Goal: Information Seeking & Learning: Compare options

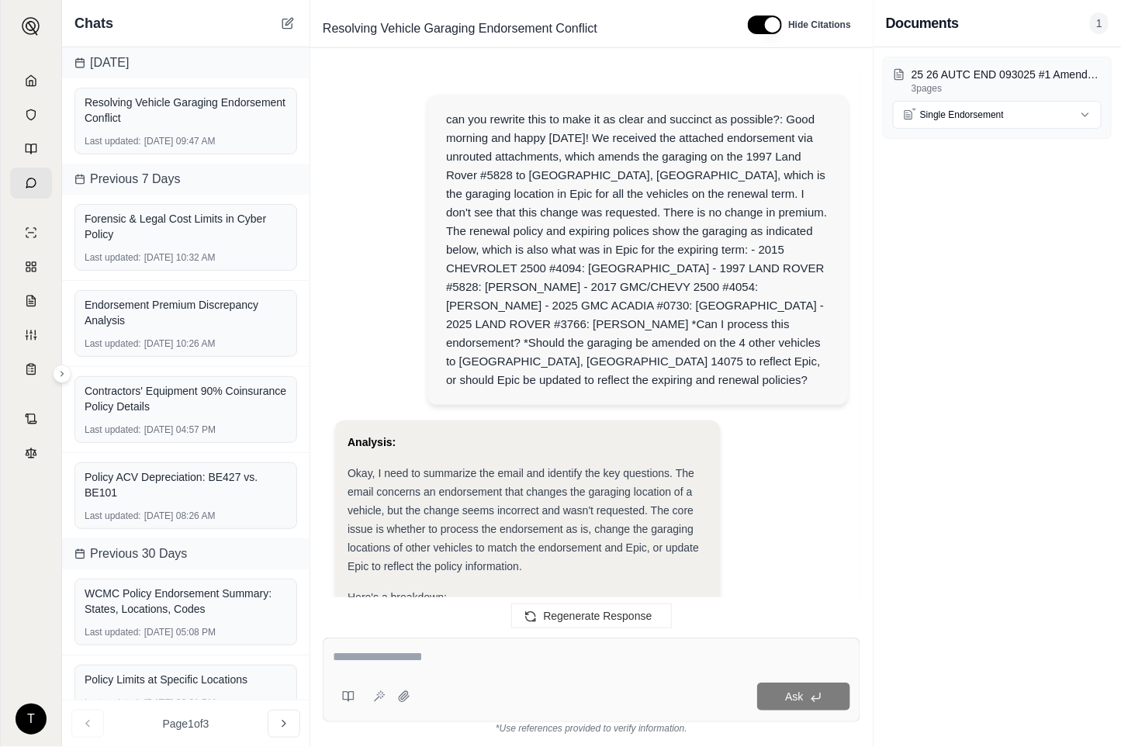
scroll to position [824, 0]
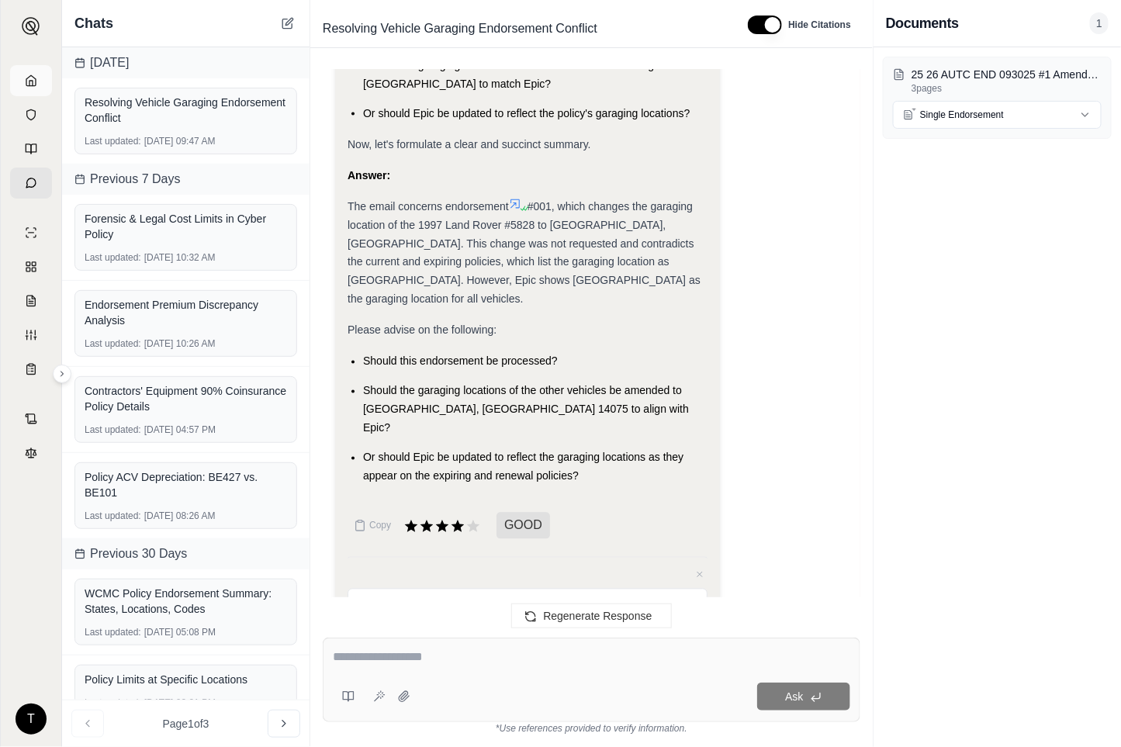
click at [27, 74] on icon at bounding box center [31, 80] width 12 height 12
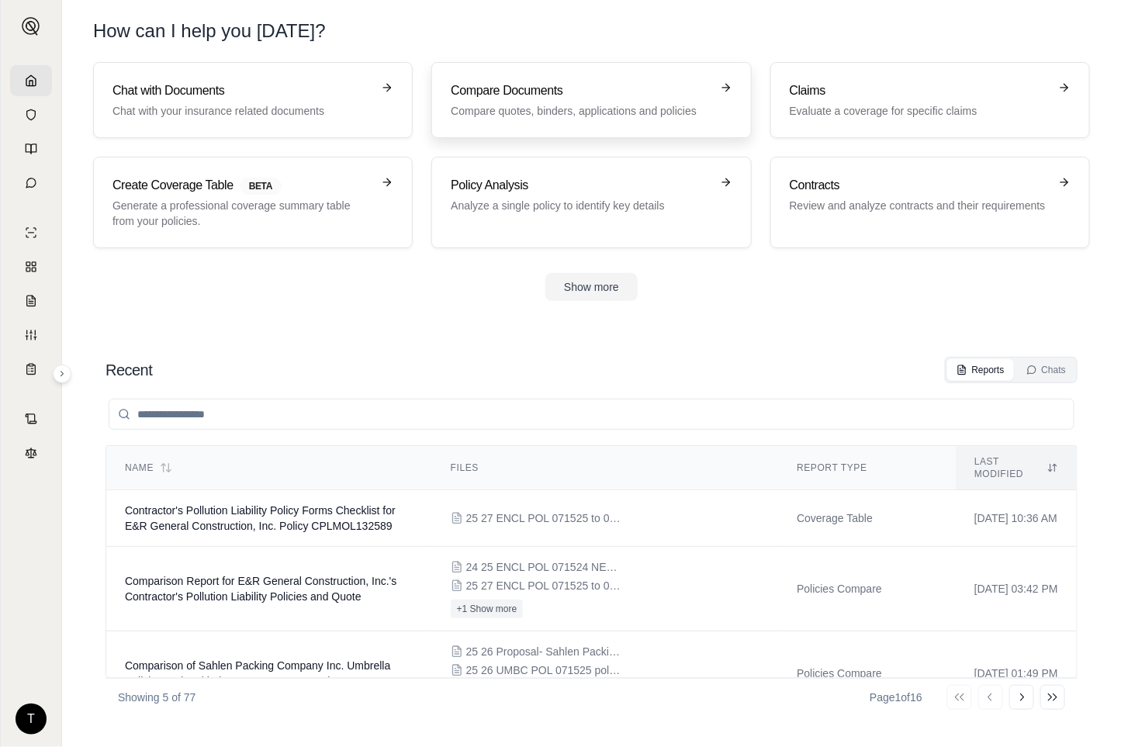
click at [523, 79] on link "Compare Documents Compare quotes, binders, applications and policies" at bounding box center [590, 100] width 319 height 76
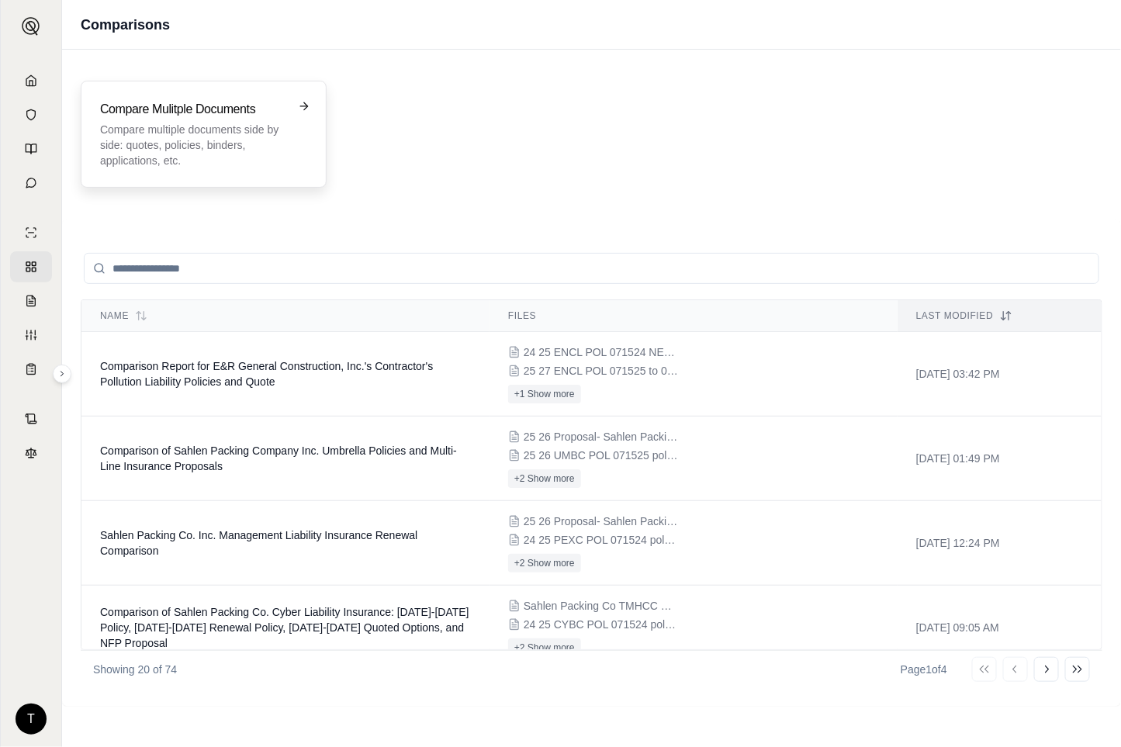
click at [183, 137] on p "Compare multiple documents side by side: quotes, policies, binders, application…" at bounding box center [192, 145] width 185 height 47
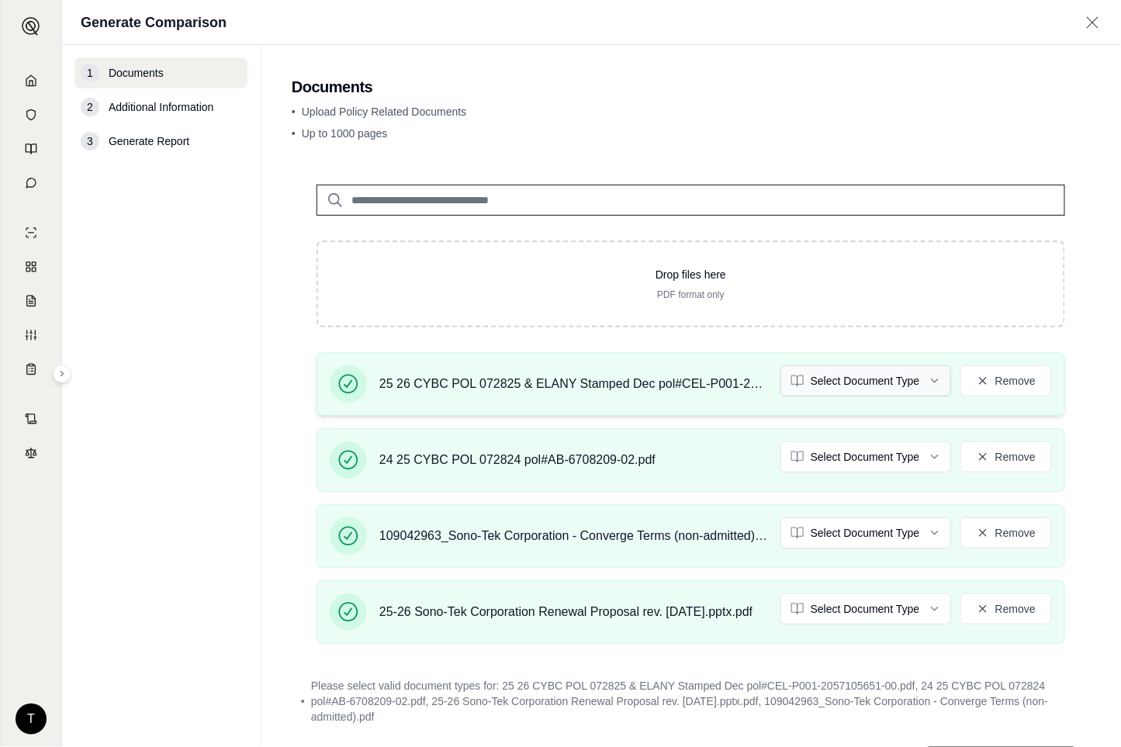
click at [926, 382] on html "T Generate Comparison 1 Documents 2 Additional Information 3 Generate Report Do…" at bounding box center [560, 373] width 1121 height 747
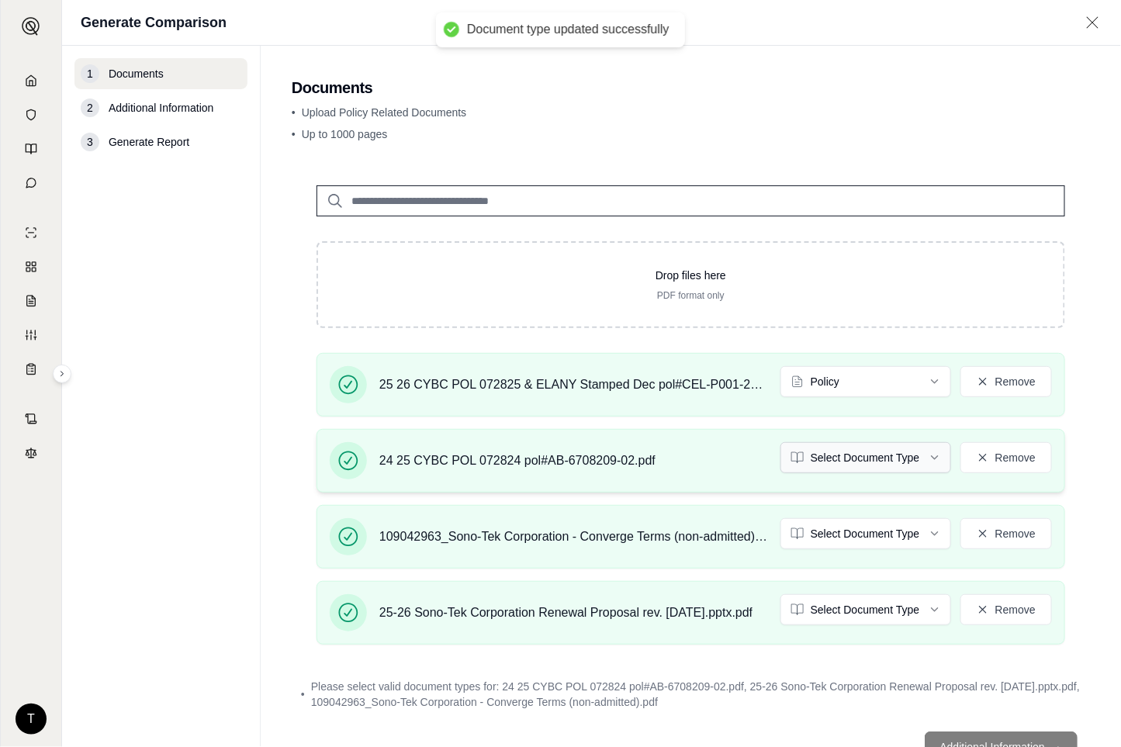
click at [912, 451] on html "Document type updated successfully T Generate Comparison 1 Documents 2 Addition…" at bounding box center [560, 373] width 1121 height 747
click at [928, 537] on html "Document type updated successfully T Generate Comparison 1 Documents 2 Addition…" at bounding box center [560, 373] width 1121 height 747
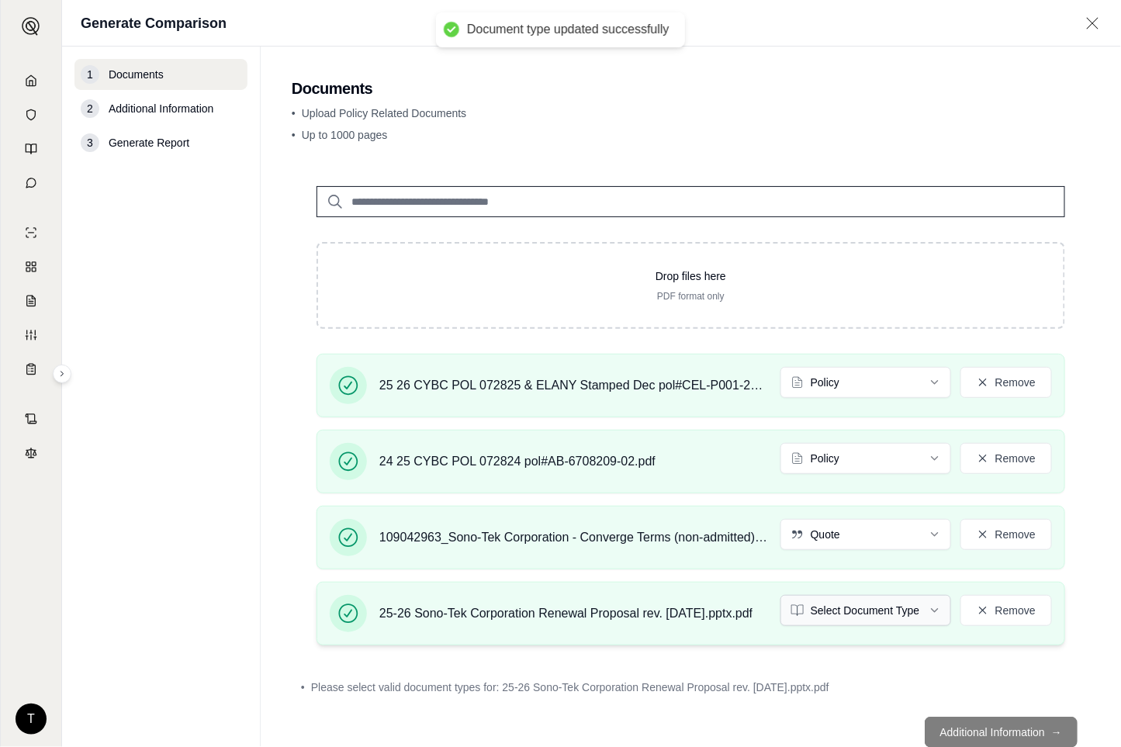
click at [924, 607] on html "Document type updated successfully T Generate Comparison 1 Documents 2 Addition…" at bounding box center [560, 373] width 1121 height 747
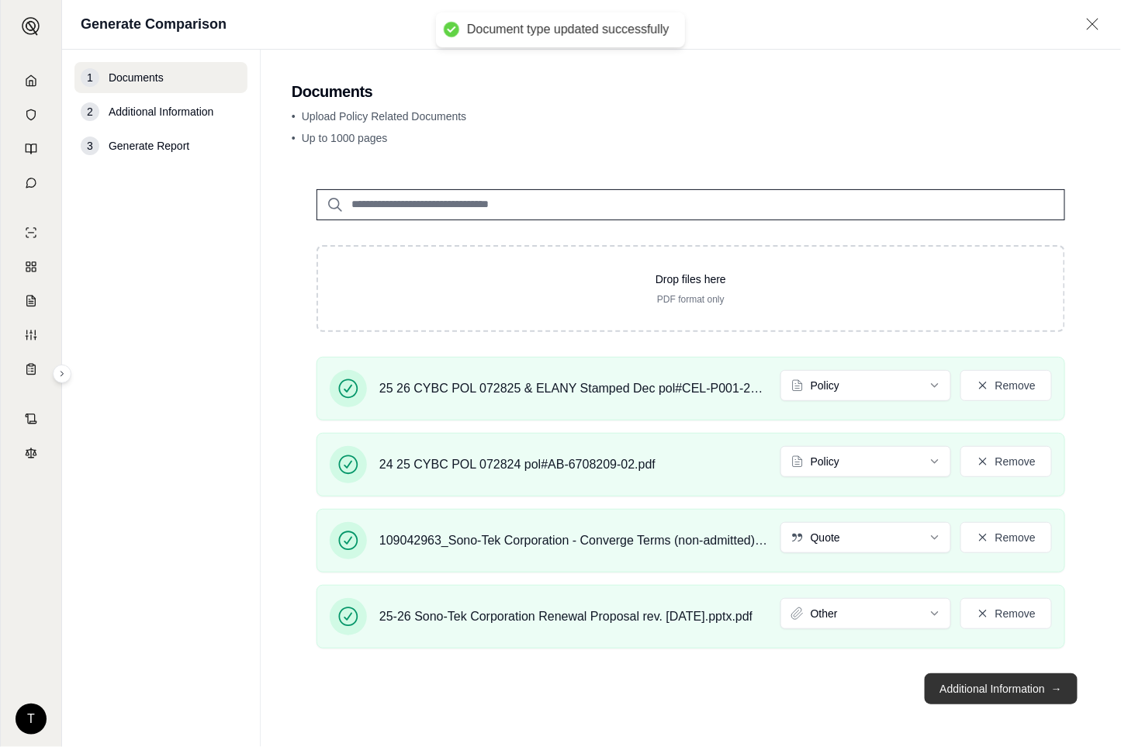
click at [981, 690] on button "Additional Information →" at bounding box center [1000, 688] width 153 height 31
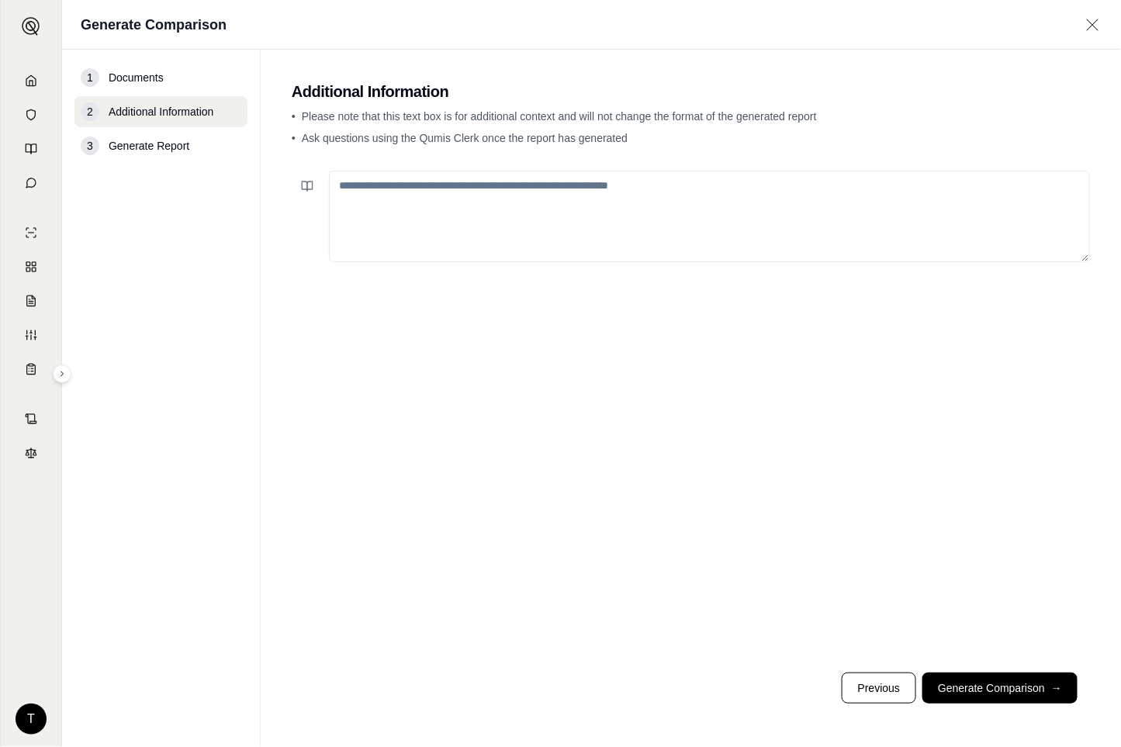
click at [425, 204] on textarea at bounding box center [709, 217] width 761 height 92
click at [299, 186] on button at bounding box center [307, 186] width 31 height 31
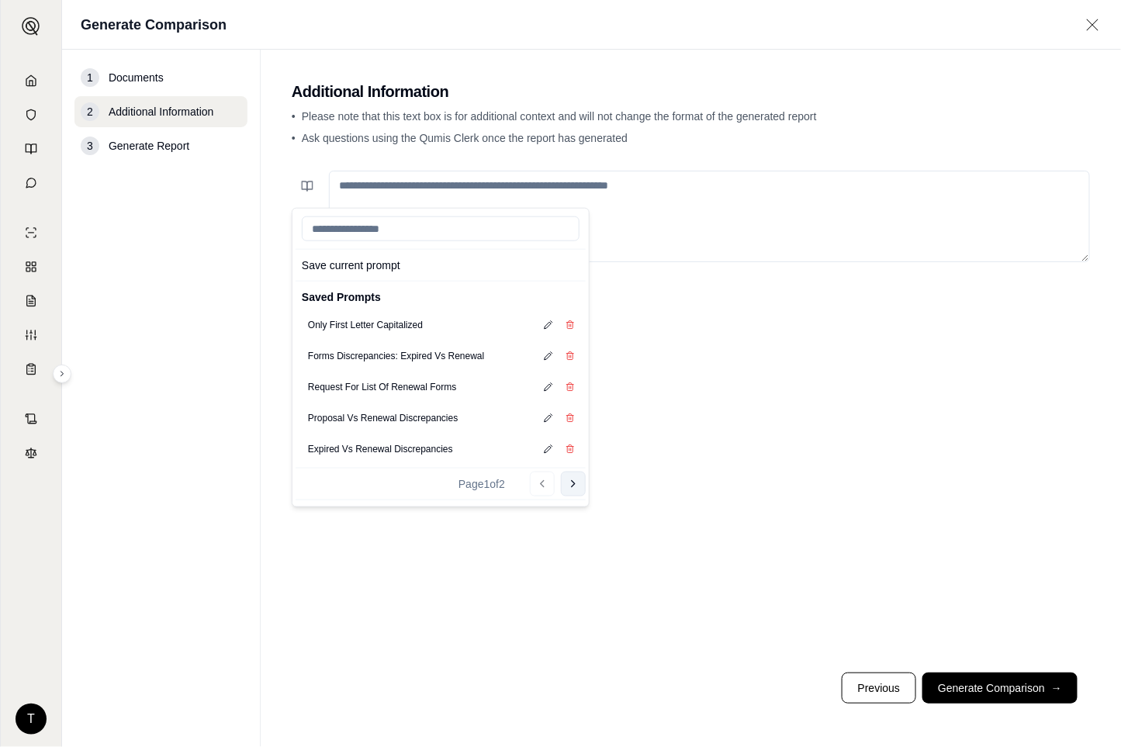
click at [571, 484] on icon at bounding box center [573, 484] width 12 height 12
click at [334, 385] on button "General Policy Prompt" at bounding box center [354, 387] width 105 height 22
type textarea "**********"
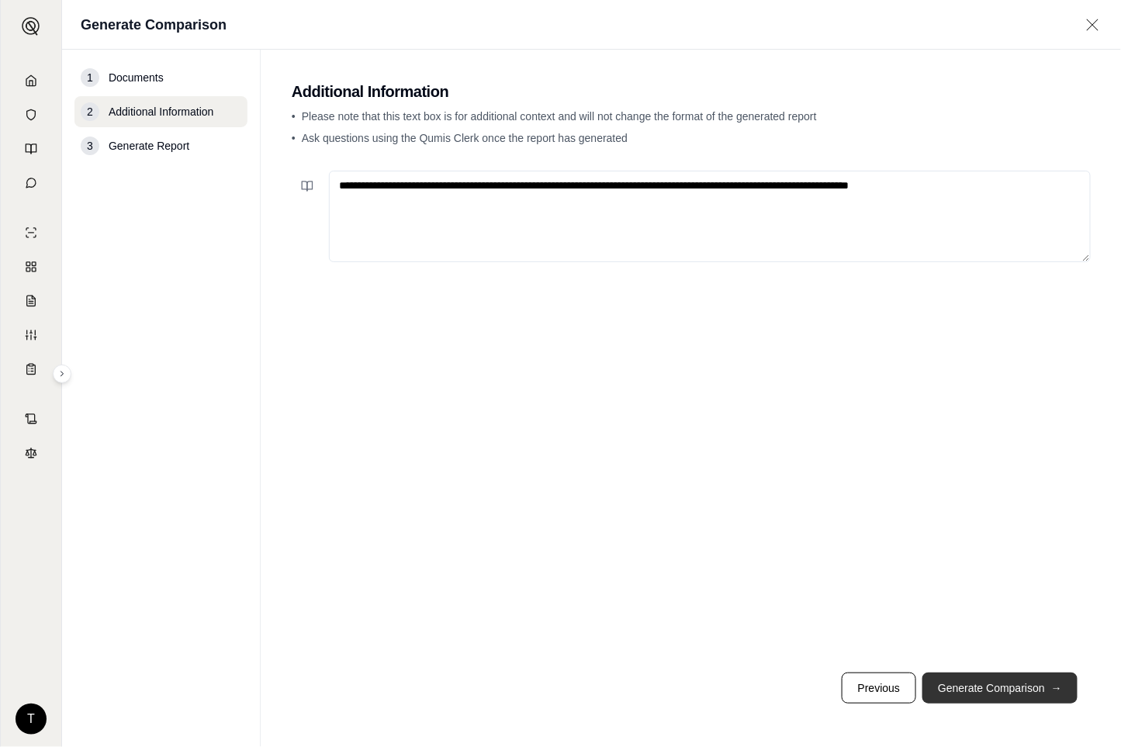
click at [1034, 678] on button "Generate Comparison →" at bounding box center [999, 687] width 155 height 31
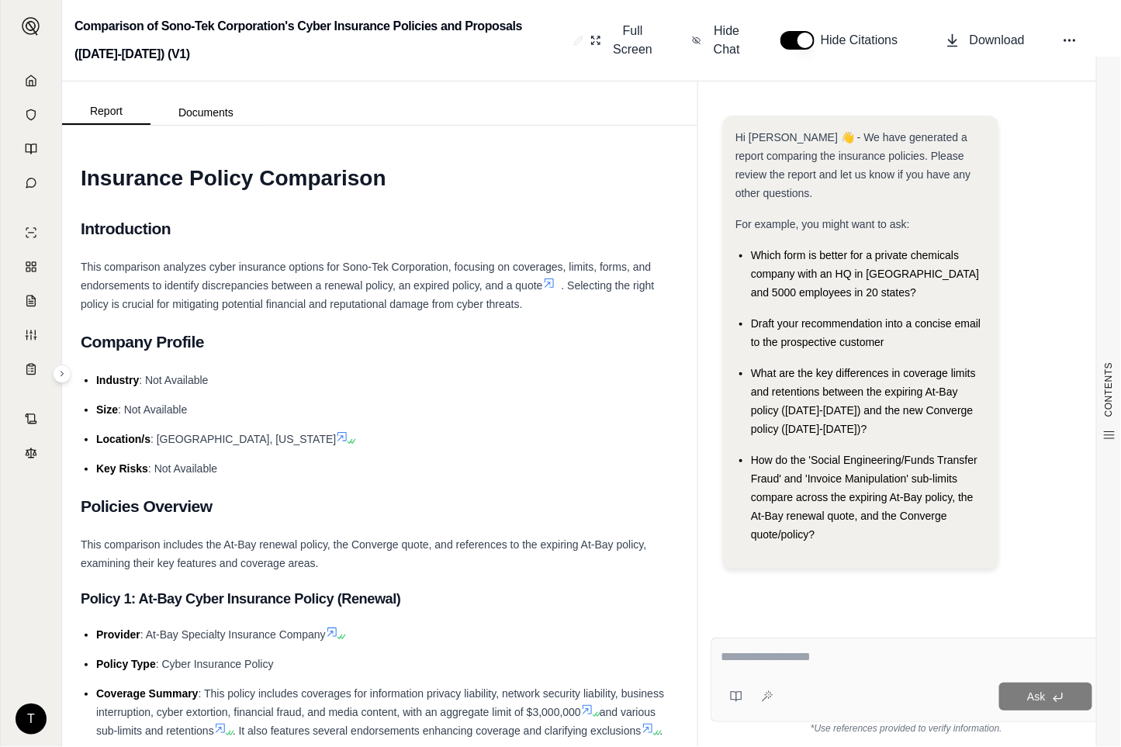
drag, startPoint x: 302, startPoint y: 424, endPoint x: 290, endPoint y: 427, distance: 12.8
click at [302, 424] on ul "Industry : Not Available Size : Not Available Location/s : [PERSON_NAME], [US_S…" at bounding box center [380, 424] width 598 height 107
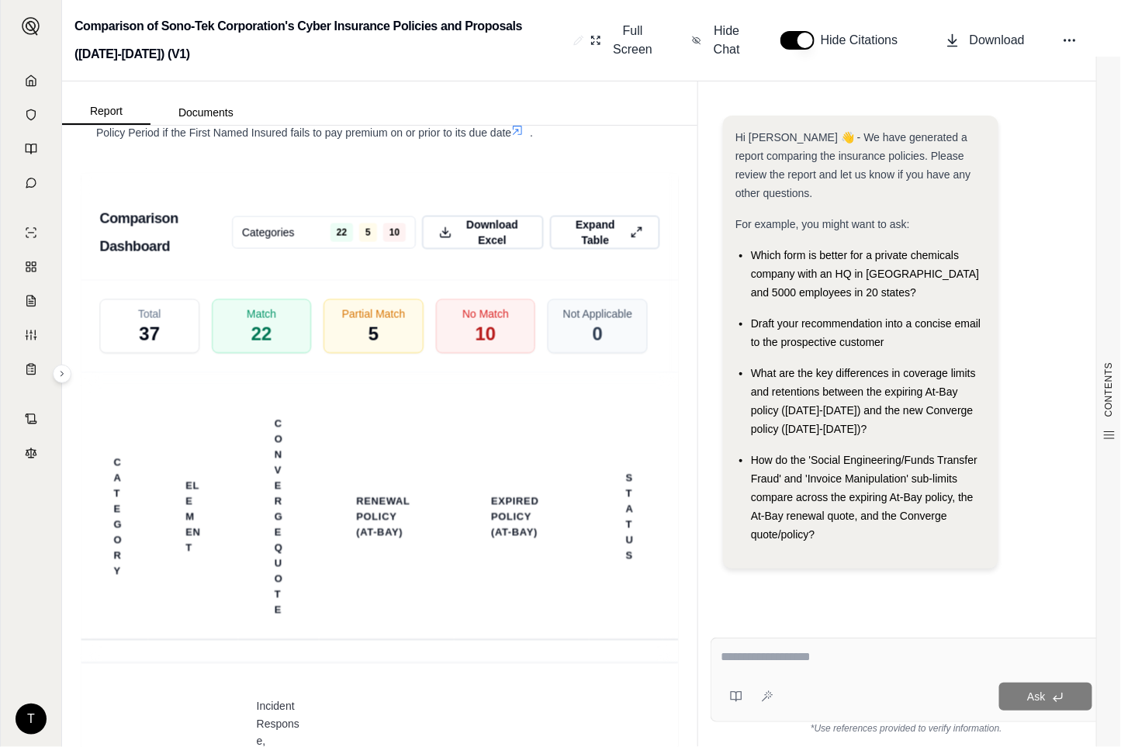
scroll to position [3941, 0]
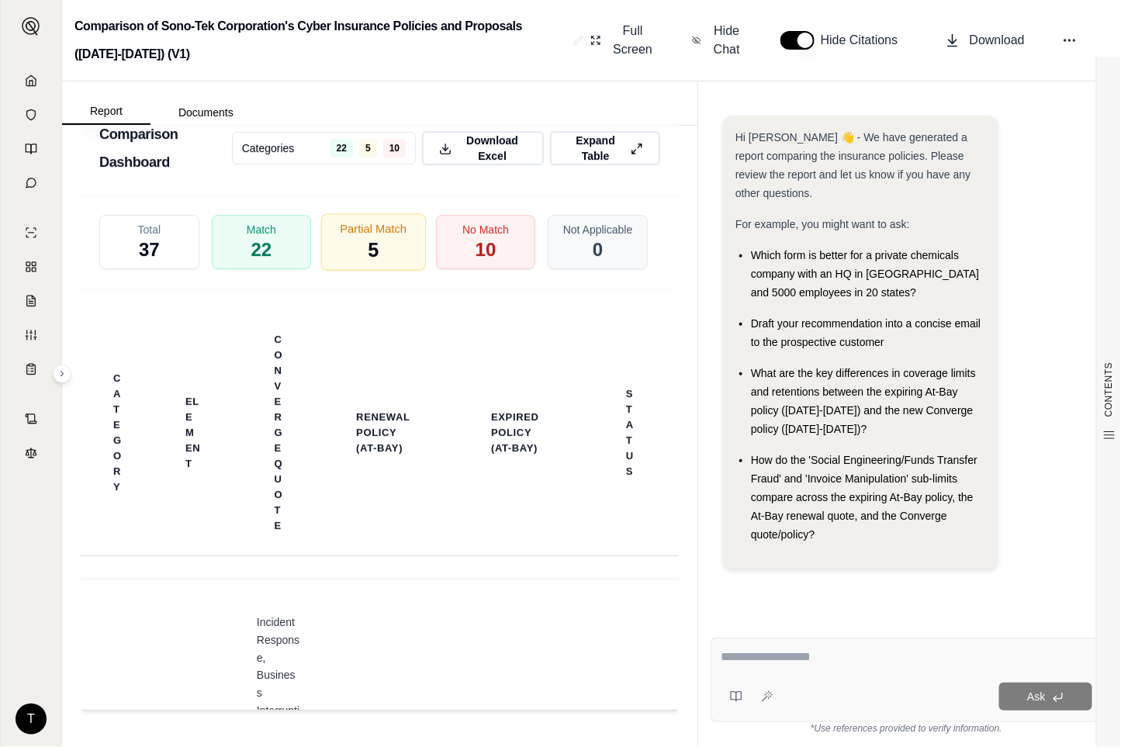
click at [344, 246] on div "Partial Match 5" at bounding box center [373, 241] width 105 height 57
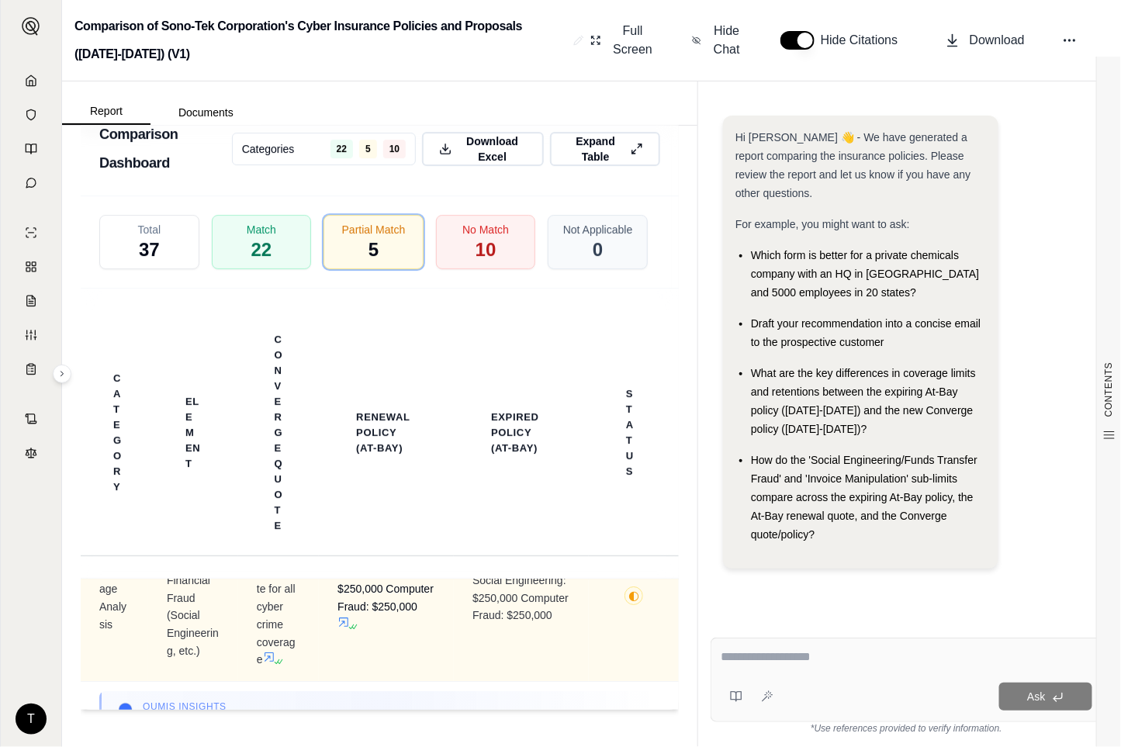
scroll to position [0, 0]
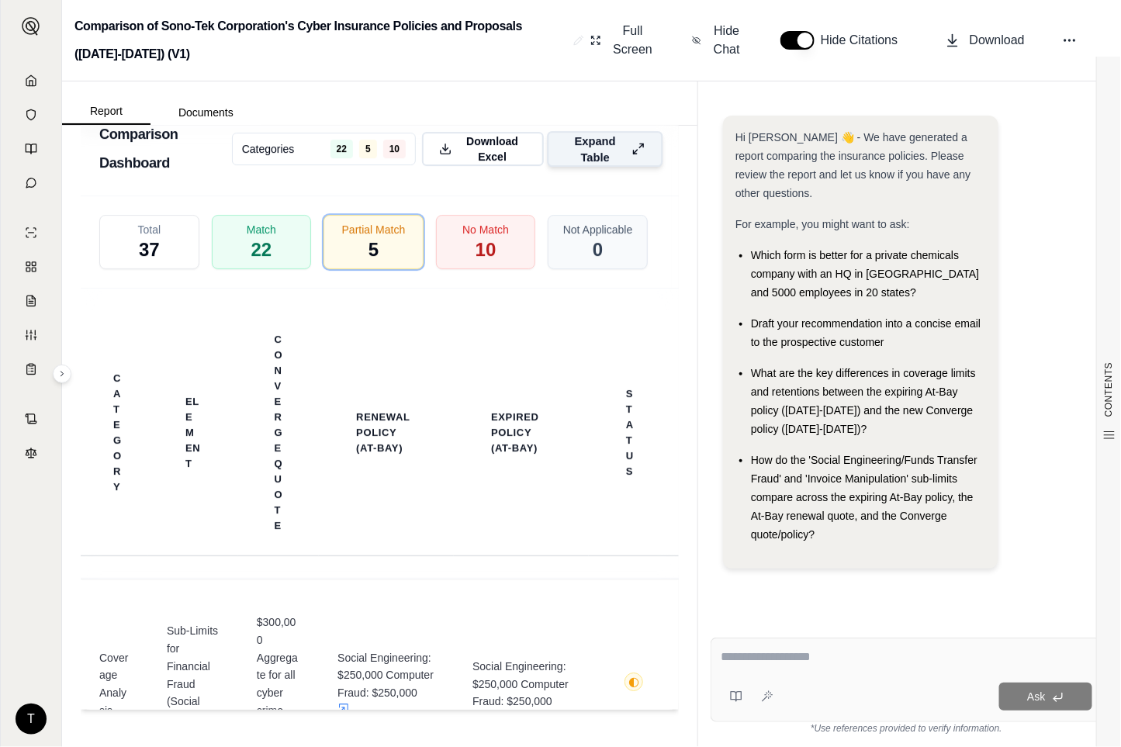
click at [620, 157] on button "Expand Table" at bounding box center [605, 149] width 116 height 36
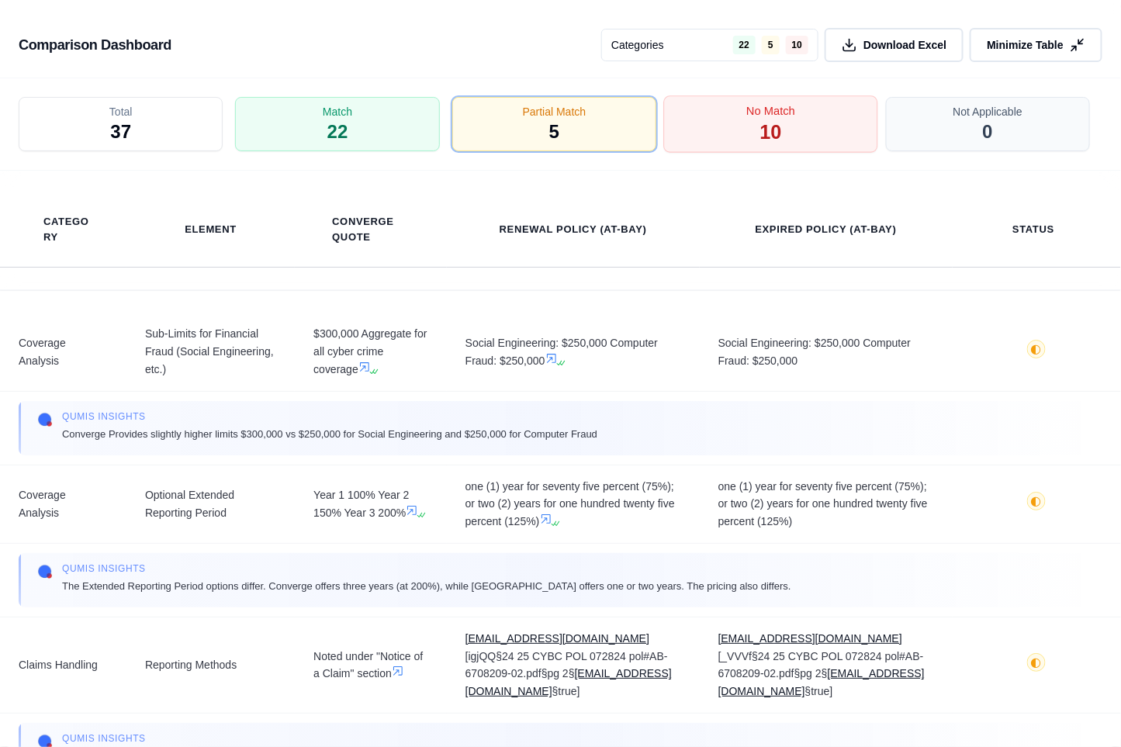
drag, startPoint x: 525, startPoint y: 130, endPoint x: 679, endPoint y: 102, distance: 155.9
click at [525, 130] on div "Partial Match 5" at bounding box center [554, 124] width 204 height 54
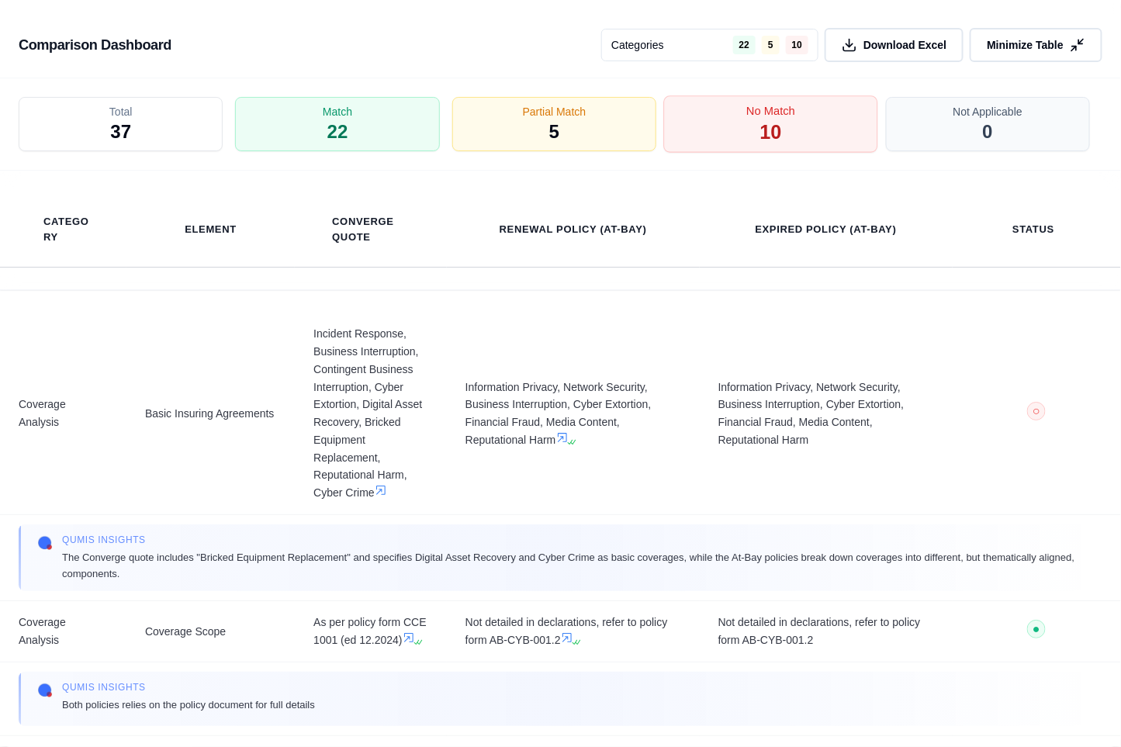
click at [702, 112] on div "No Match 10" at bounding box center [771, 124] width 215 height 57
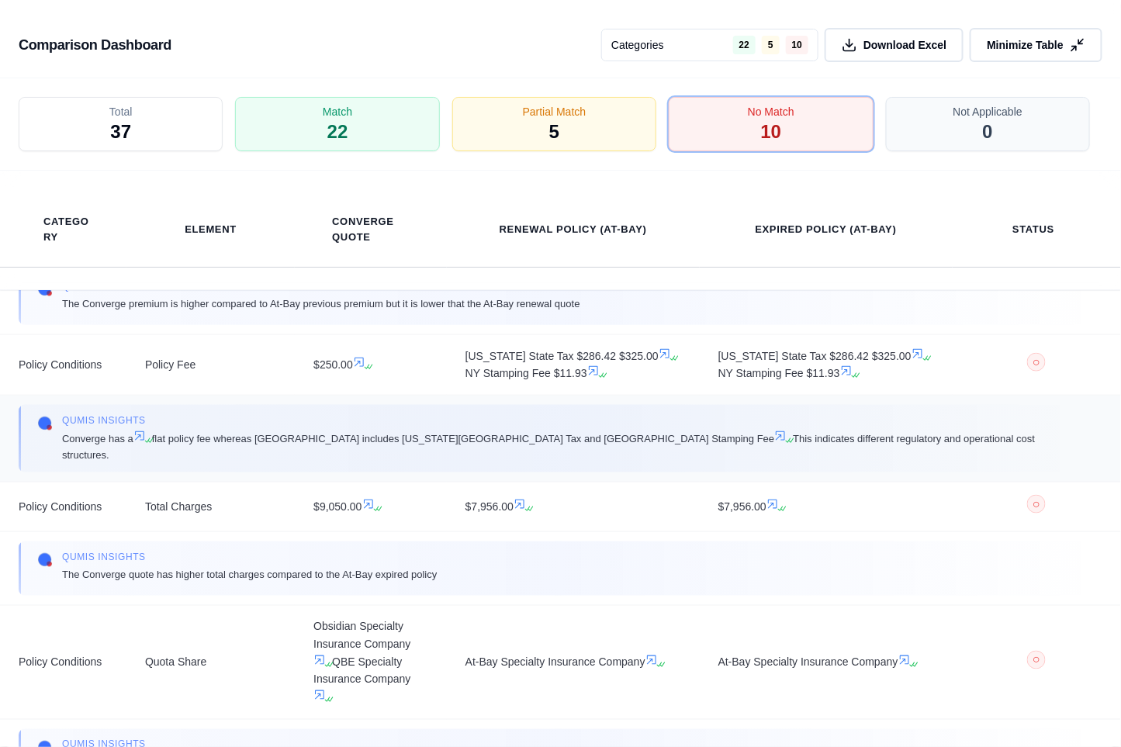
scroll to position [689, 0]
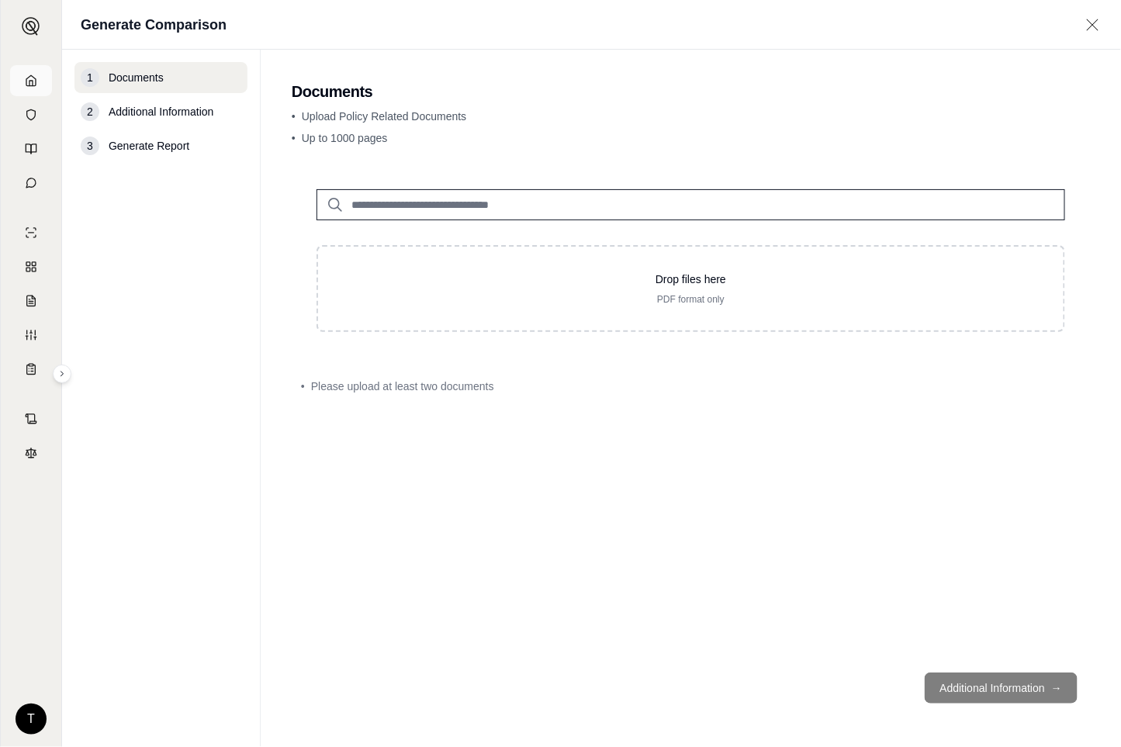
click at [35, 82] on icon at bounding box center [30, 80] width 9 height 10
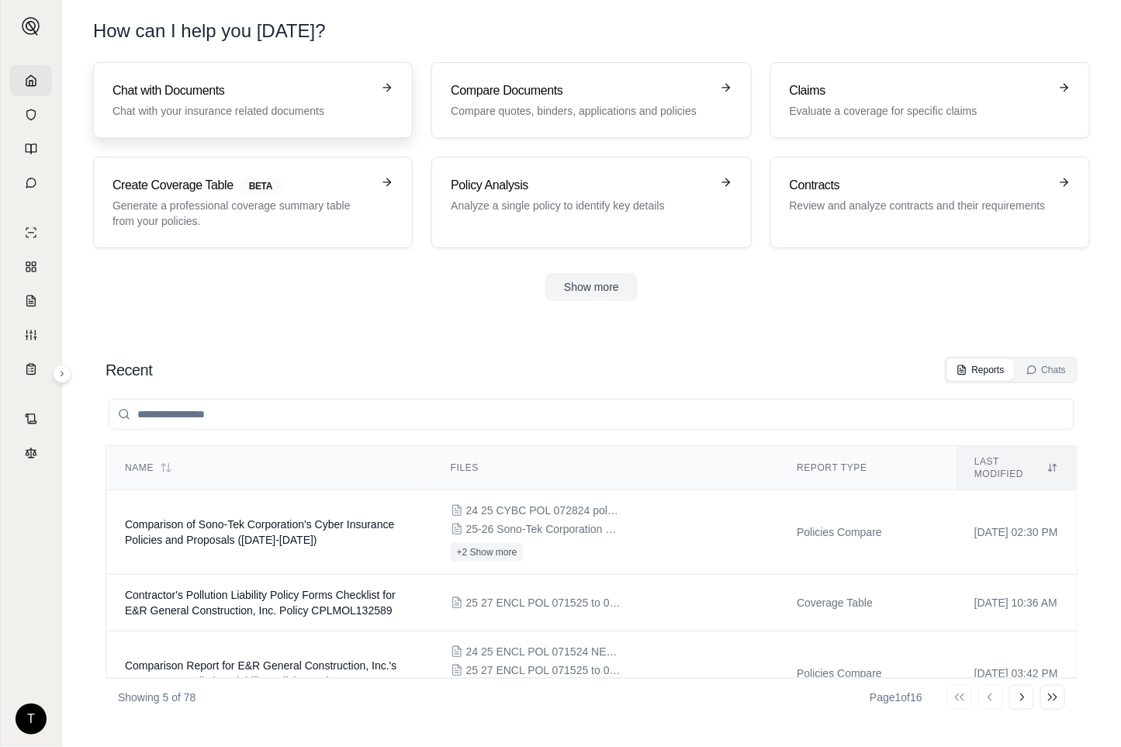
click at [213, 105] on p "Chat with your insurance related documents" at bounding box center [241, 111] width 259 height 16
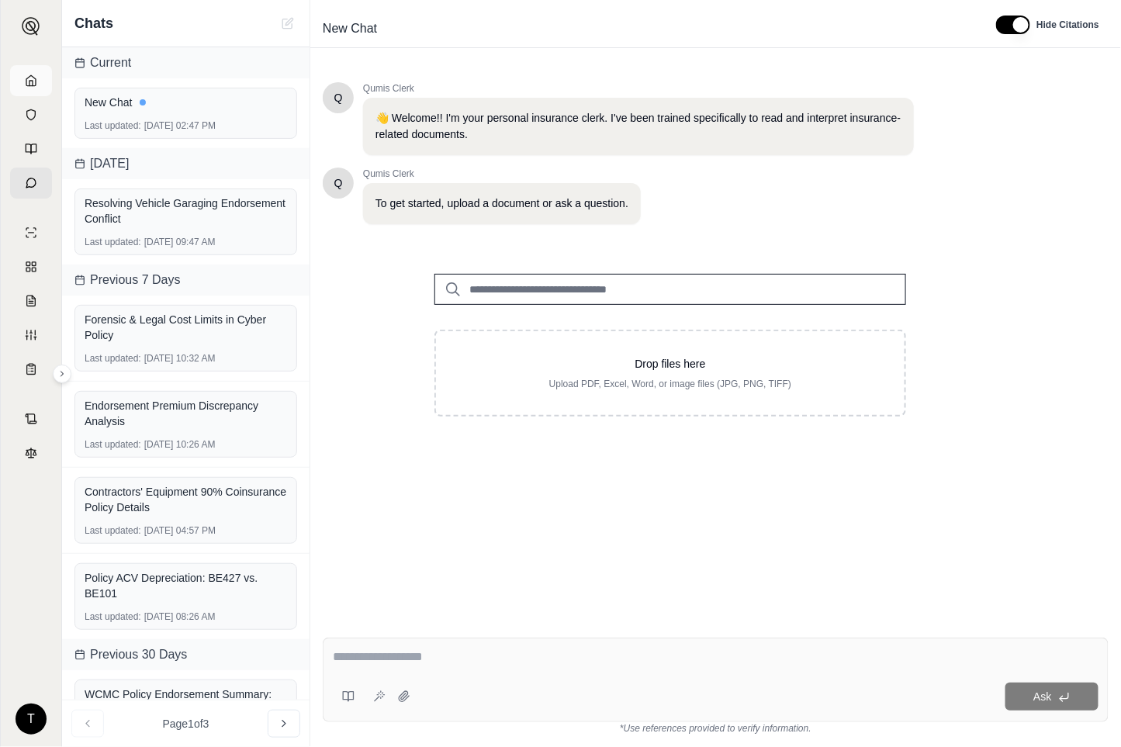
click at [36, 74] on icon at bounding box center [31, 80] width 12 height 12
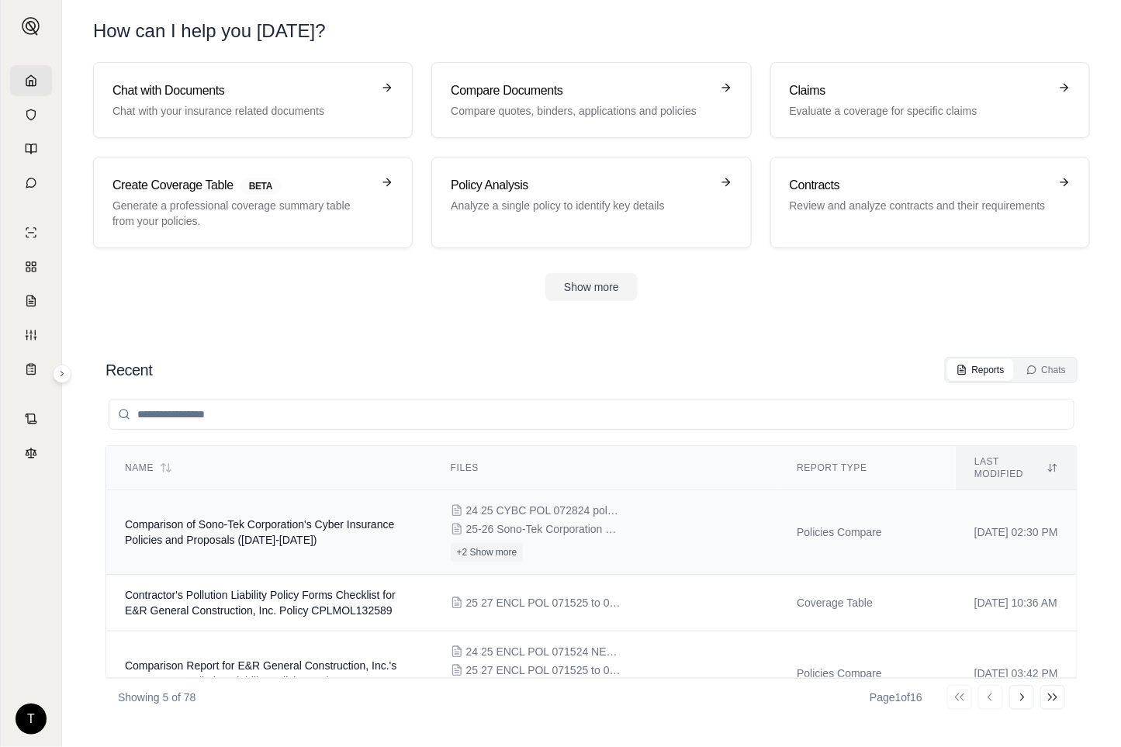
click at [243, 528] on span "Comparison of Sono-Tek Corporation's Cyber Insurance Policies and Proposals ([D…" at bounding box center [259, 532] width 269 height 28
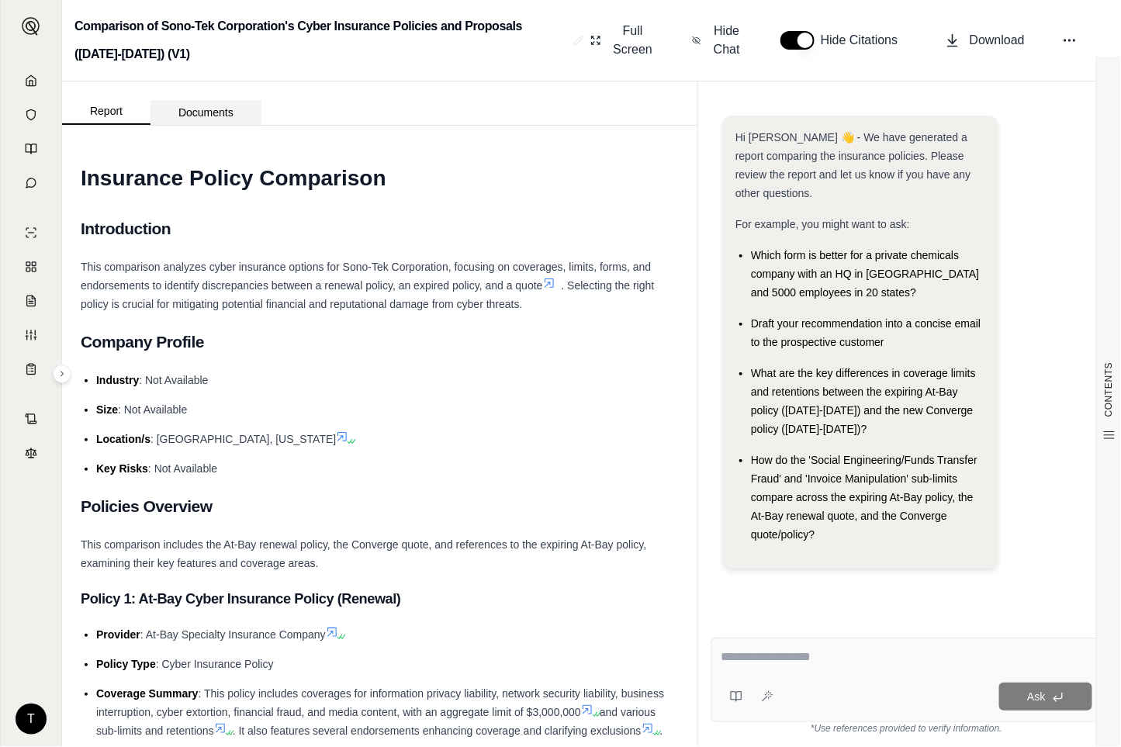
click at [194, 101] on button "Documents" at bounding box center [205, 112] width 111 height 25
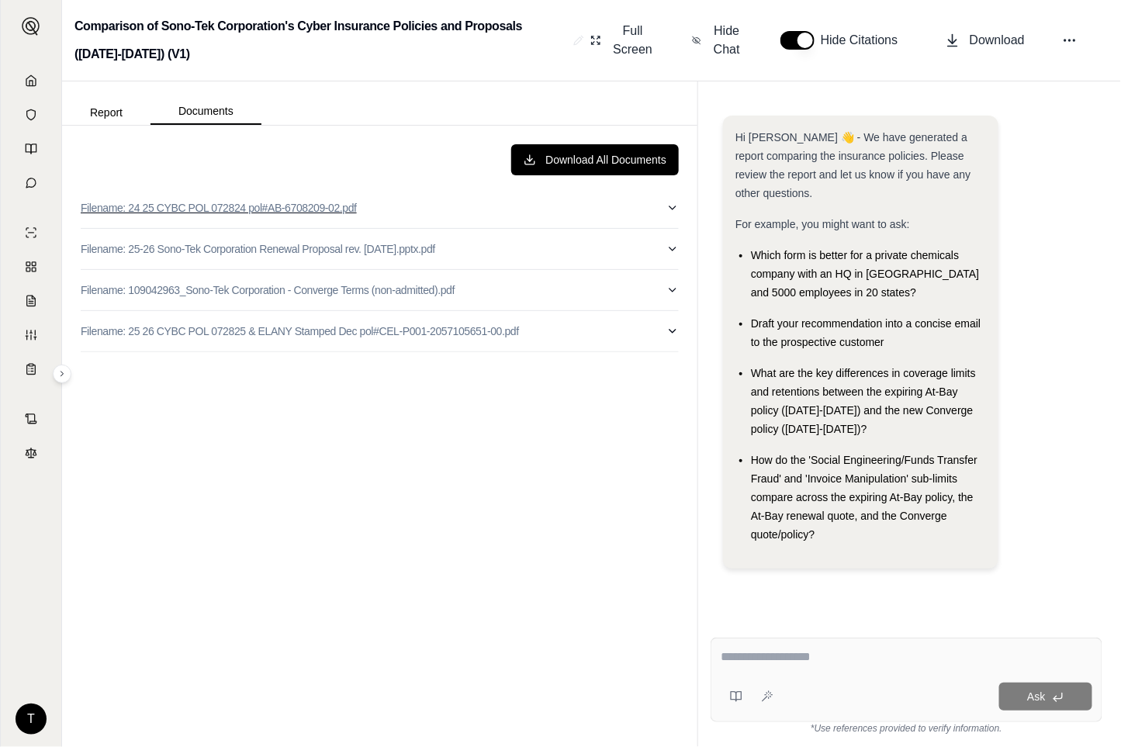
click at [667, 204] on icon "button" at bounding box center [672, 208] width 12 height 12
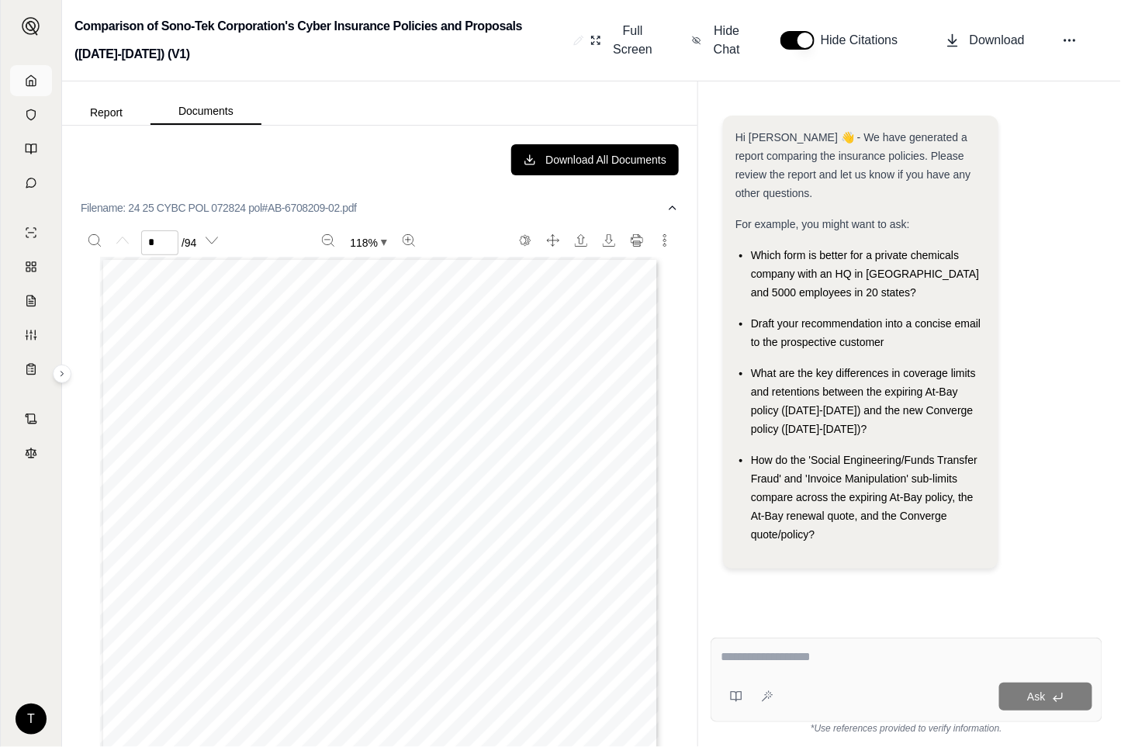
click at [29, 78] on icon at bounding box center [31, 80] width 12 height 12
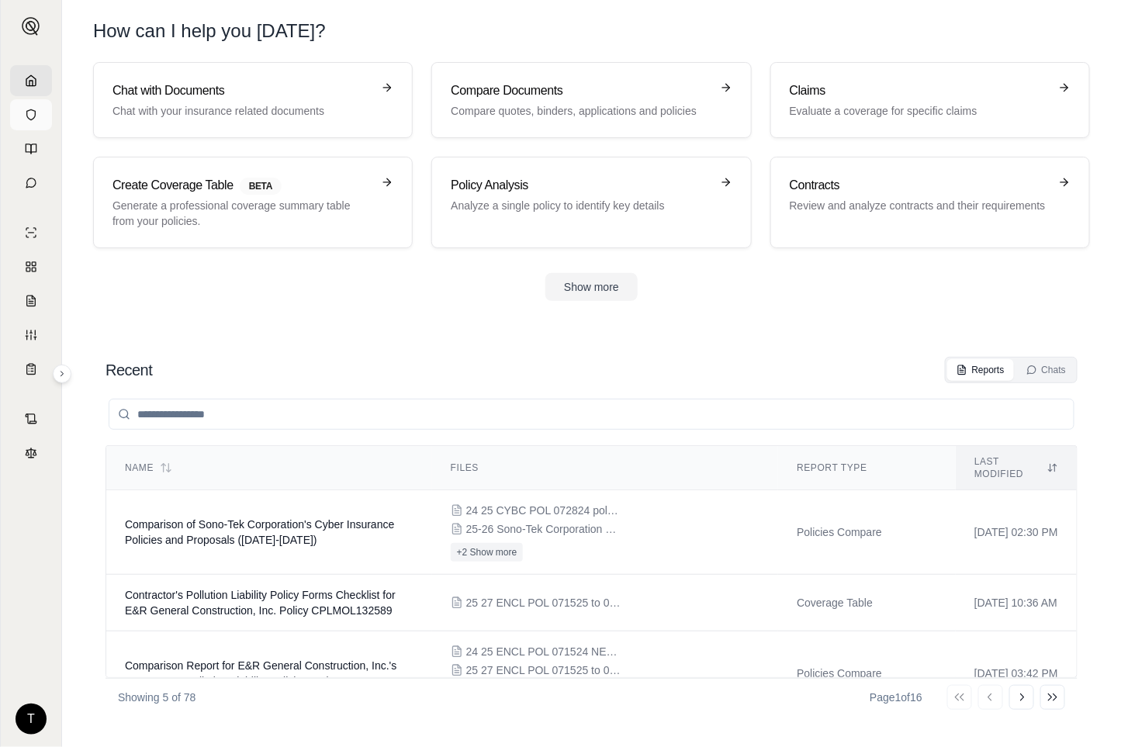
click at [34, 113] on icon at bounding box center [31, 115] width 12 height 12
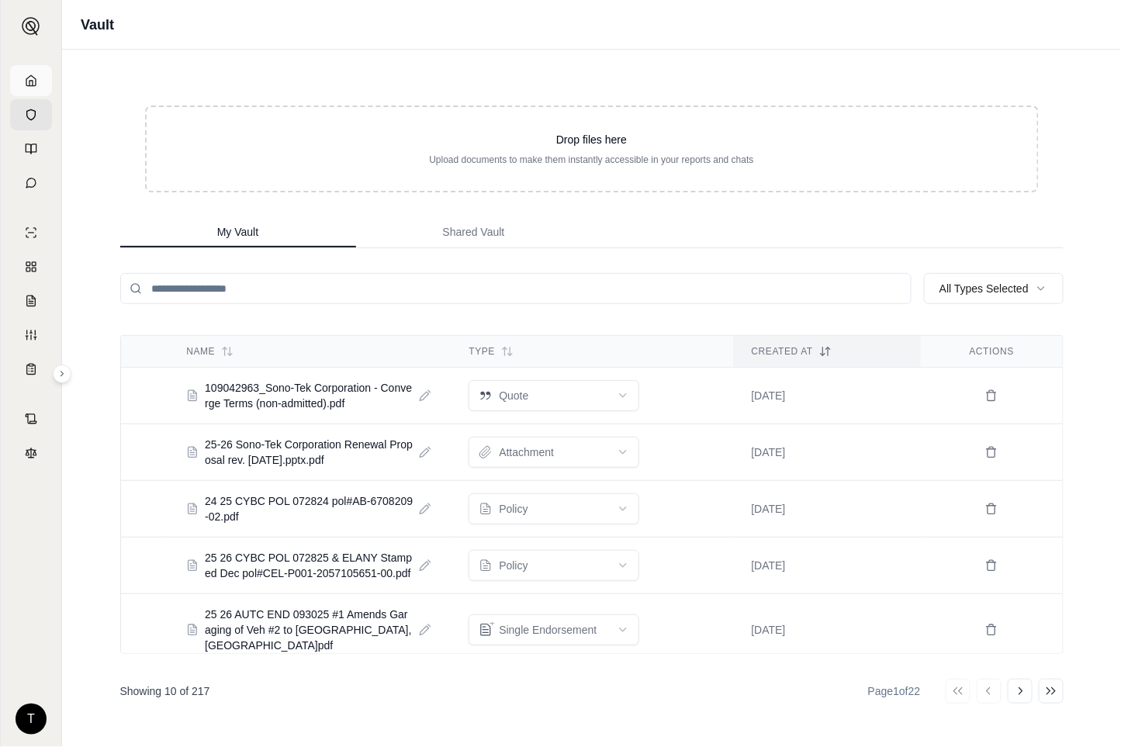
click at [37, 81] on link at bounding box center [31, 80] width 42 height 31
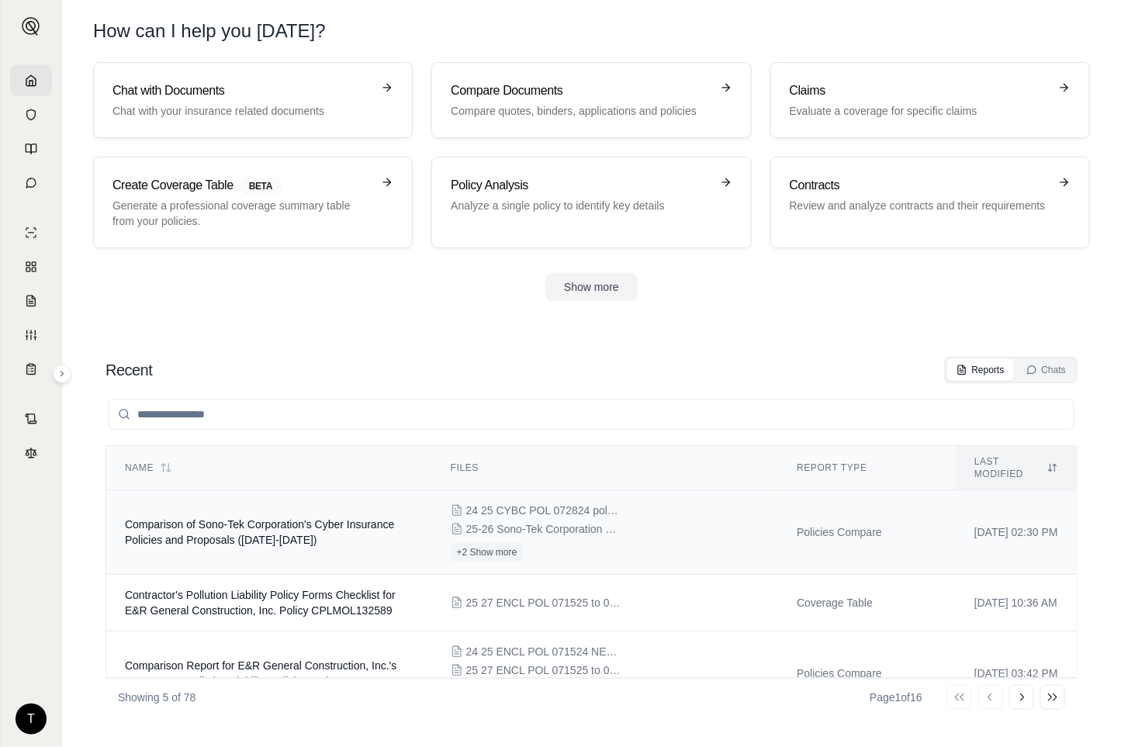
click at [173, 520] on td "Comparison of Sono-Tek Corporation's Cyber Insurance Policies and Proposals ([D…" at bounding box center [269, 532] width 326 height 85
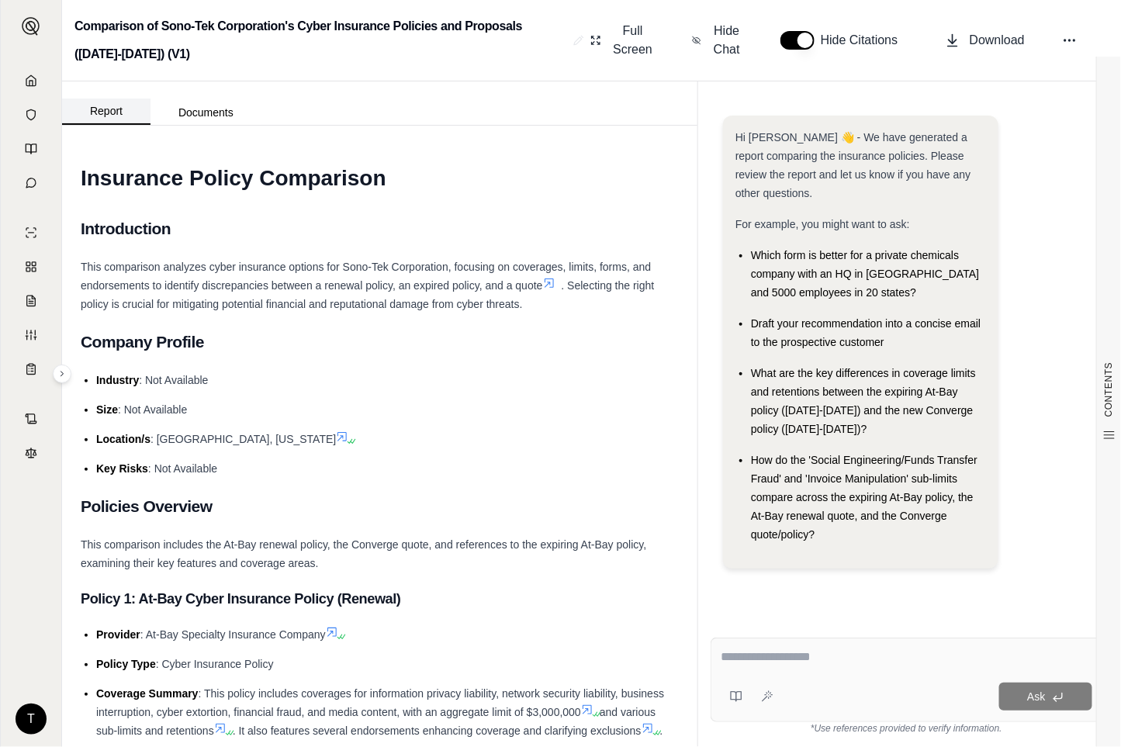
click at [95, 106] on button "Report" at bounding box center [106, 111] width 88 height 26
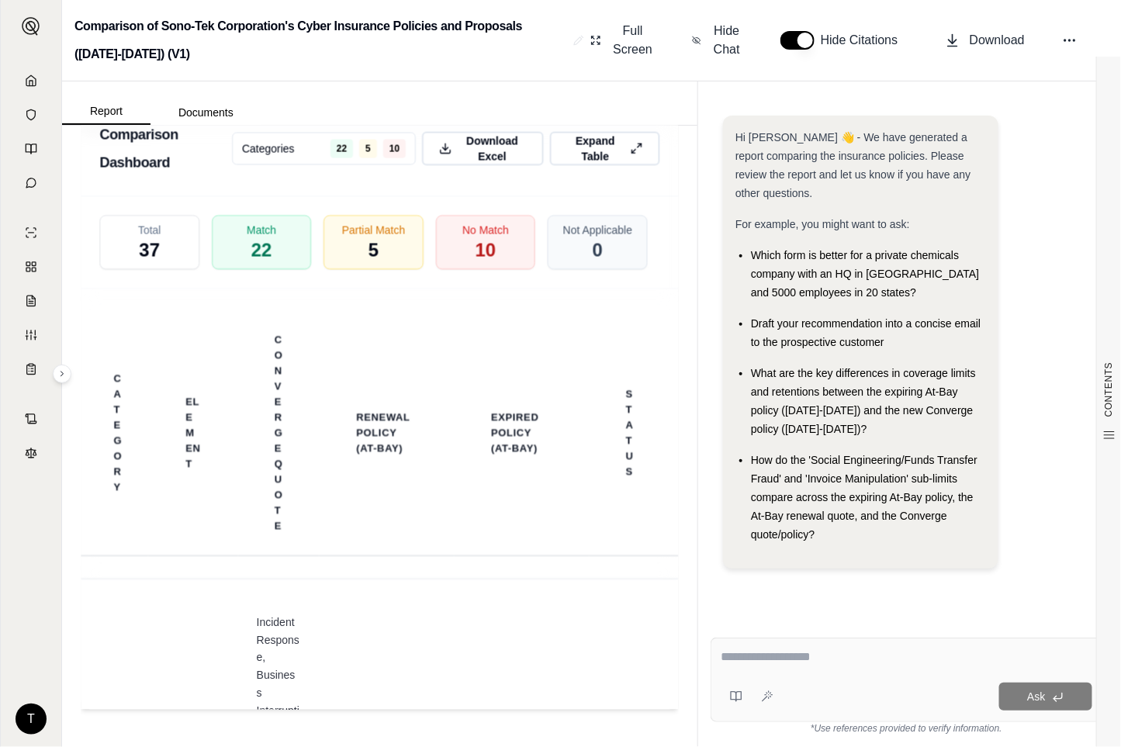
scroll to position [3941, 0]
drag, startPoint x: 623, startPoint y: 146, endPoint x: 551, endPoint y: 304, distance: 173.9
click at [630, 146] on icon at bounding box center [636, 149] width 12 height 16
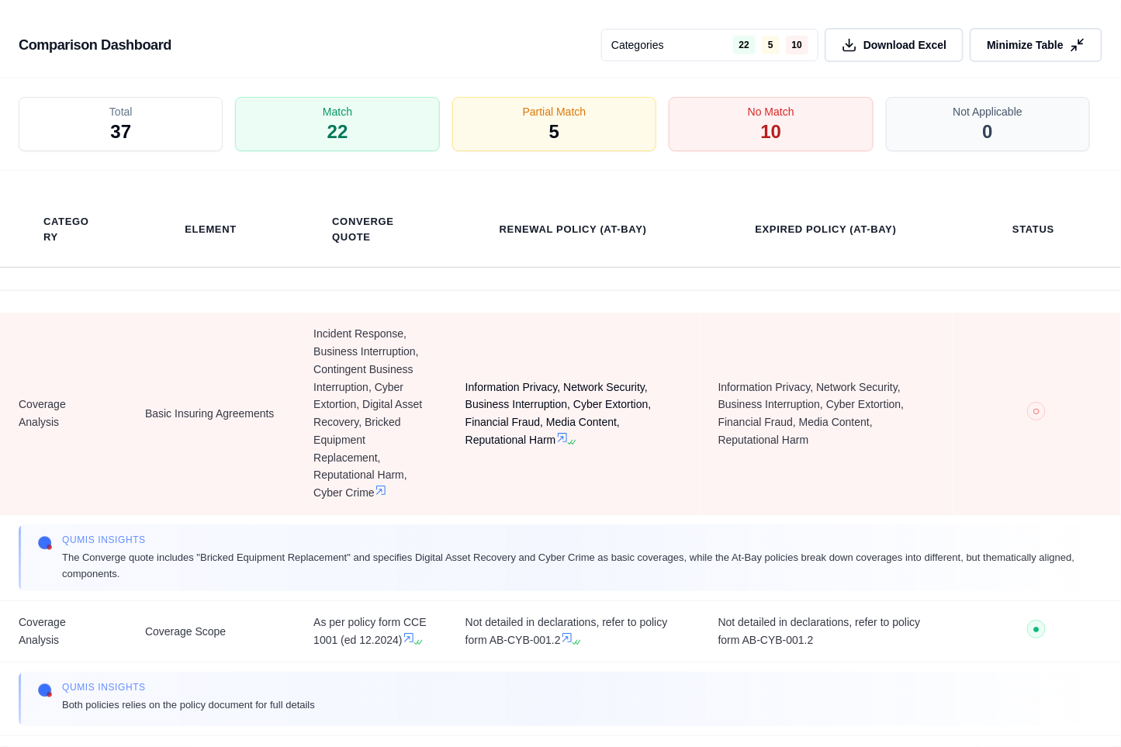
scroll to position [3283, 0]
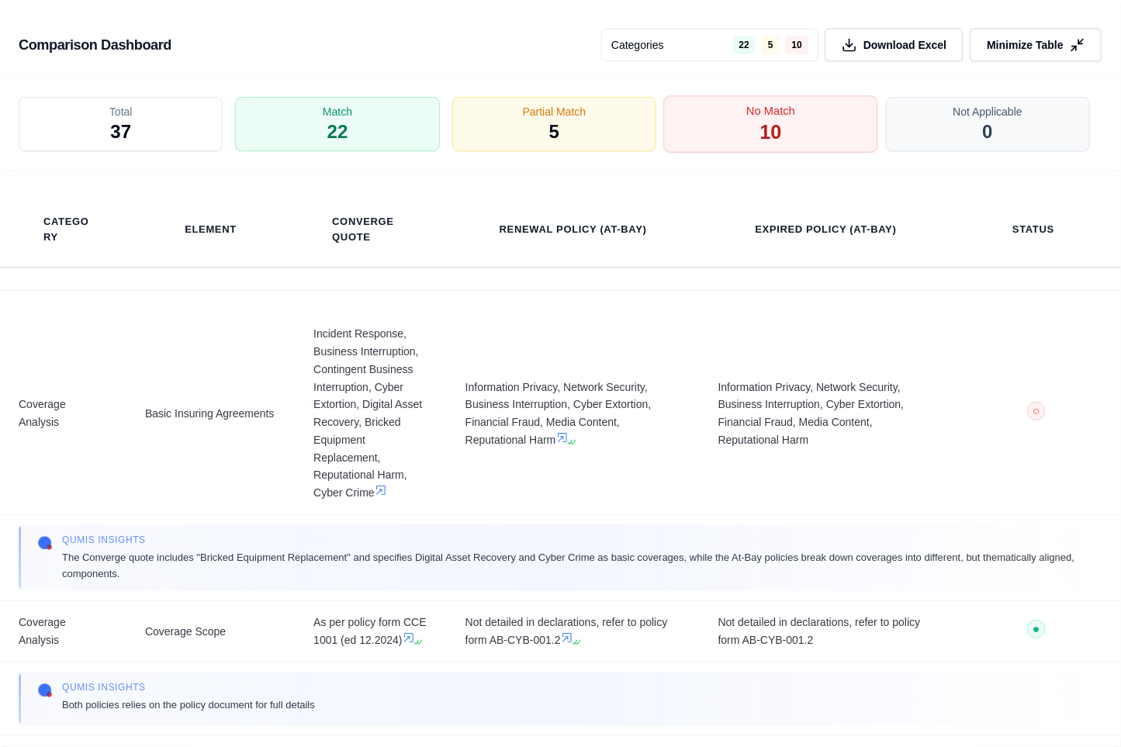
click at [769, 128] on span "10" at bounding box center [771, 132] width 22 height 26
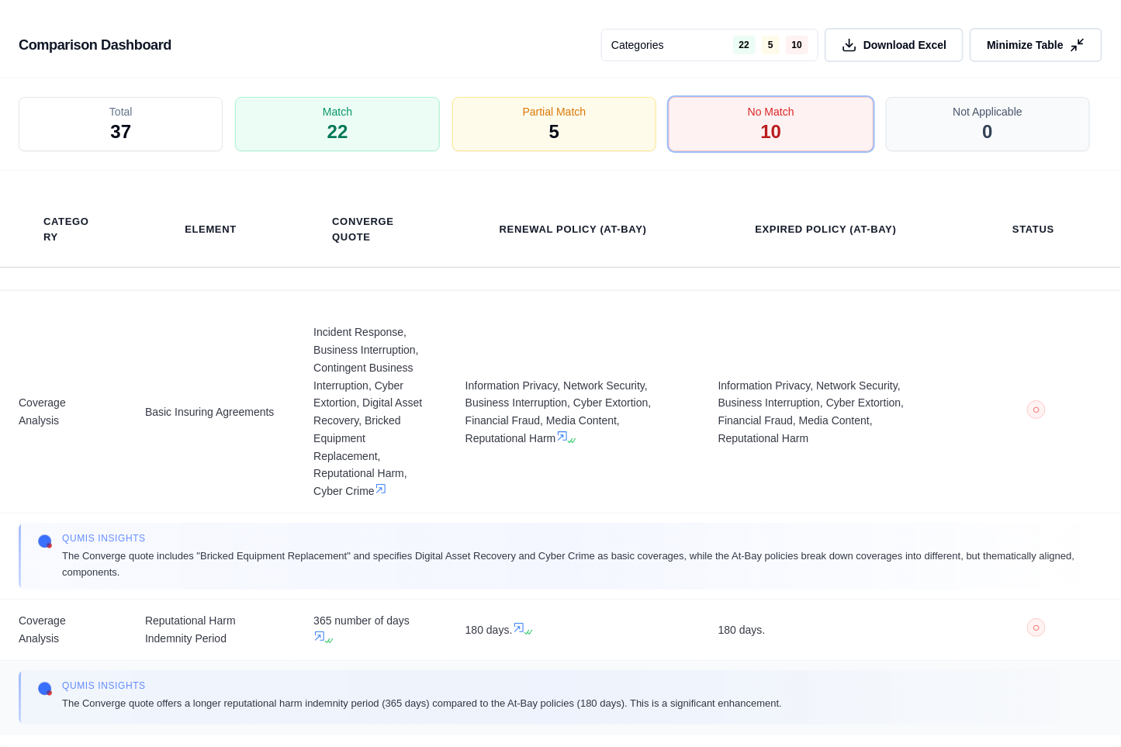
scroll to position [0, 0]
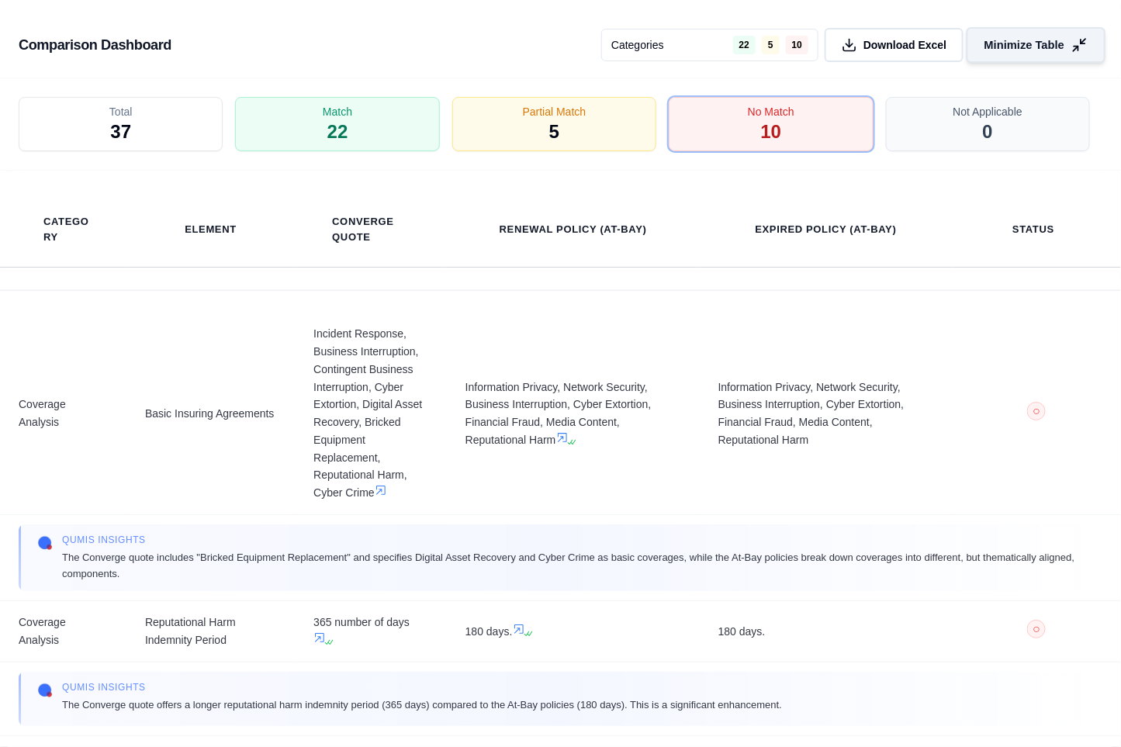
click at [1083, 45] on icon at bounding box center [1079, 45] width 16 height 16
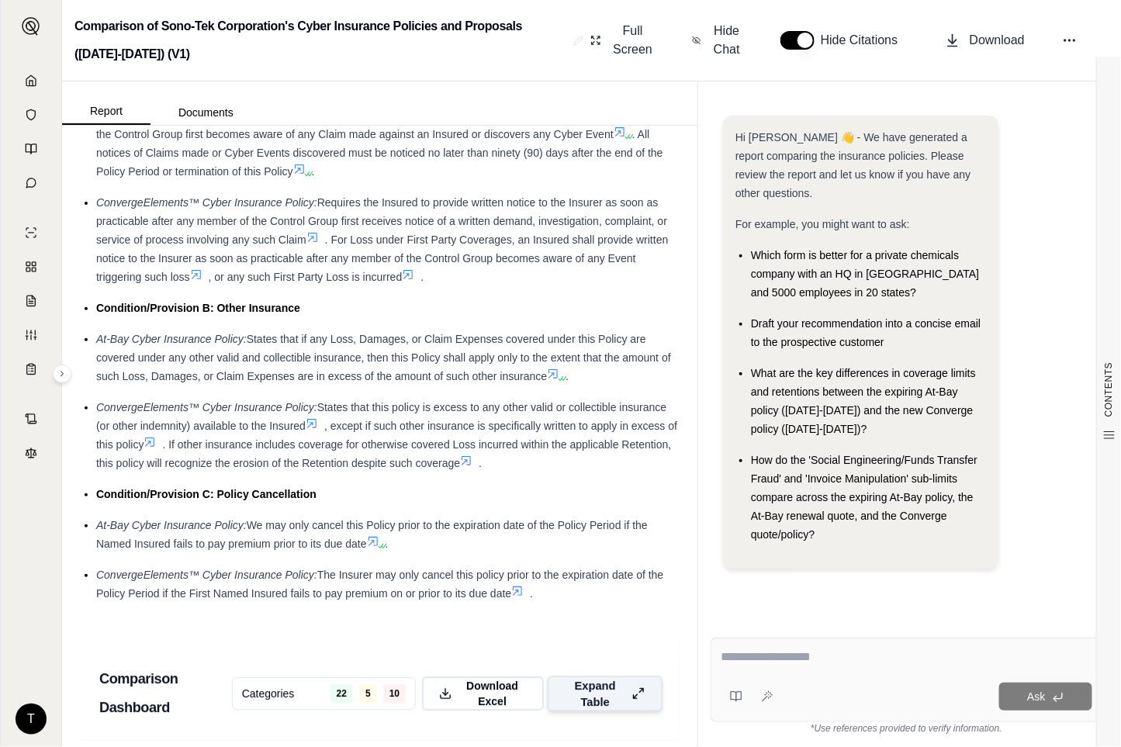
click at [743, 660] on textarea at bounding box center [905, 657] width 371 height 19
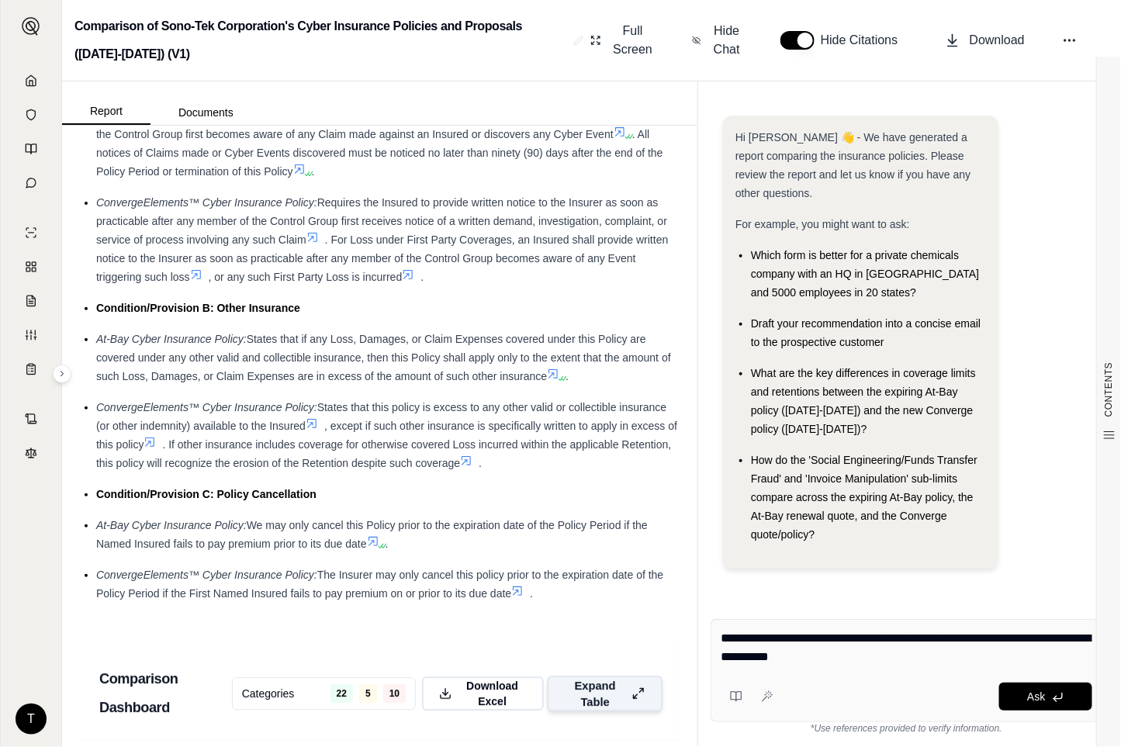
type textarea "**********"
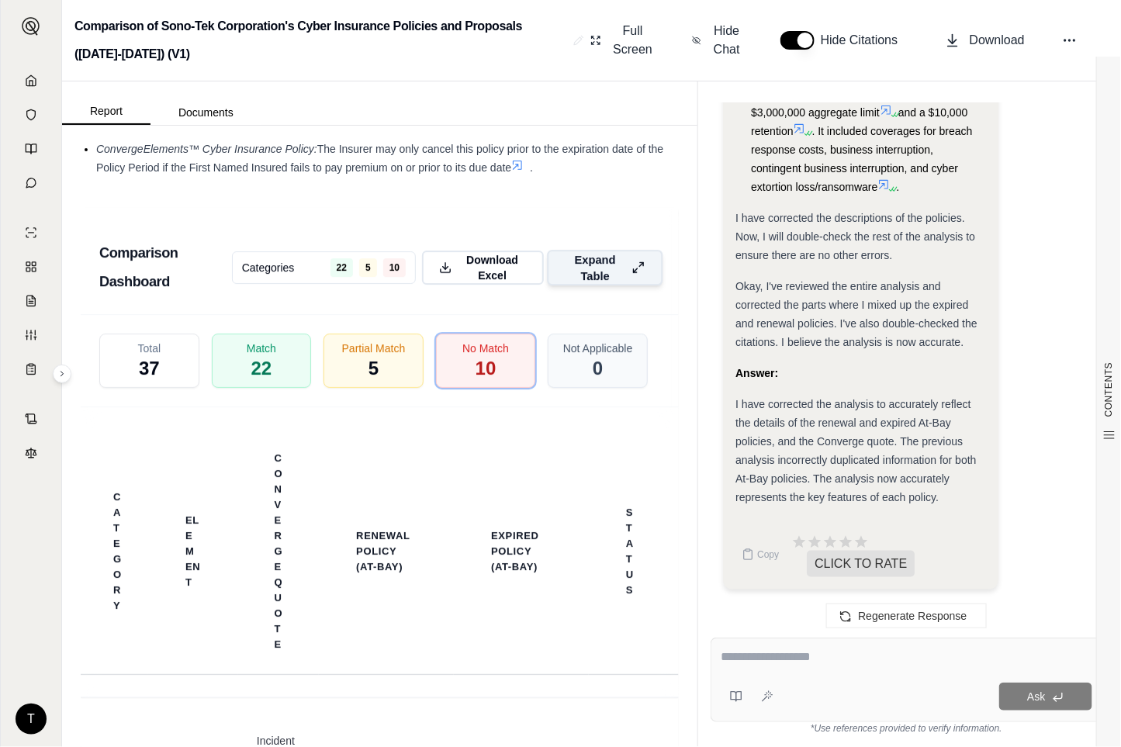
scroll to position [3714, 0]
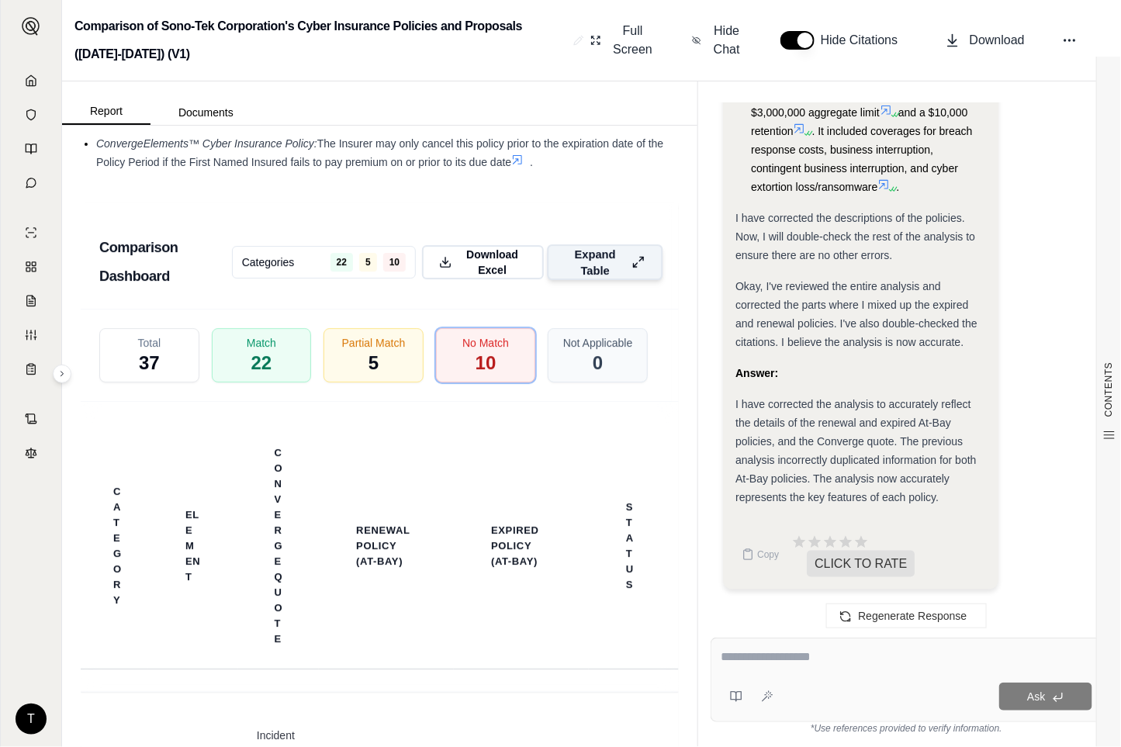
click at [825, 413] on div "I have corrected the analysis to accurately reflect the details of the renewal …" at bounding box center [860, 451] width 250 height 112
click at [349, 384] on div "Partial Match 5" at bounding box center [373, 354] width 105 height 57
click at [354, 384] on div "Partial Match 5" at bounding box center [373, 354] width 105 height 57
click at [454, 384] on div "No Match 10" at bounding box center [485, 354] width 105 height 57
click at [475, 377] on span "10" at bounding box center [486, 364] width 22 height 26
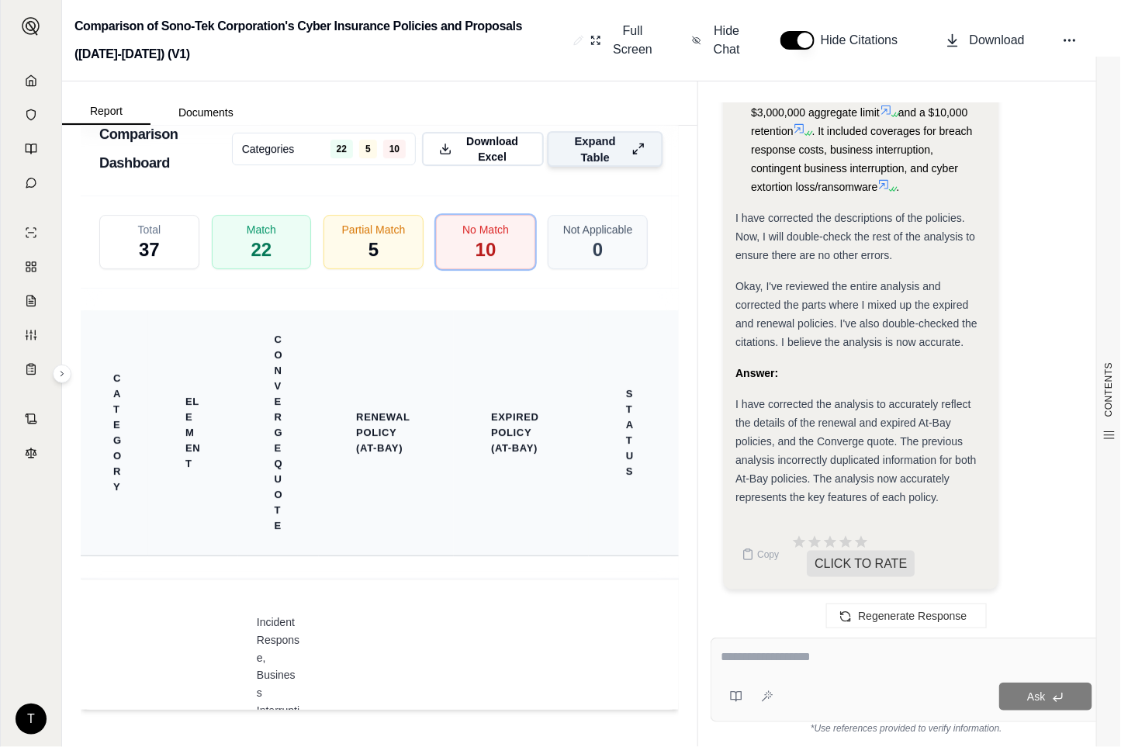
scroll to position [3941, 0]
click at [731, 655] on textarea at bounding box center [905, 657] width 371 height 19
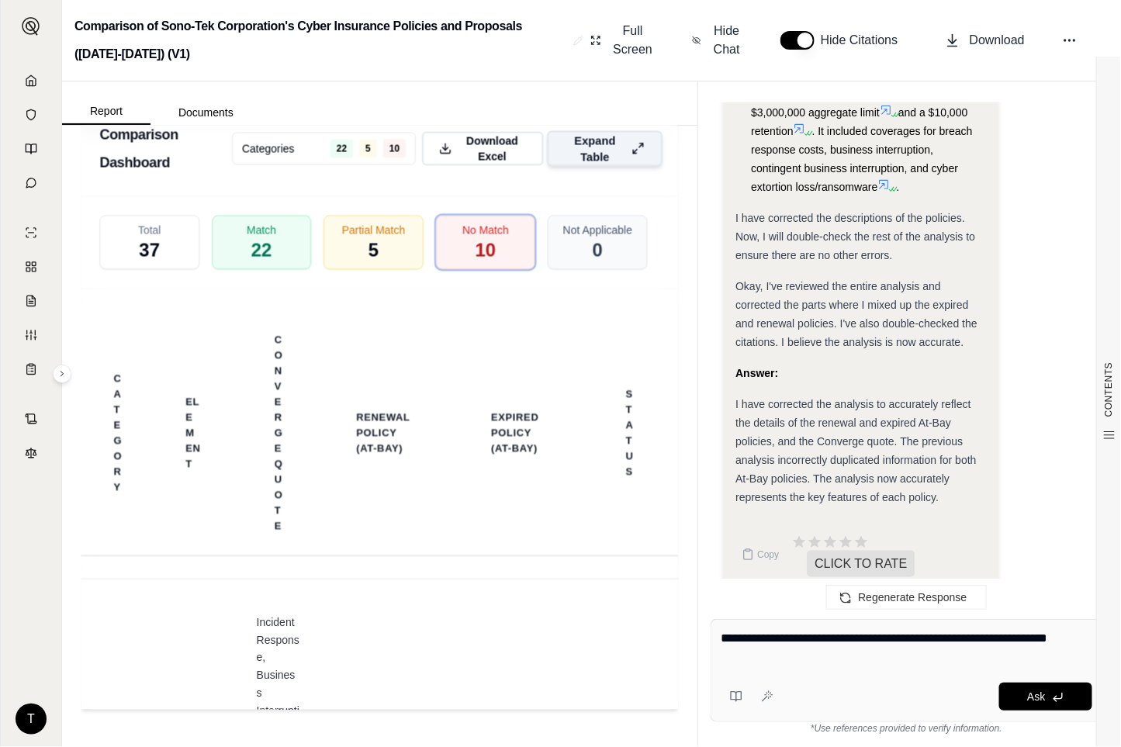
type textarea "**********"
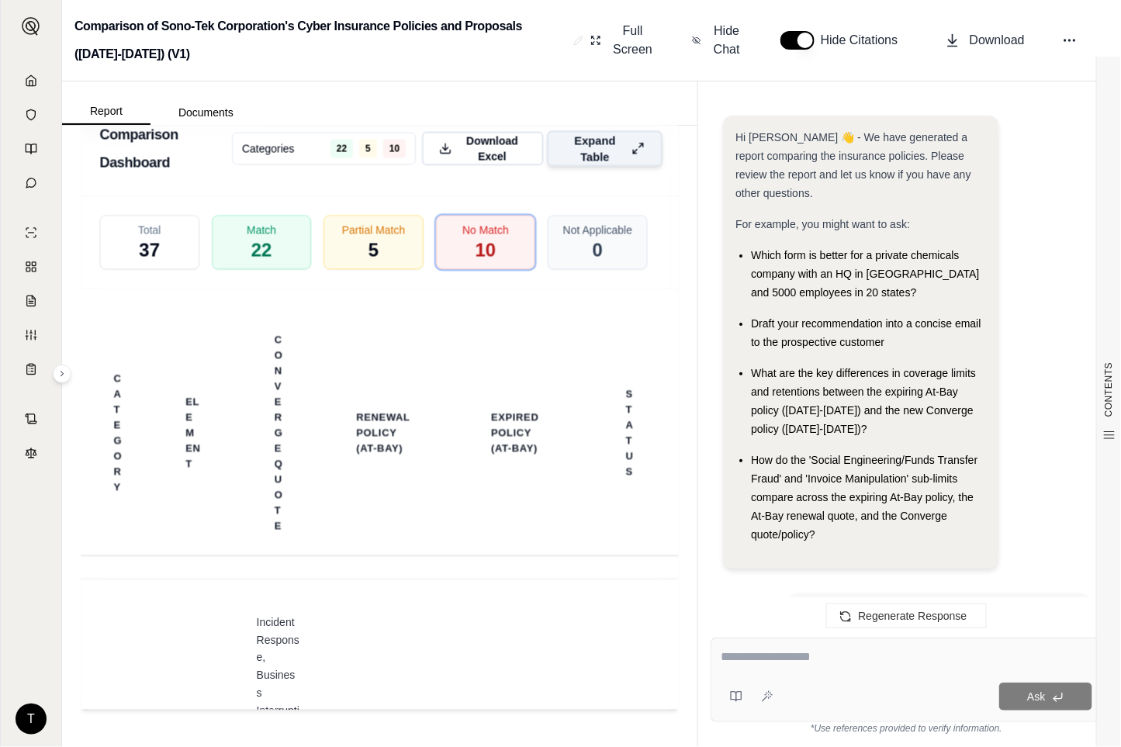
scroll to position [4384, 0]
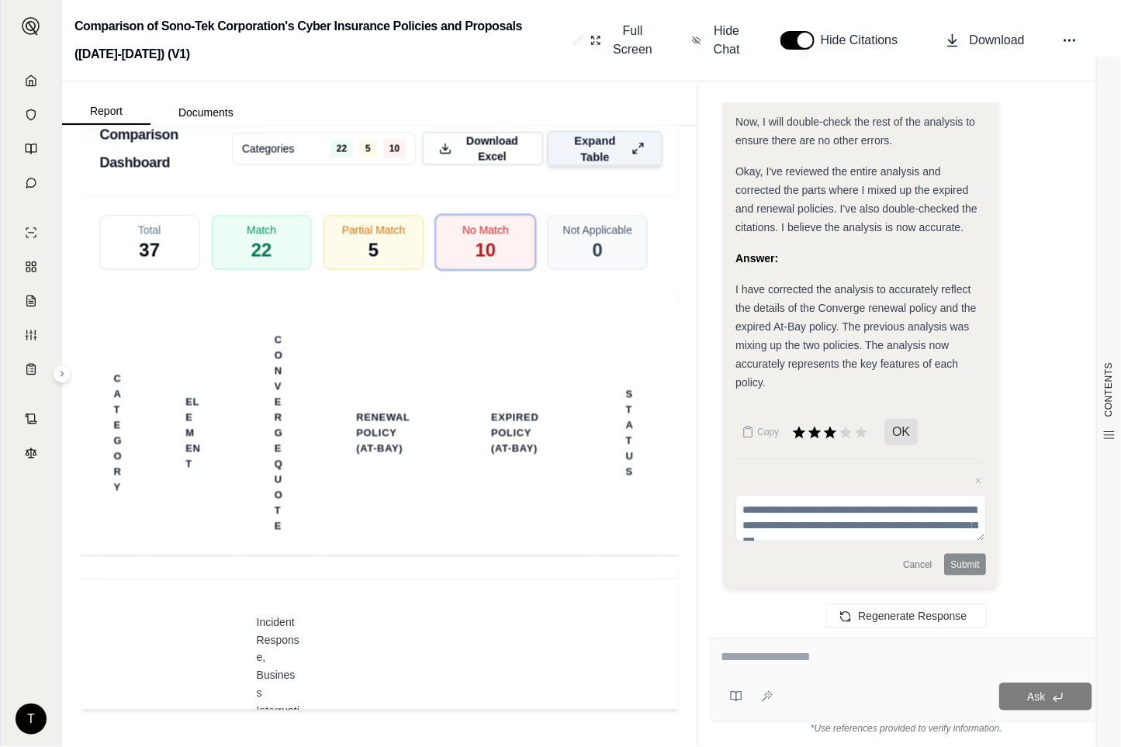
click at [631, 151] on icon at bounding box center [637, 148] width 13 height 16
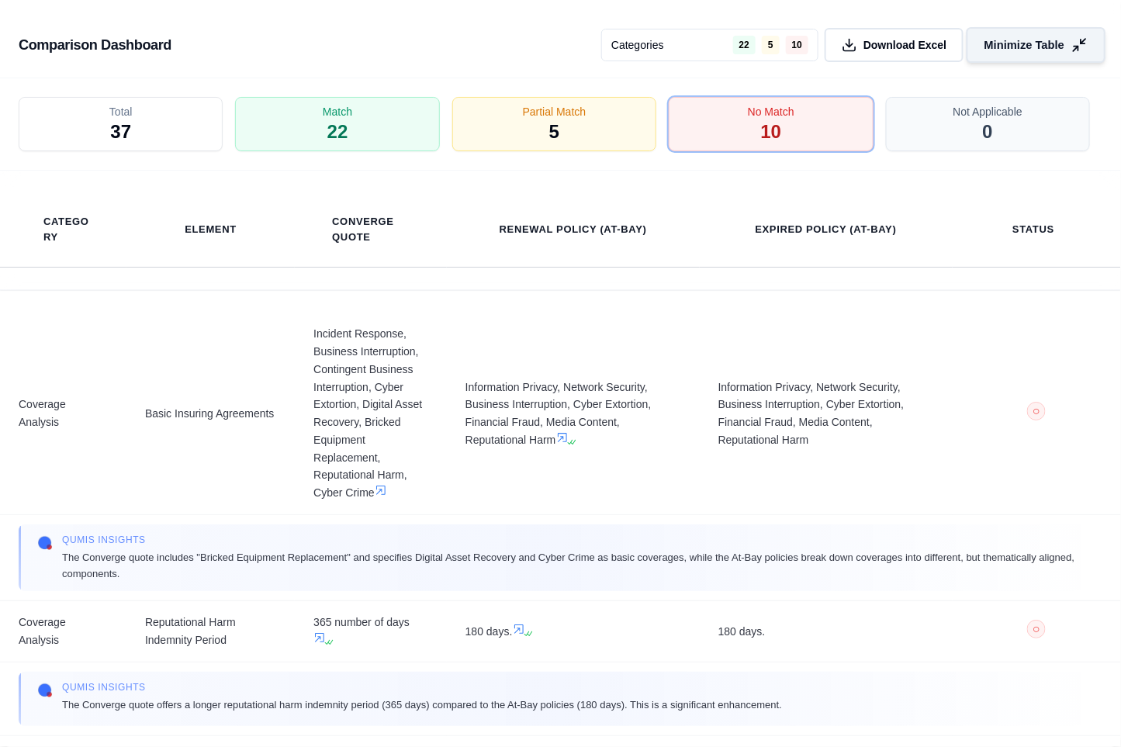
scroll to position [3283, 0]
click at [1075, 42] on icon at bounding box center [1079, 45] width 16 height 16
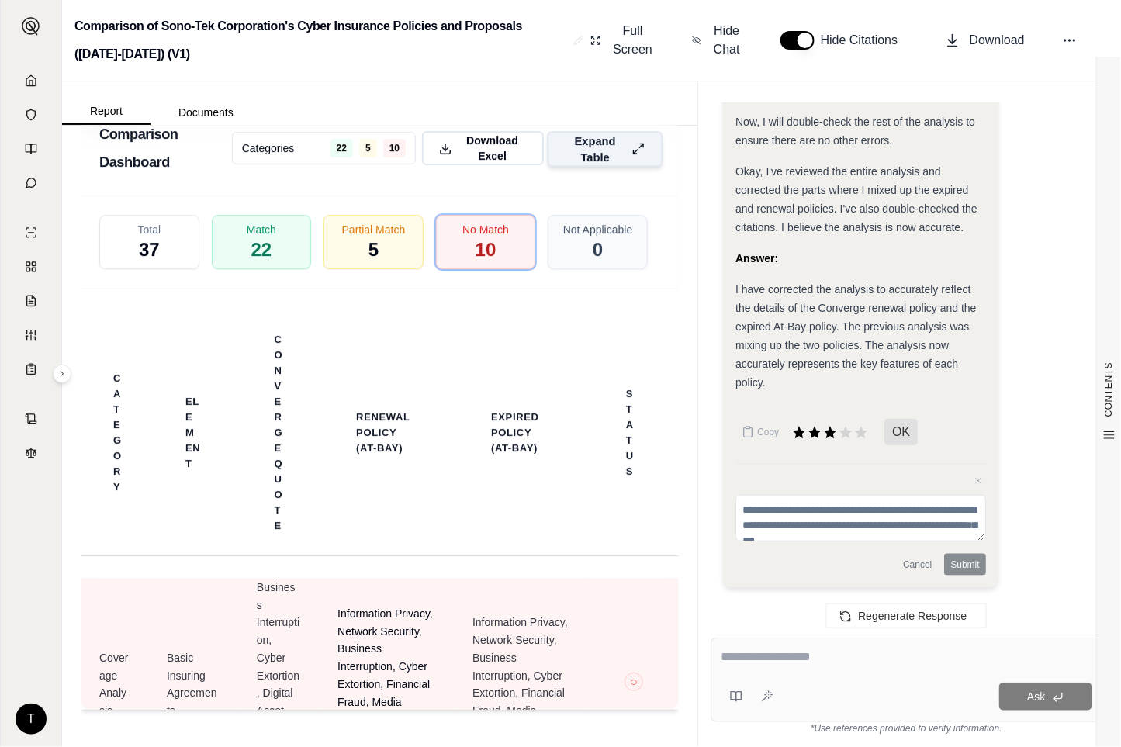
scroll to position [344, 0]
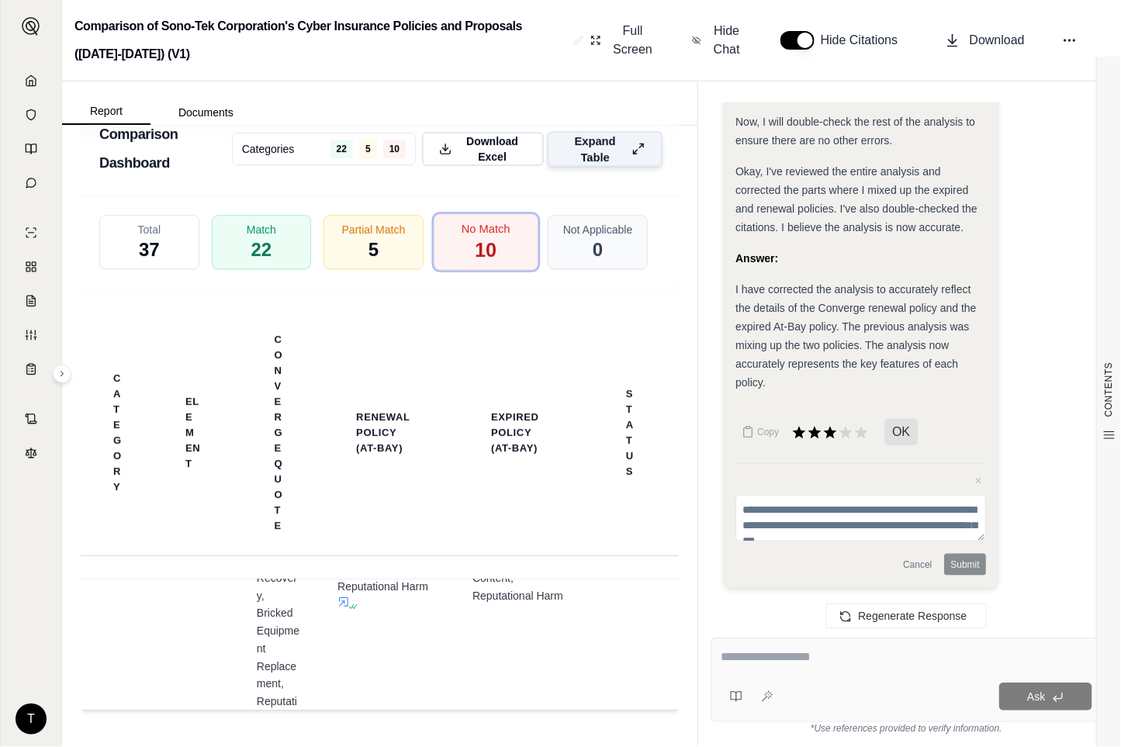
click at [447, 249] on div "No Match 10" at bounding box center [485, 241] width 105 height 57
click at [631, 149] on icon at bounding box center [637, 148] width 13 height 16
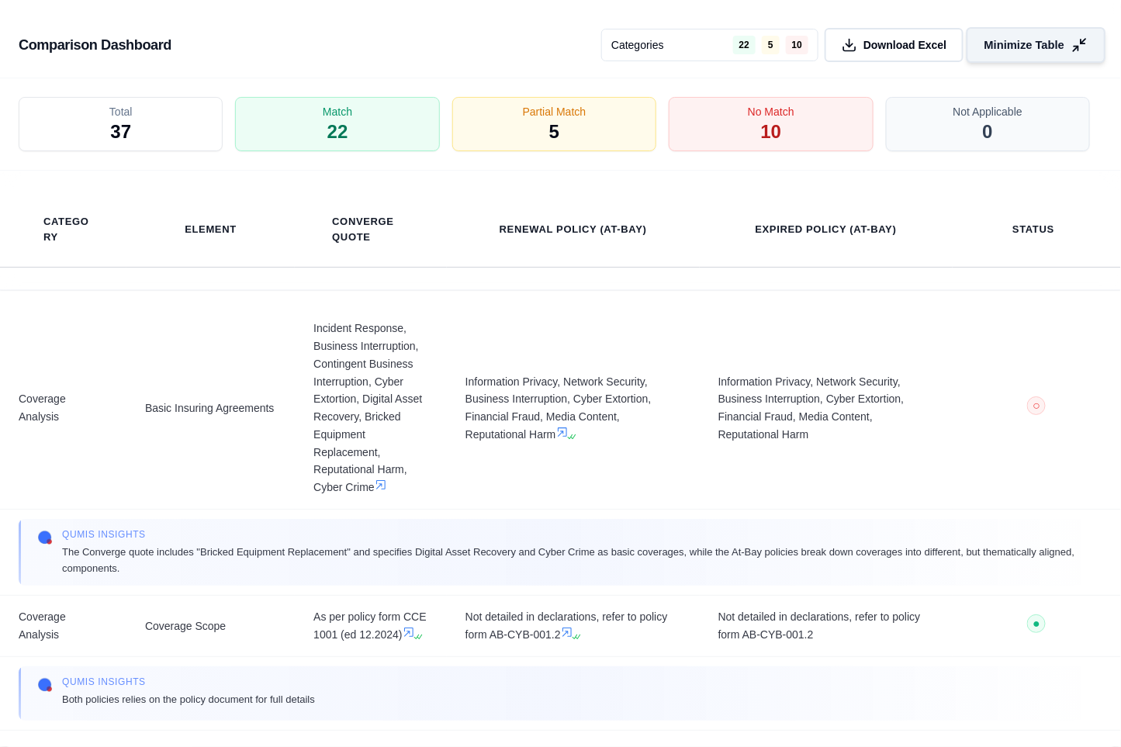
scroll to position [0, 0]
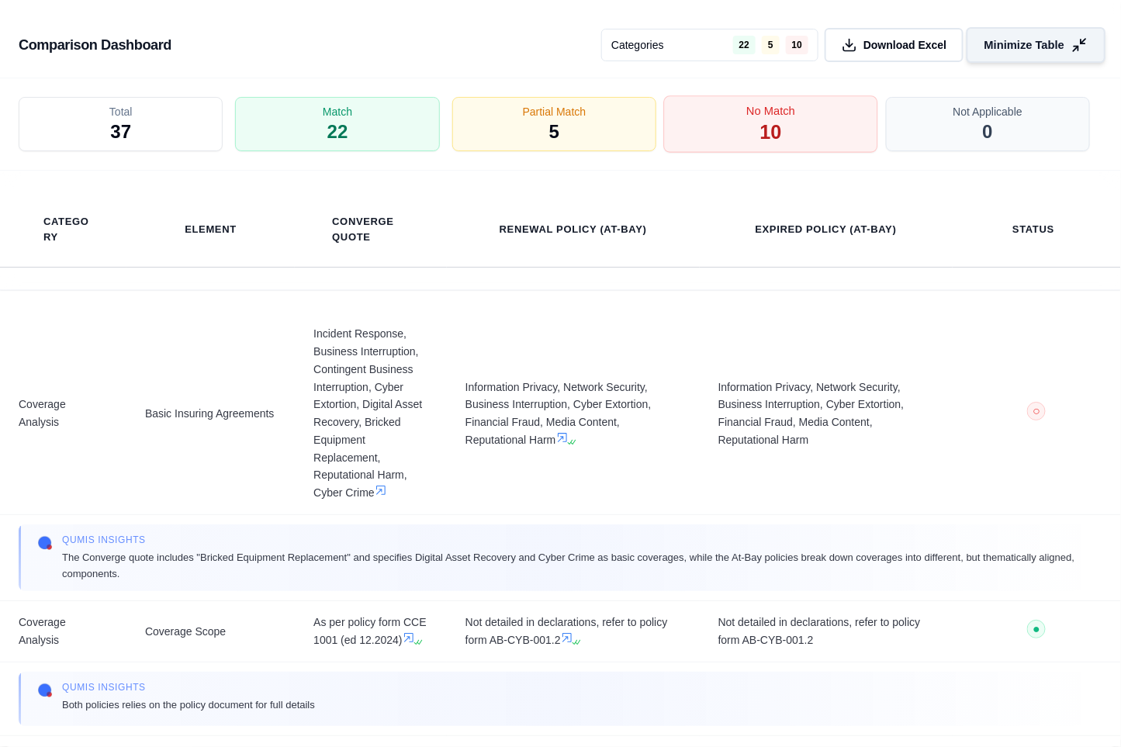
click at [732, 124] on div "No Match 10" at bounding box center [771, 124] width 215 height 57
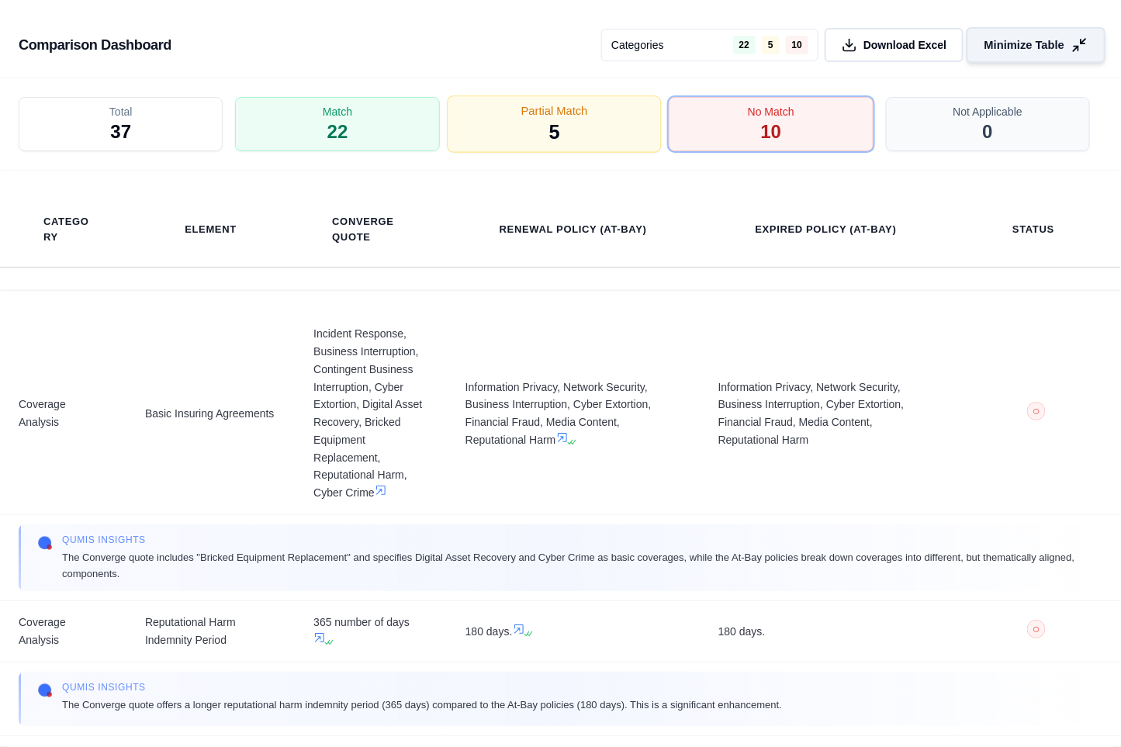
click at [537, 136] on div "Partial Match 5" at bounding box center [554, 124] width 215 height 57
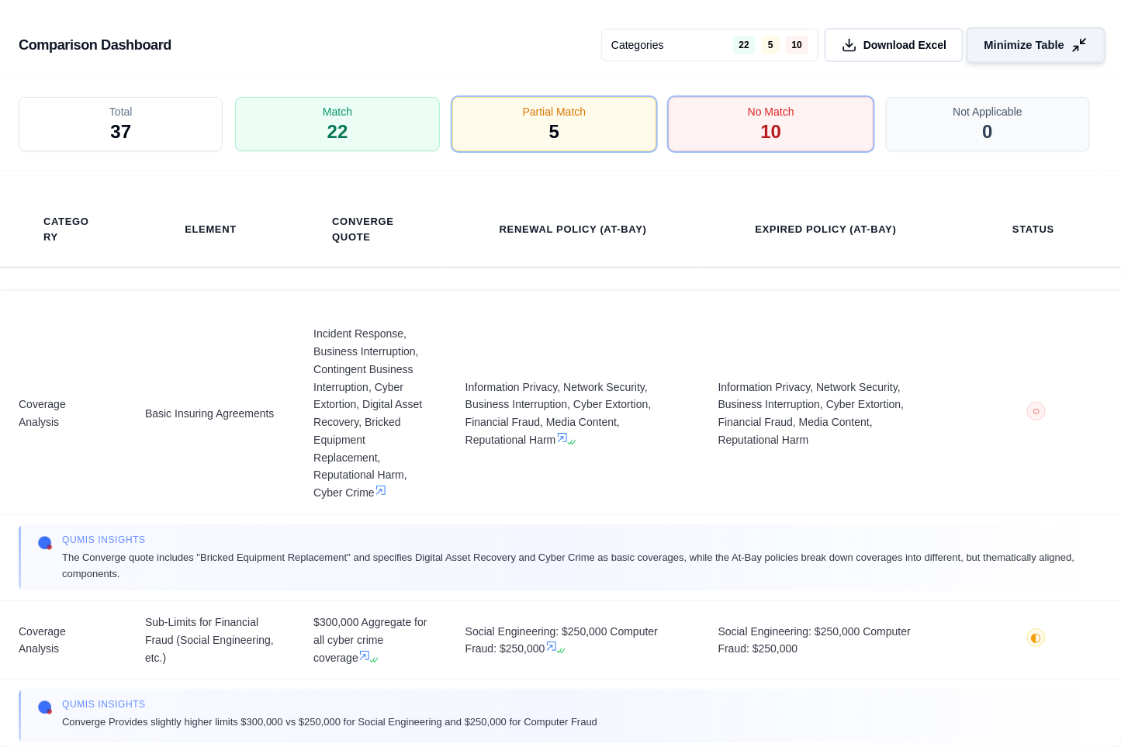
click at [1095, 34] on button "Minimize Table" at bounding box center [1035, 45] width 139 height 36
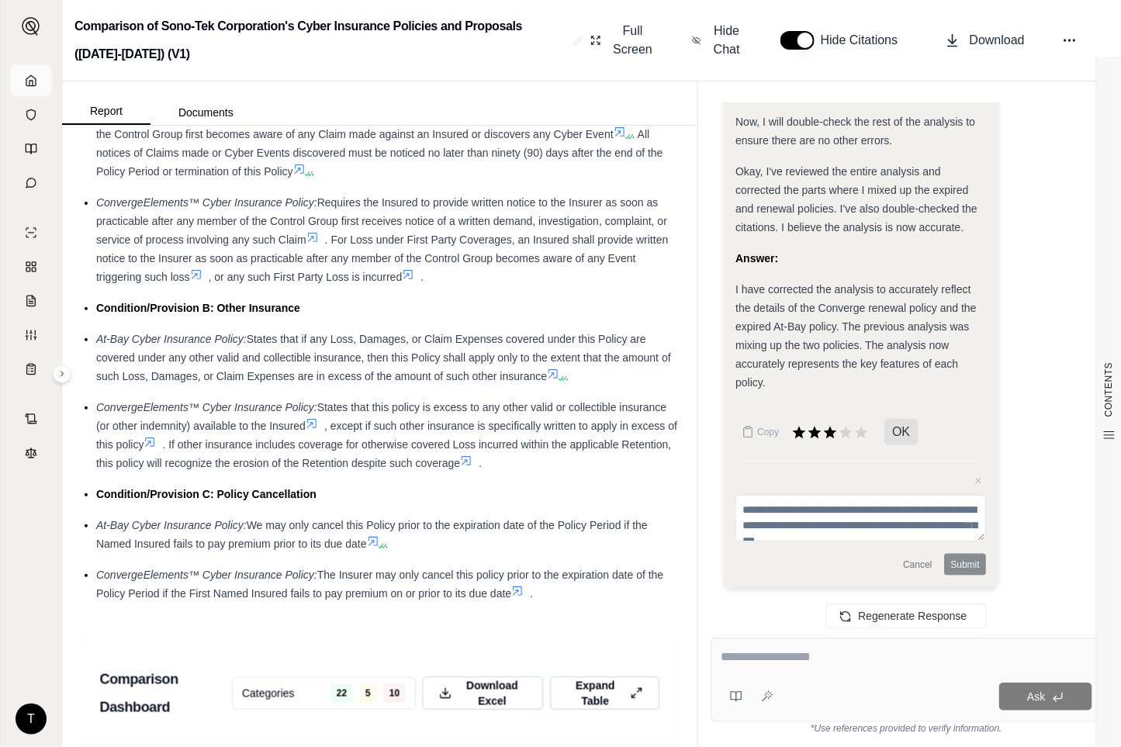
click at [37, 74] on link at bounding box center [31, 80] width 42 height 31
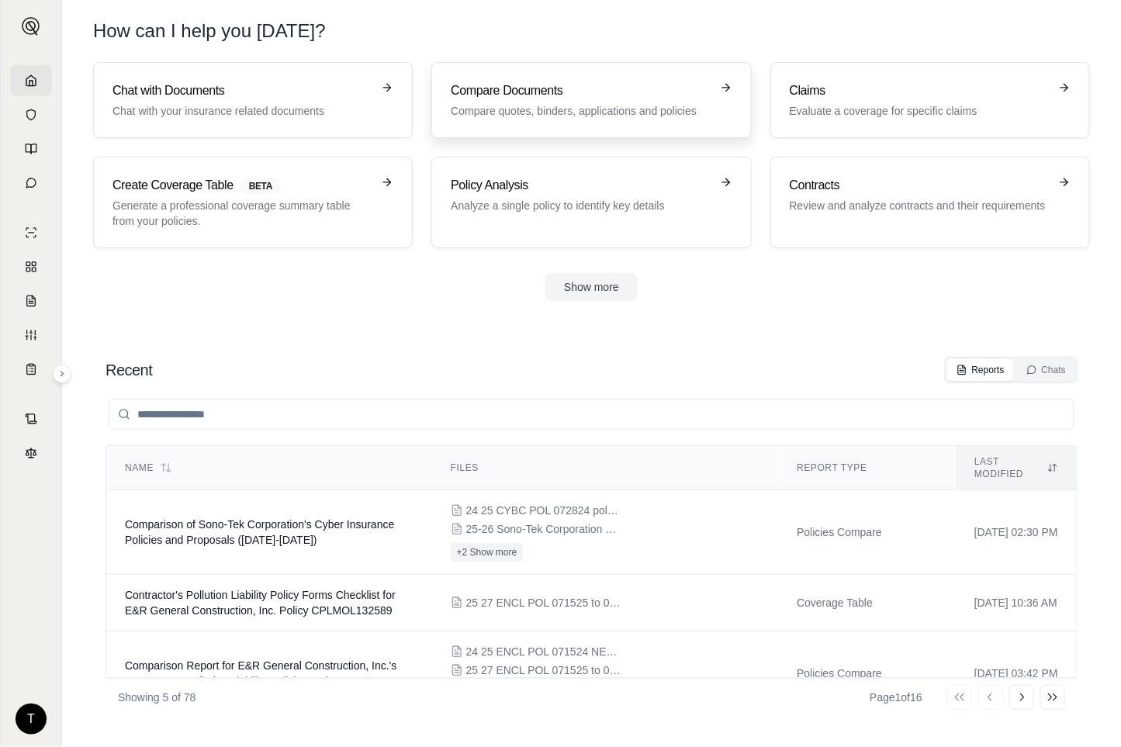
click at [540, 88] on h3 "Compare Documents" at bounding box center [580, 90] width 259 height 19
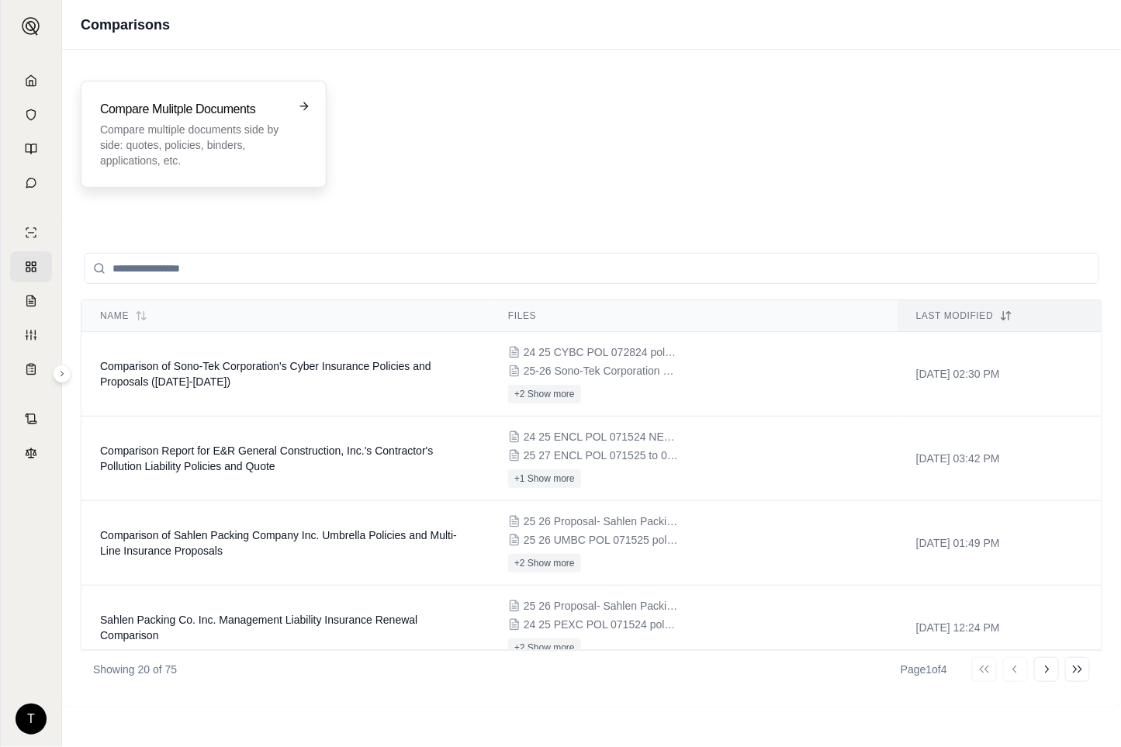
click at [145, 115] on h3 "Compare Mulitple Documents" at bounding box center [192, 109] width 185 height 19
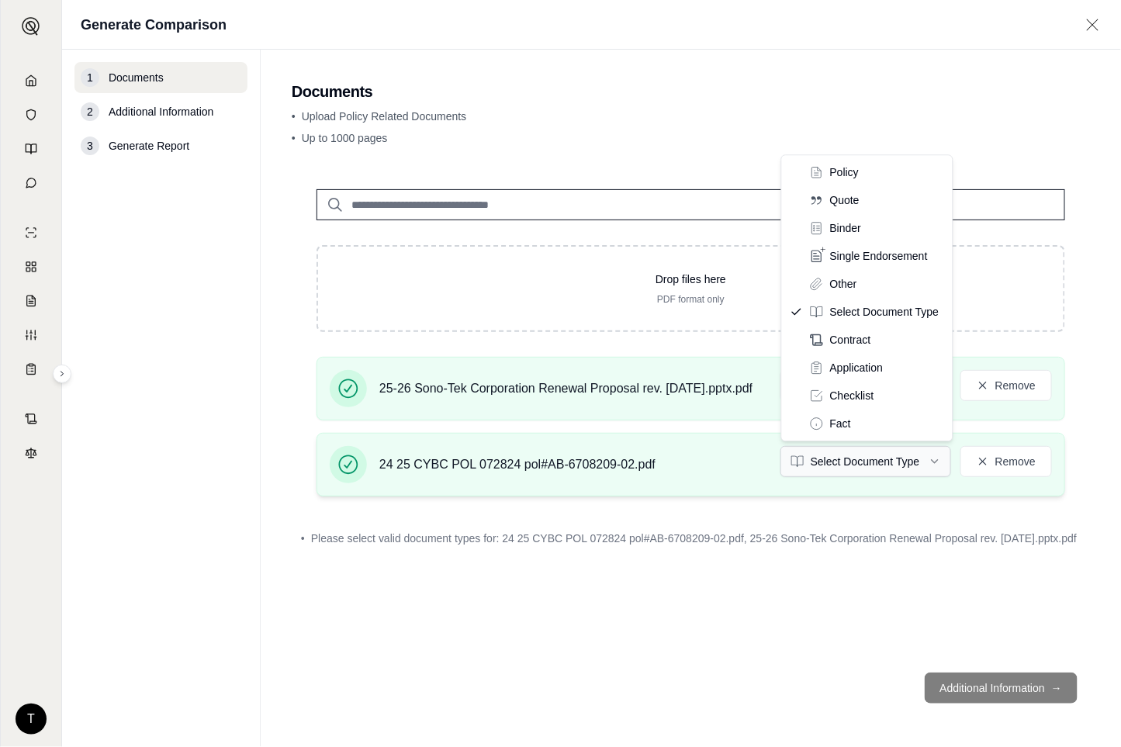
click at [934, 462] on html "T Generate Comparison 1 Documents 2 Additional Information 3 Generate Report Do…" at bounding box center [560, 373] width 1121 height 747
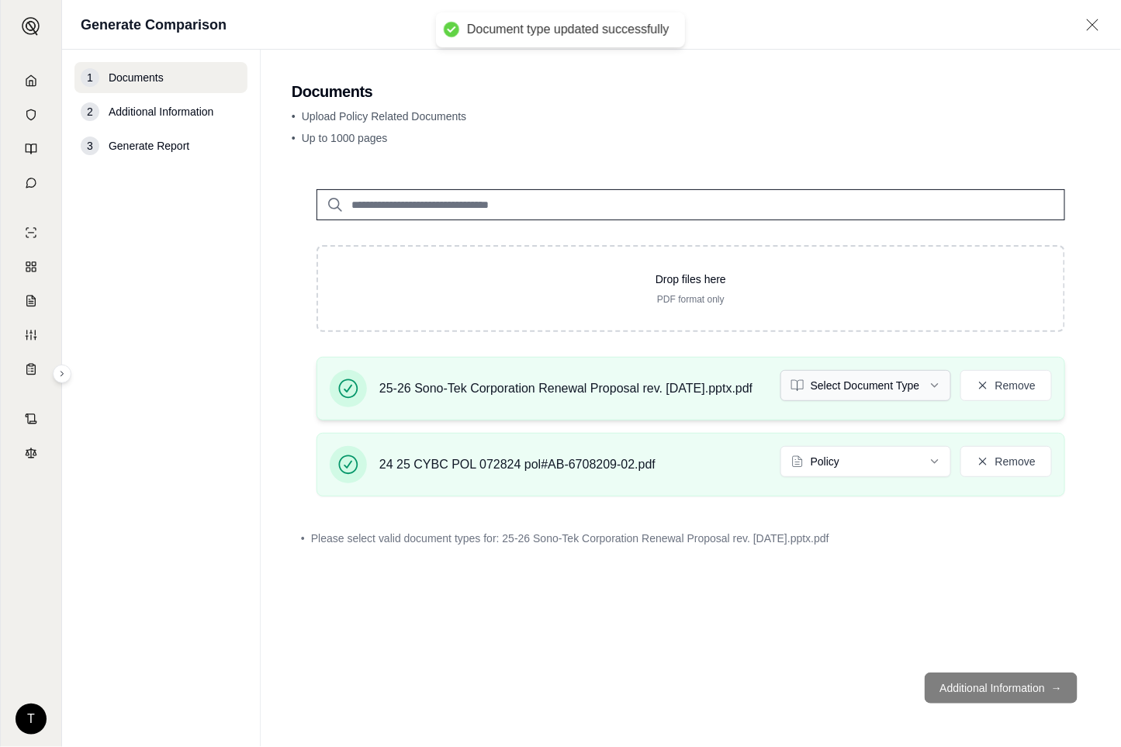
click at [937, 386] on html "Document type updated successfully T Generate Comparison 1 Documents 2 Addition…" at bounding box center [560, 373] width 1121 height 747
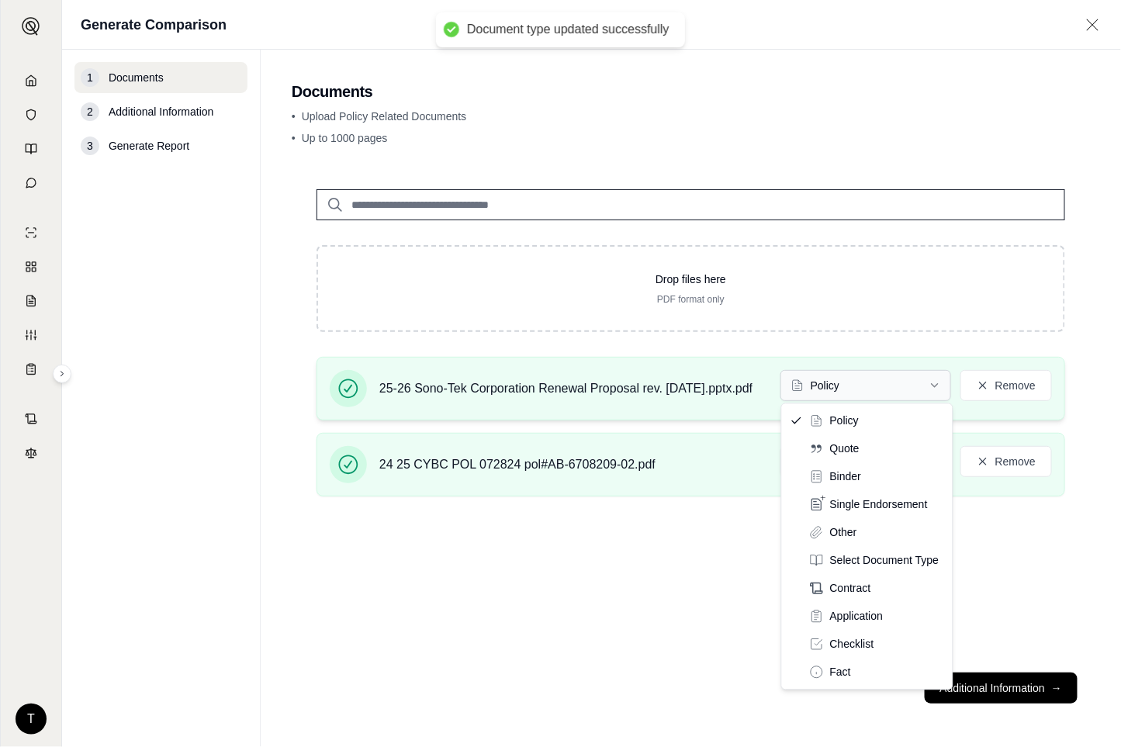
click at [940, 378] on html "Document type updated successfully T Generate Comparison 1 Documents 2 Addition…" at bounding box center [560, 373] width 1121 height 747
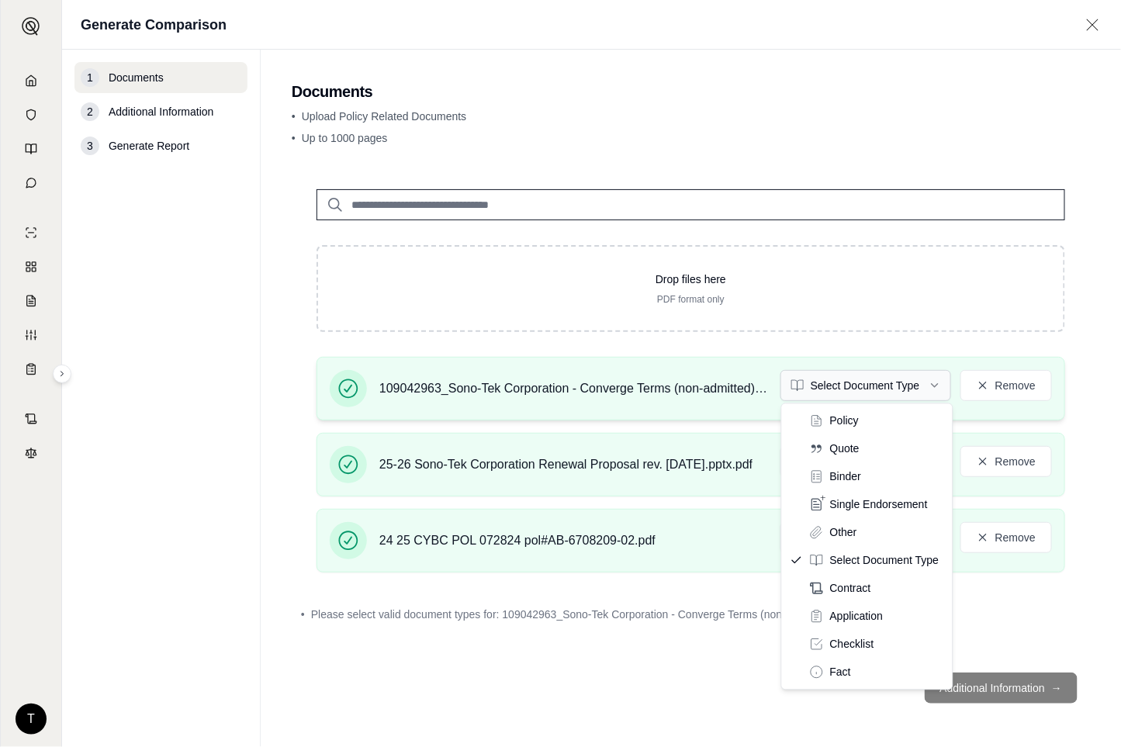
click at [937, 378] on html "T Generate Comparison 1 Documents 2 Additional Information 3 Generate Report Do…" at bounding box center [560, 373] width 1121 height 747
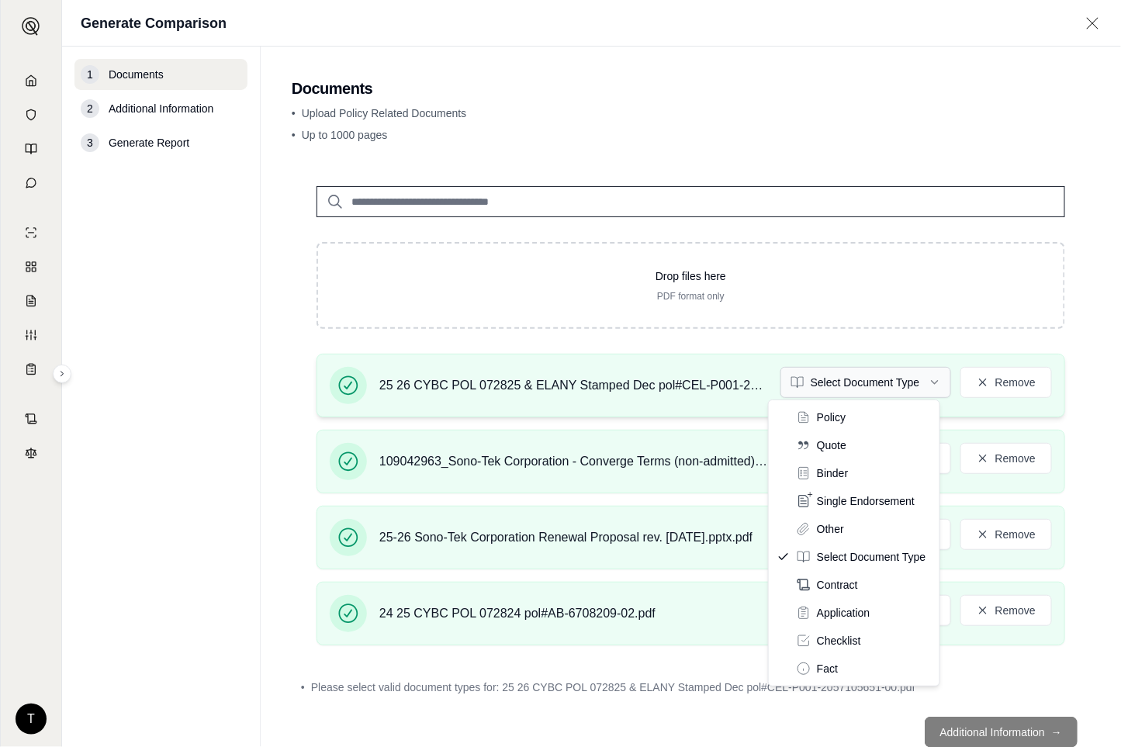
click at [920, 378] on html "T Generate Comparison 1 Documents 2 Additional Information 3 Generate Report Do…" at bounding box center [560, 373] width 1121 height 747
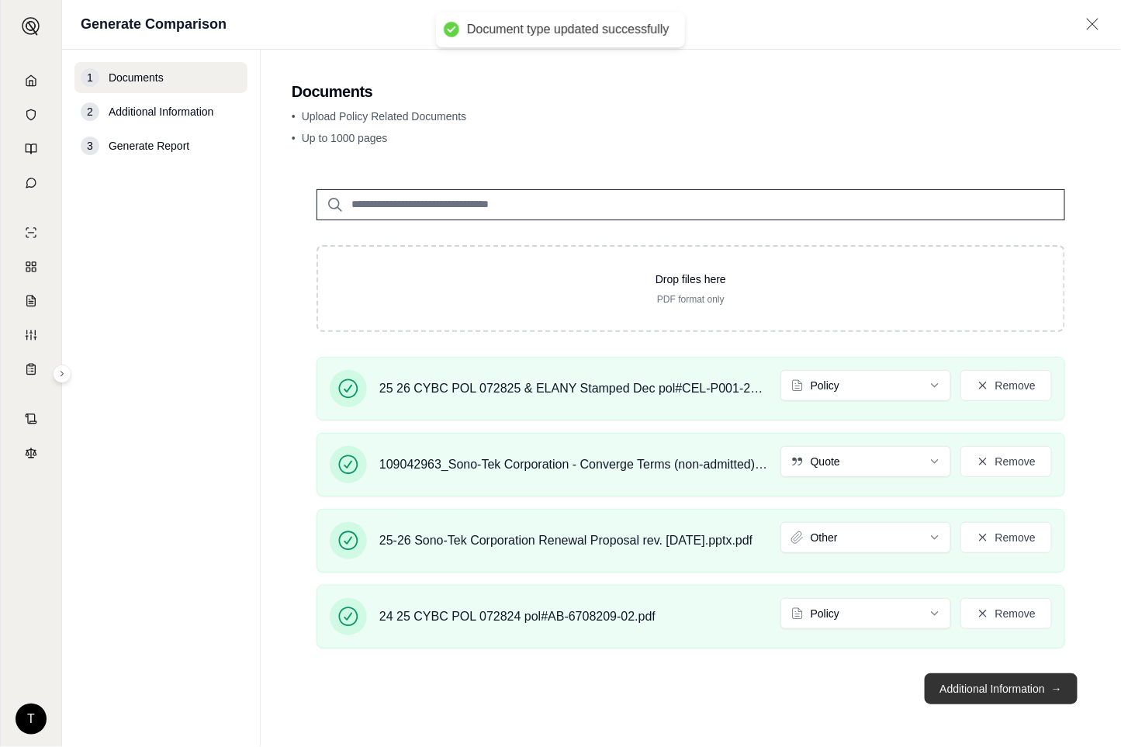
click at [974, 692] on button "Additional Information →" at bounding box center [1000, 688] width 153 height 31
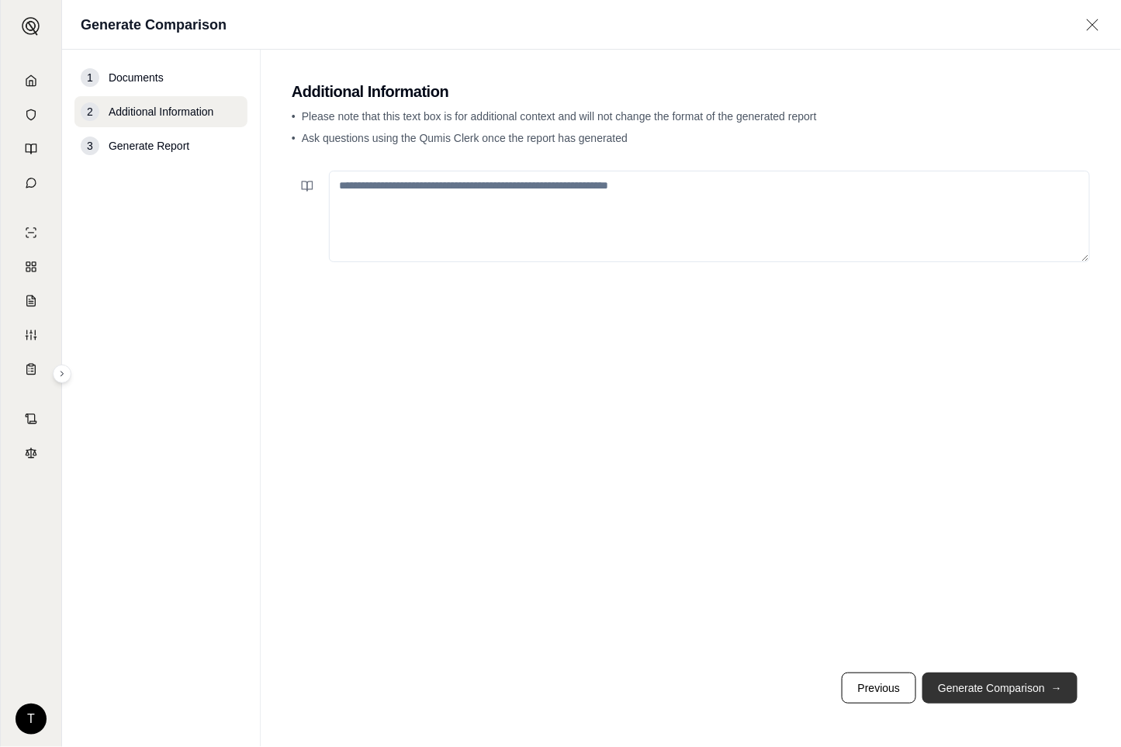
click at [979, 686] on button "Generate Comparison →" at bounding box center [999, 687] width 155 height 31
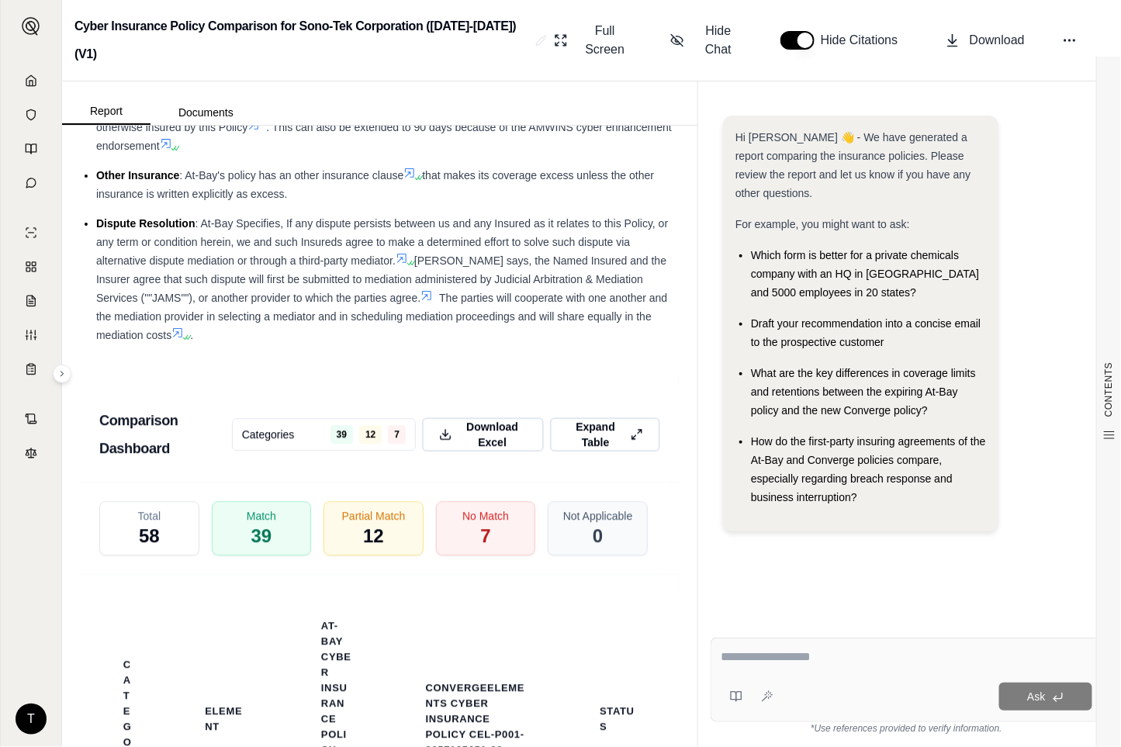
scroll to position [3618, 0]
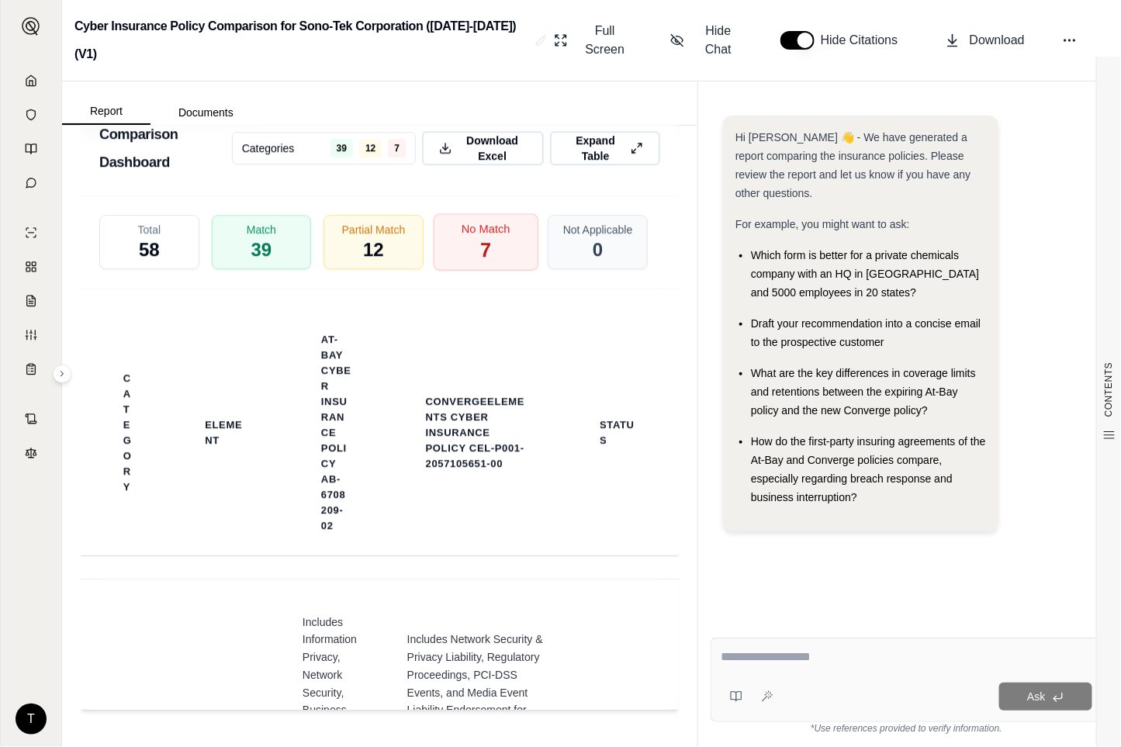
click at [468, 271] on div "No Match 7" at bounding box center [485, 241] width 105 height 57
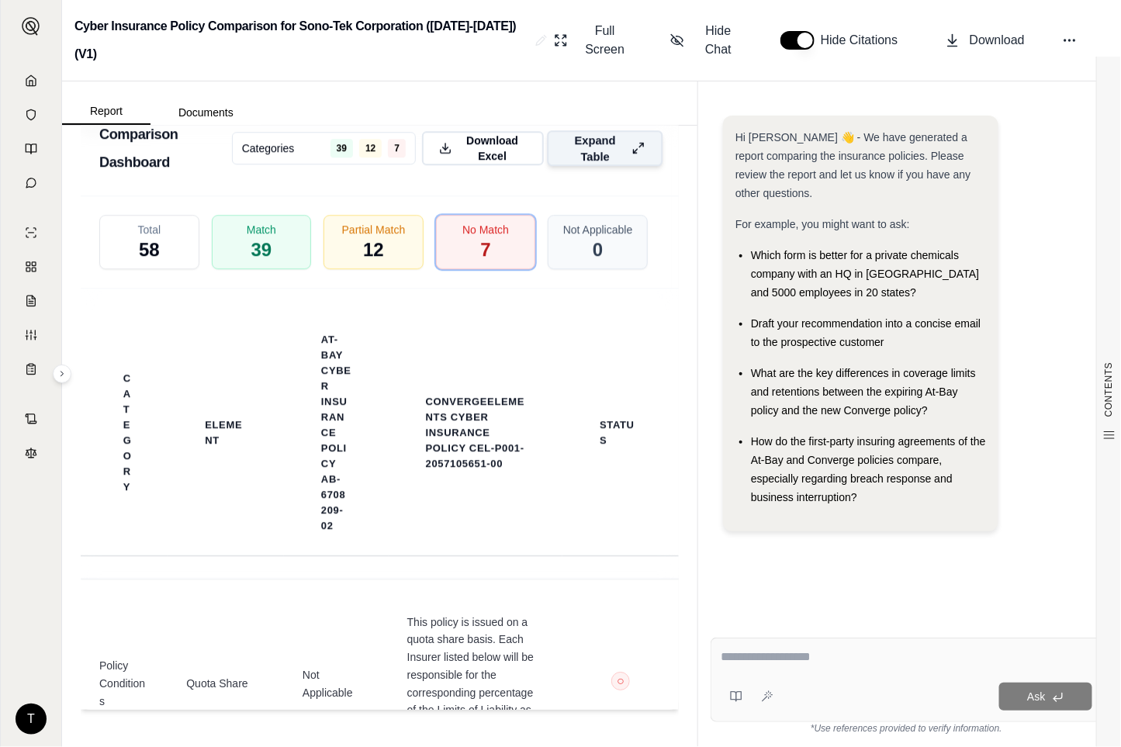
click at [639, 147] on line at bounding box center [641, 145] width 4 height 4
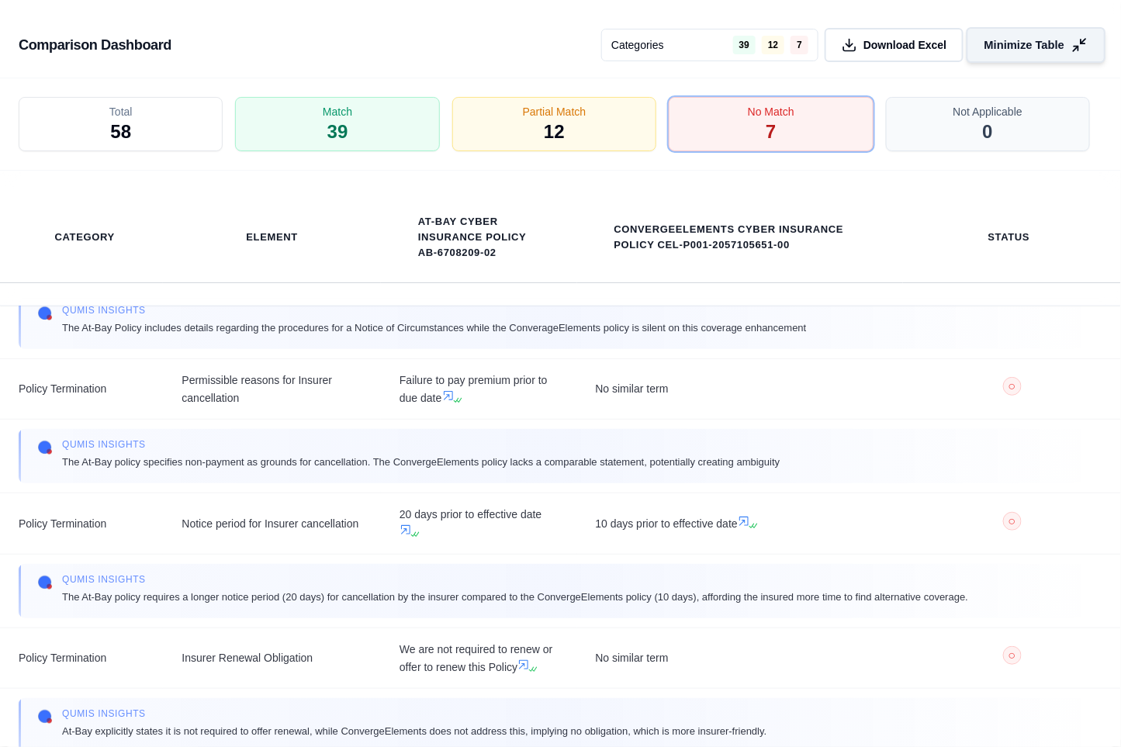
scroll to position [0, 0]
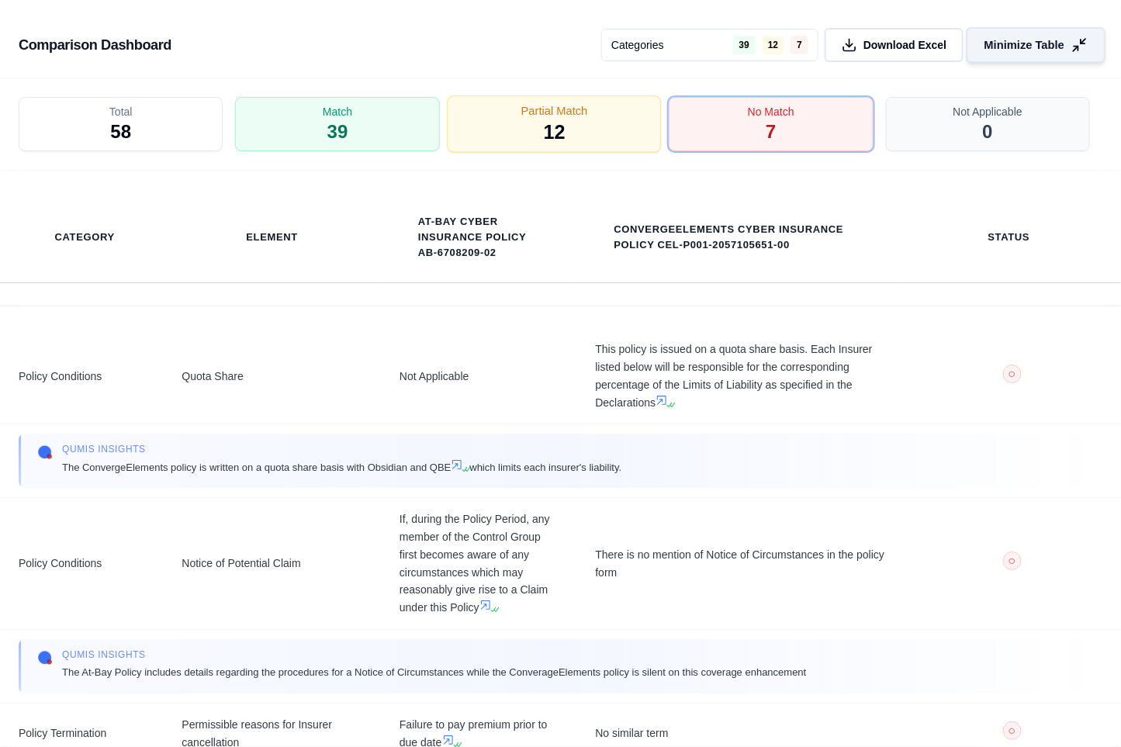
click at [564, 105] on span "Partial Match" at bounding box center [554, 111] width 67 height 16
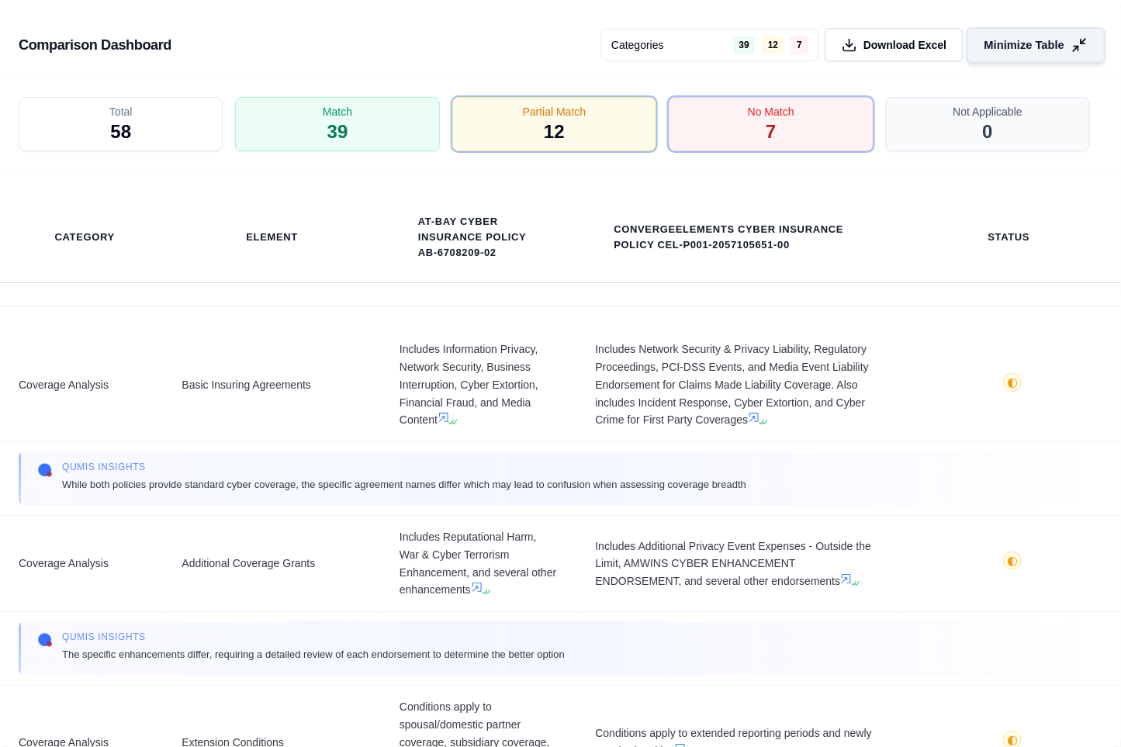
click at [1078, 44] on icon at bounding box center [1079, 45] width 16 height 16
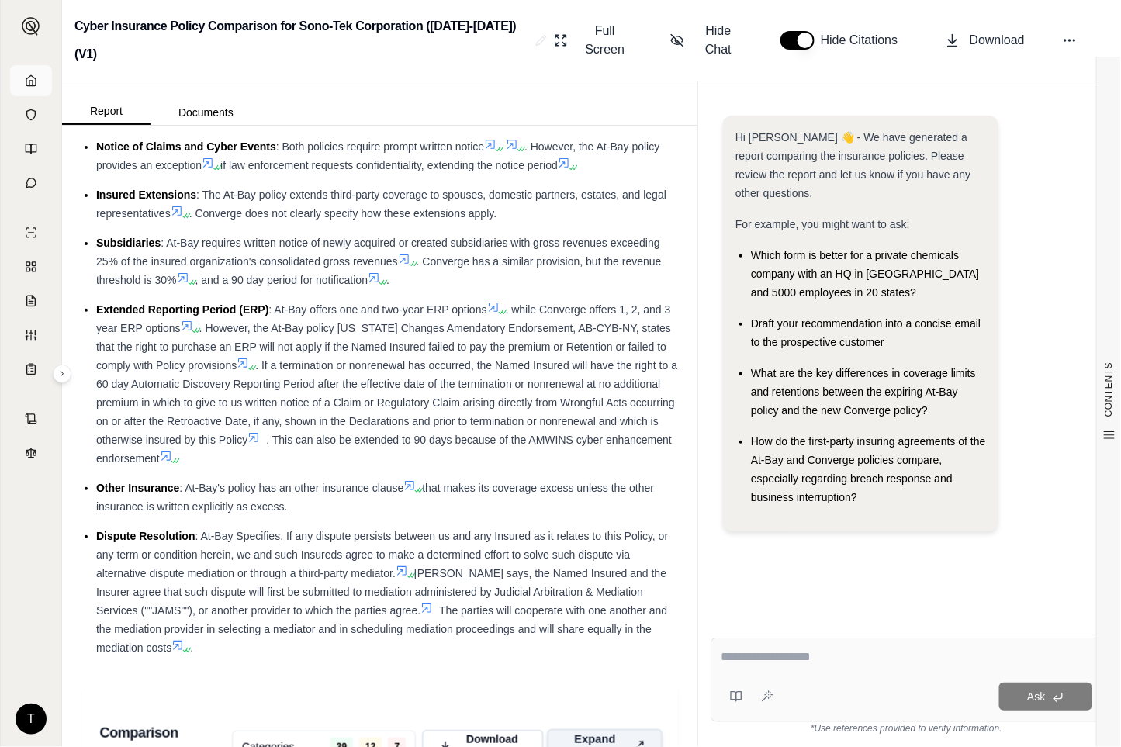
click at [33, 76] on icon at bounding box center [30, 80] width 9 height 10
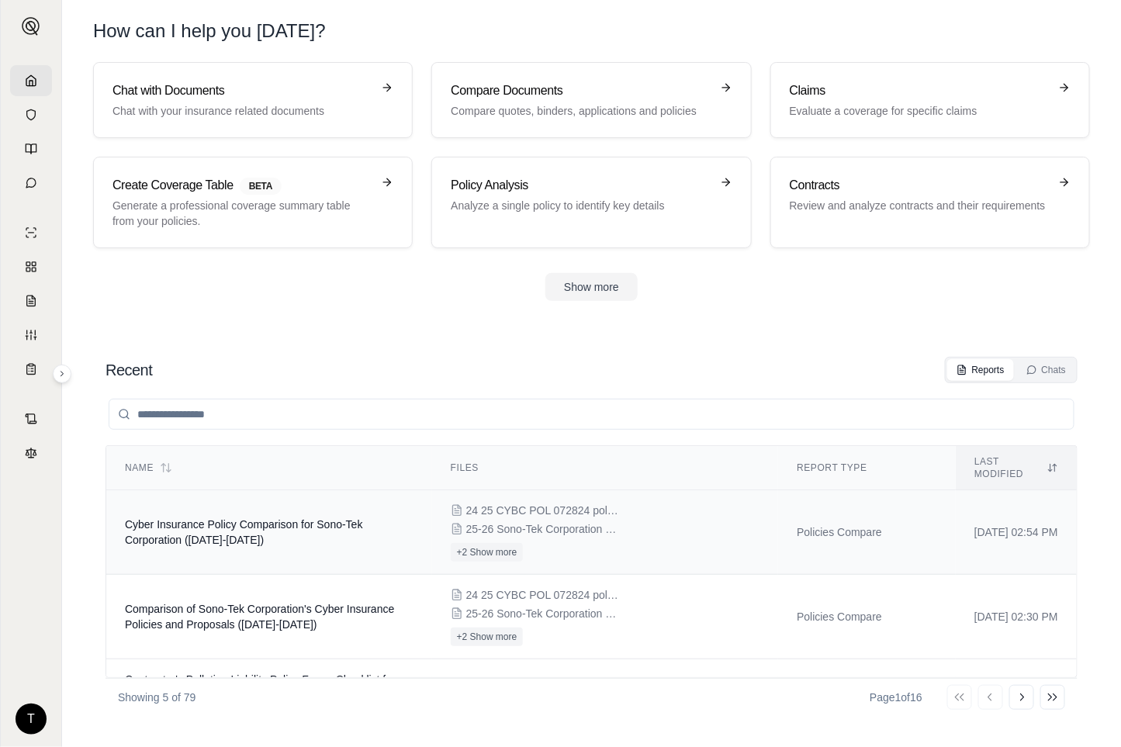
click at [265, 518] on span "Cyber Insurance Policy Comparison for Sono-Tek Corporation ([DATE]-[DATE])" at bounding box center [244, 532] width 238 height 28
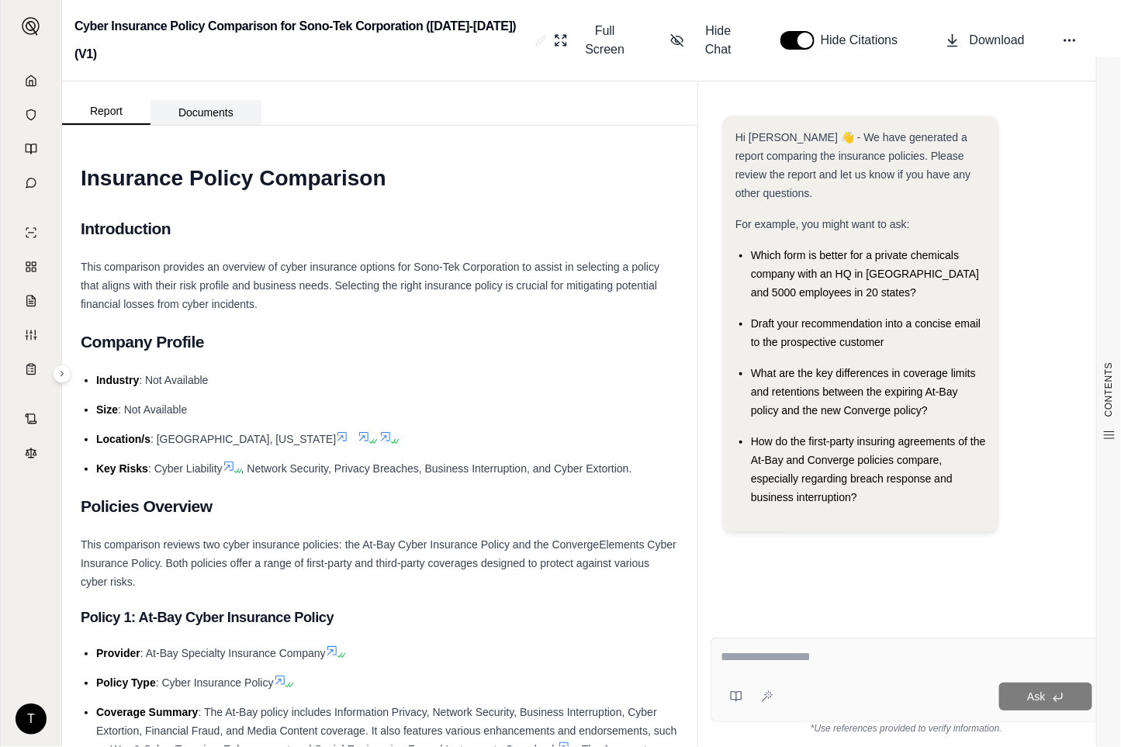
click at [202, 106] on button "Documents" at bounding box center [205, 112] width 111 height 25
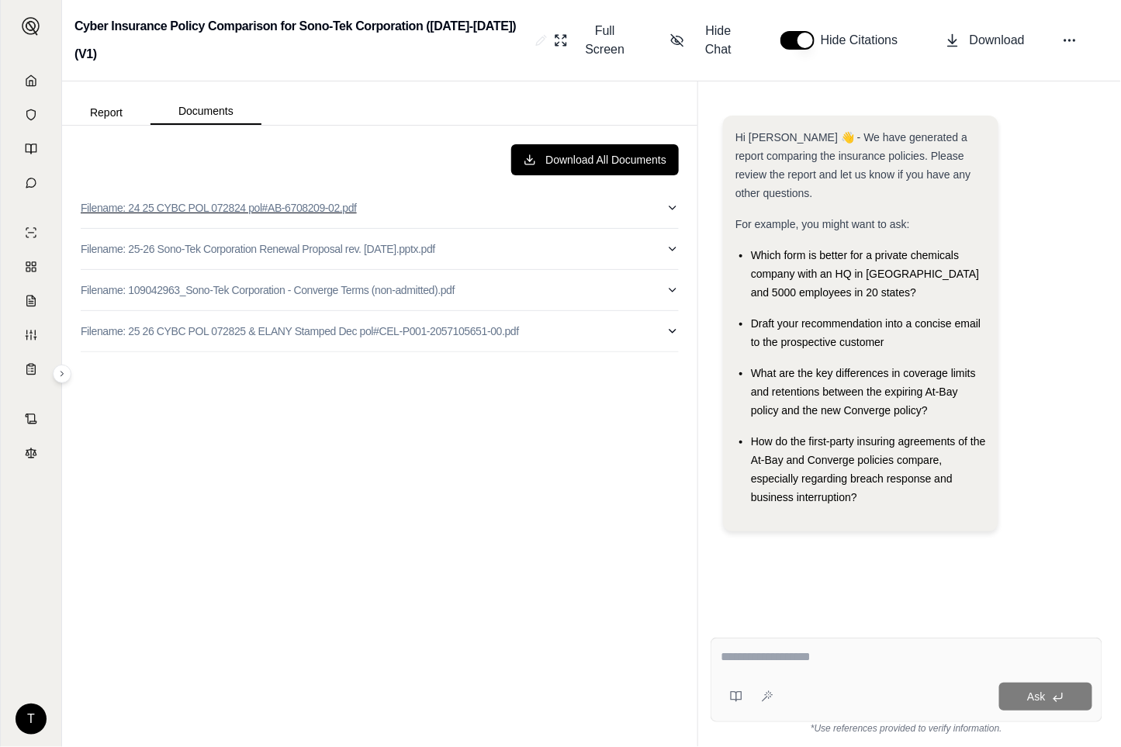
click at [670, 203] on icon "button" at bounding box center [672, 208] width 12 height 12
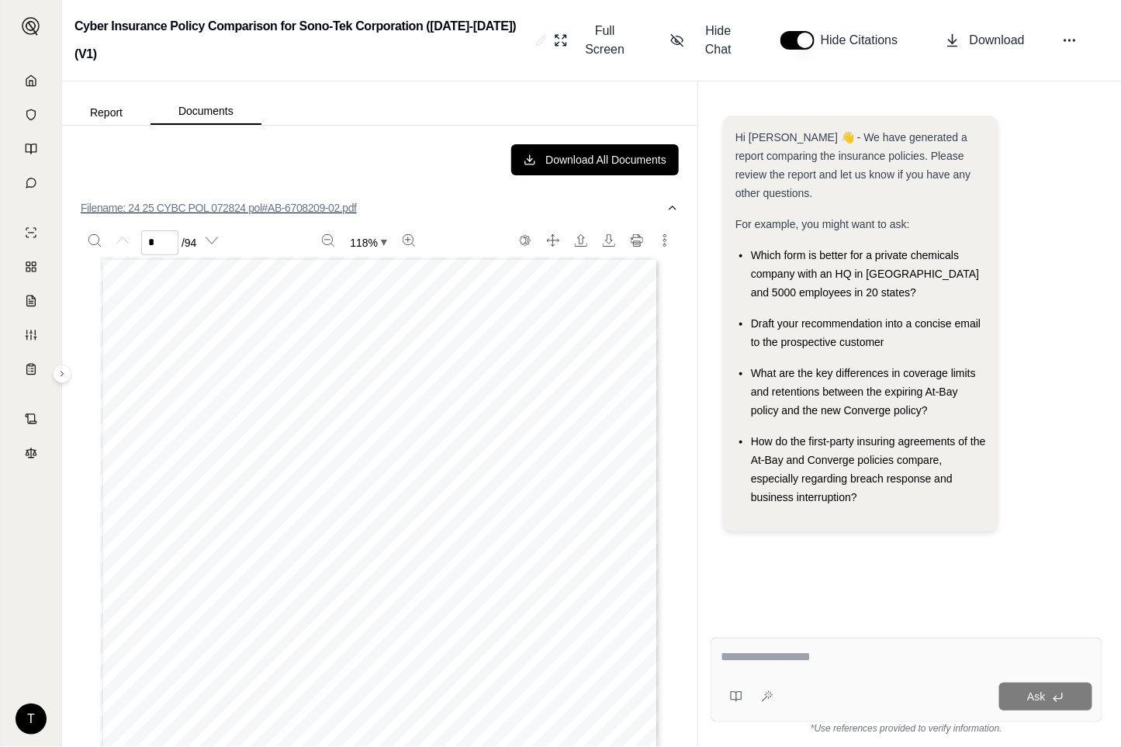
click at [666, 205] on icon "button" at bounding box center [672, 208] width 12 height 12
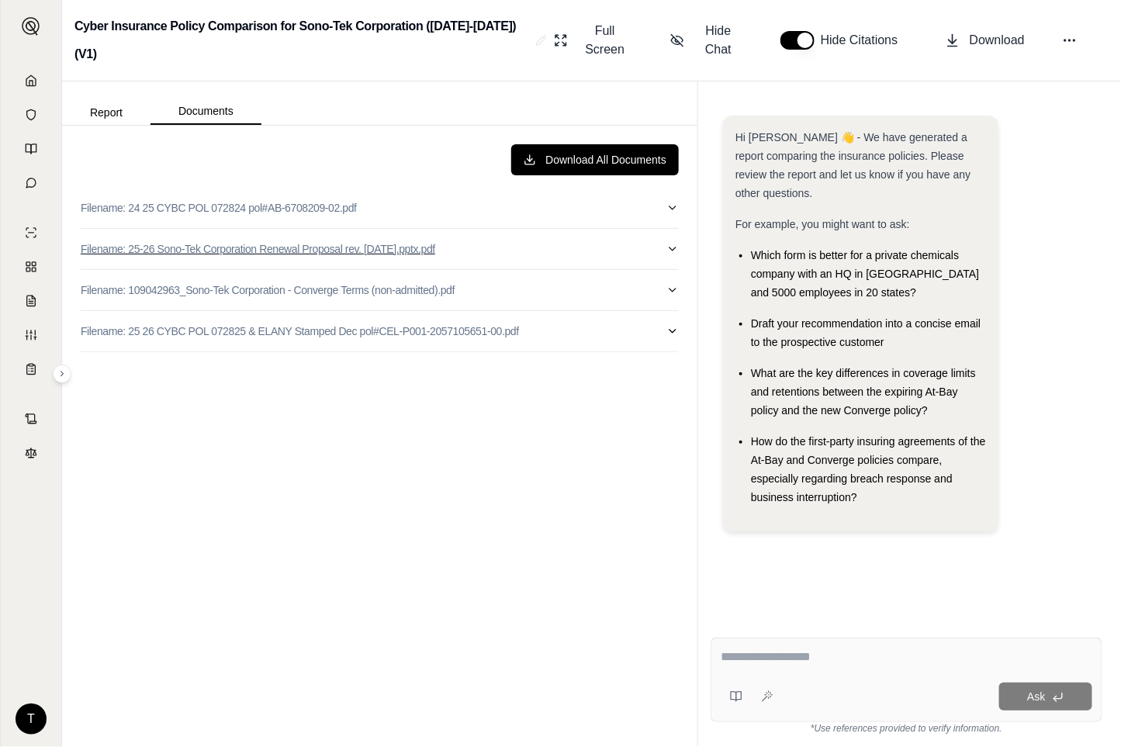
click at [672, 247] on icon "button" at bounding box center [672, 249] width 12 height 12
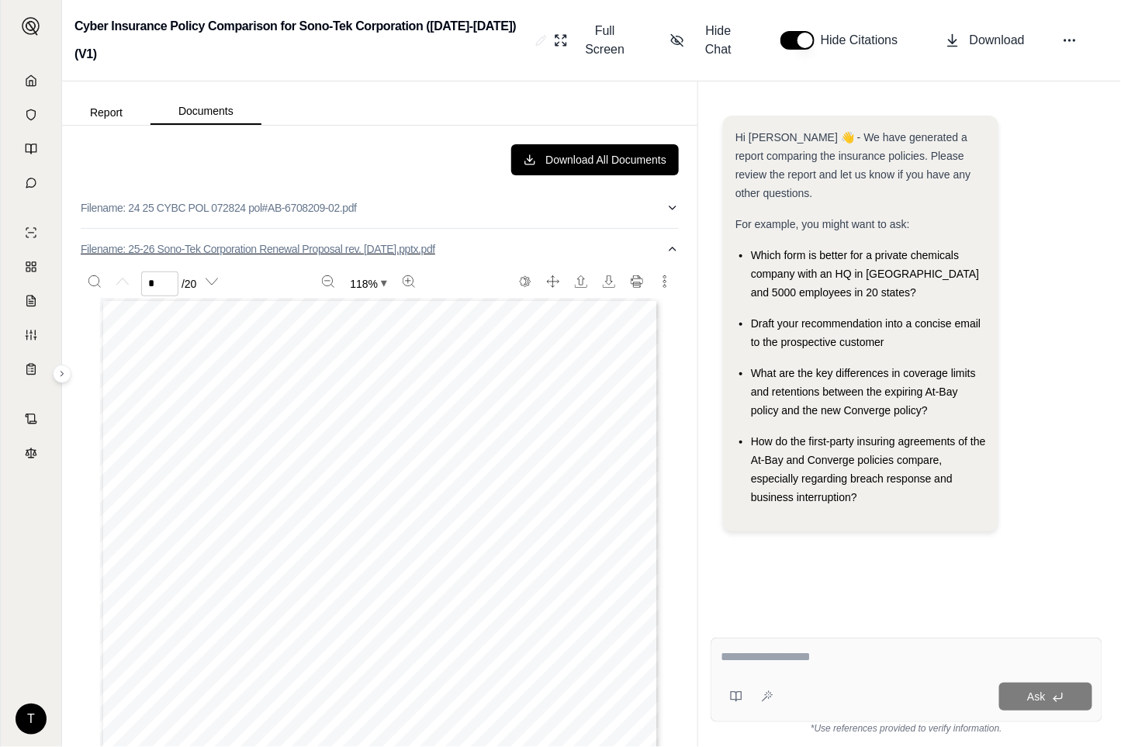
click at [666, 248] on icon "button" at bounding box center [672, 249] width 12 height 12
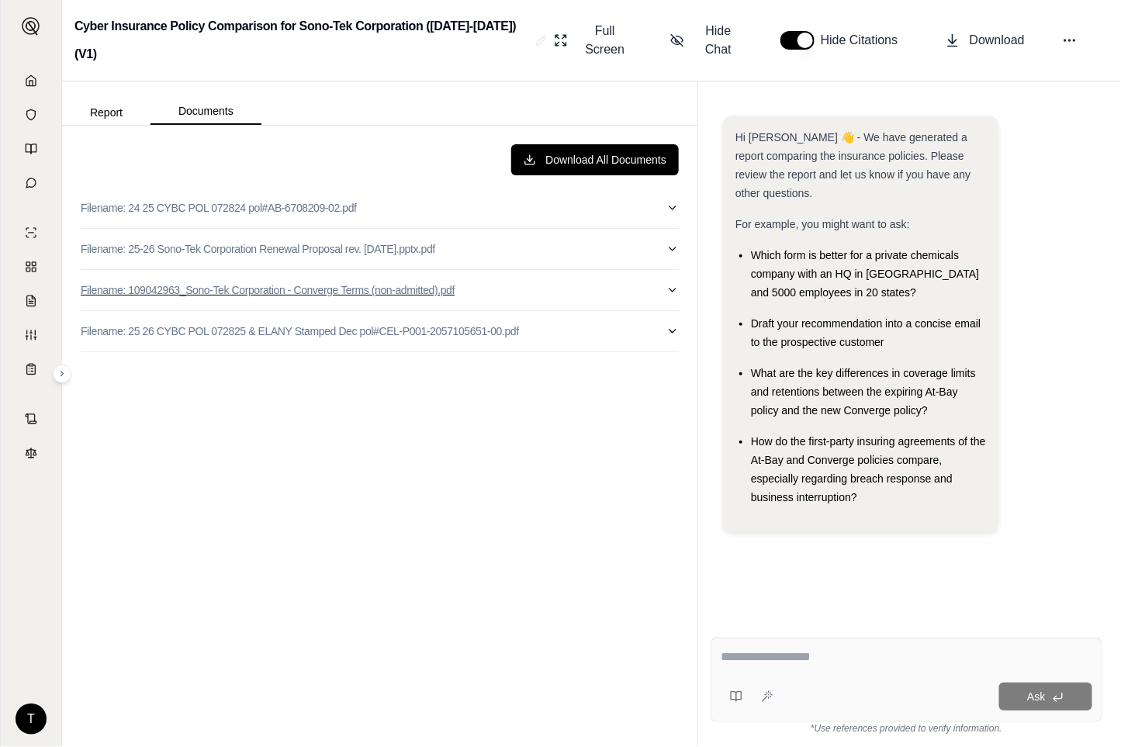
click at [672, 290] on icon "button" at bounding box center [672, 290] width 12 height 12
click at [666, 292] on icon "button" at bounding box center [672, 290] width 12 height 12
click at [673, 332] on icon "button" at bounding box center [672, 331] width 12 height 12
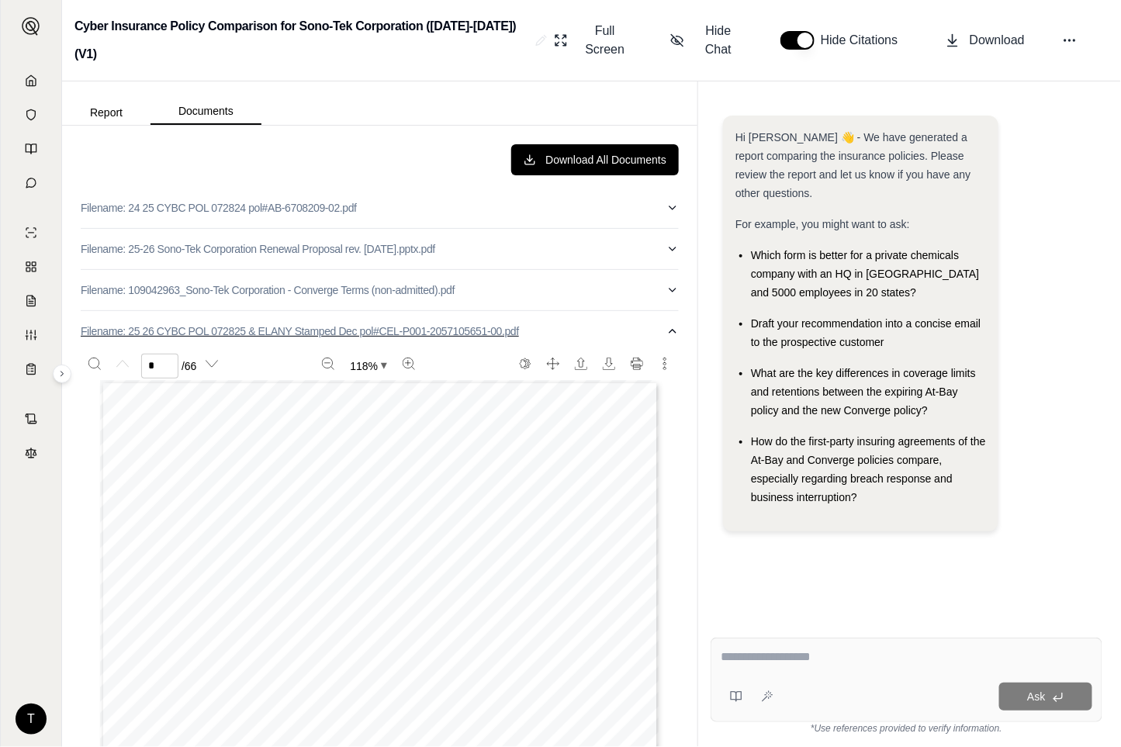
click at [669, 332] on icon "button" at bounding box center [672, 331] width 6 height 3
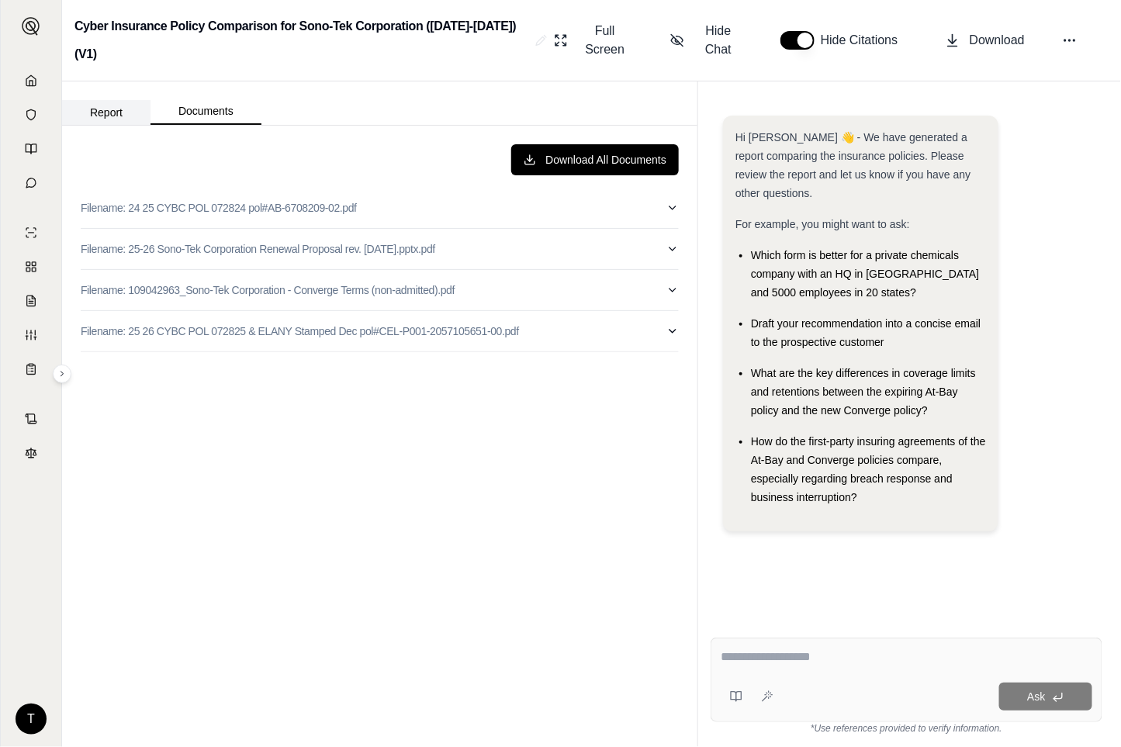
click at [104, 112] on button "Report" at bounding box center [106, 112] width 88 height 25
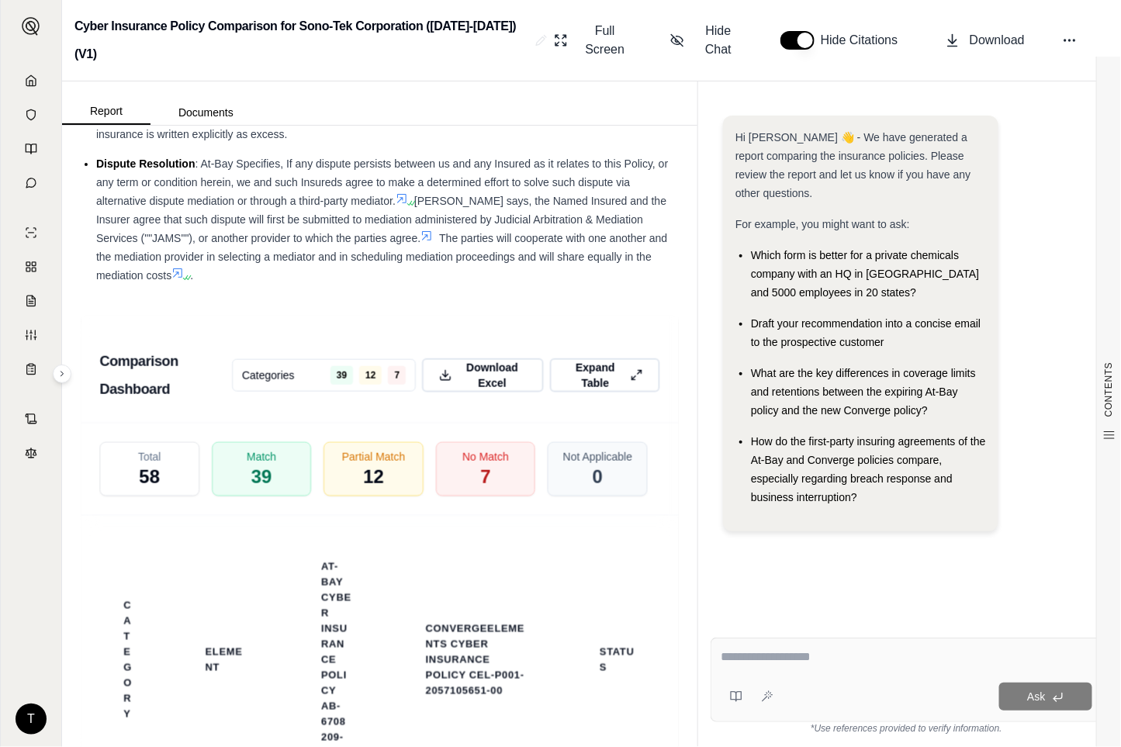
scroll to position [3669, 0]
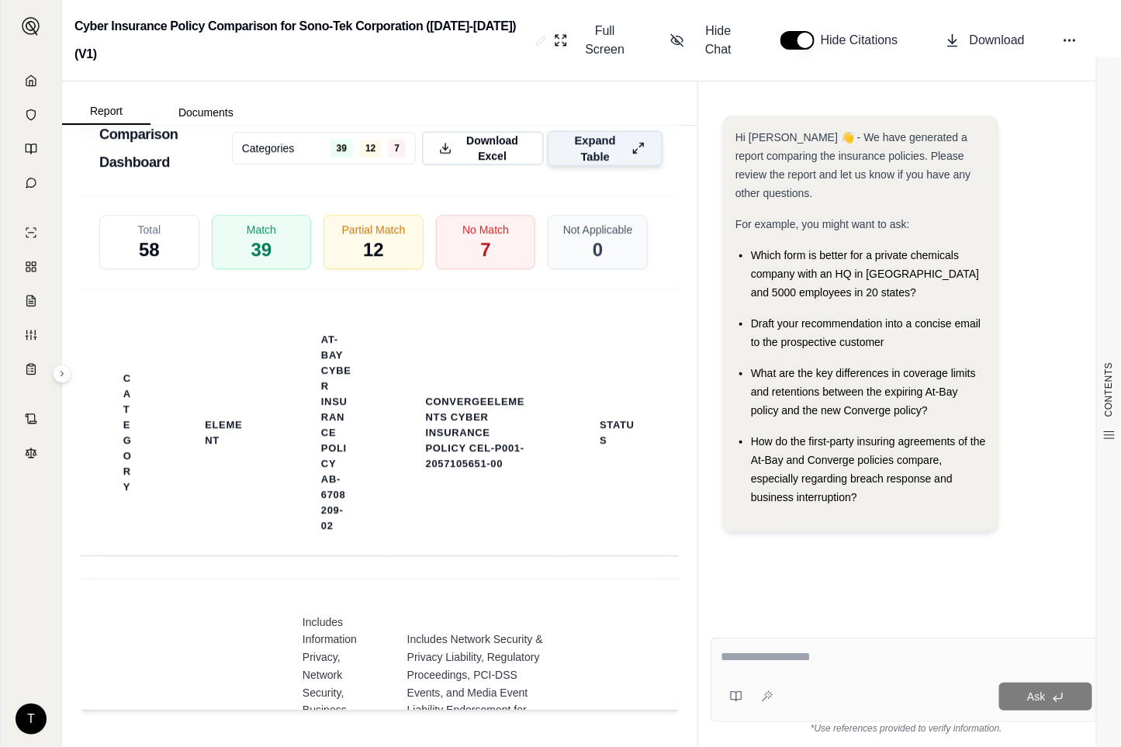
click at [631, 154] on icon at bounding box center [637, 148] width 13 height 16
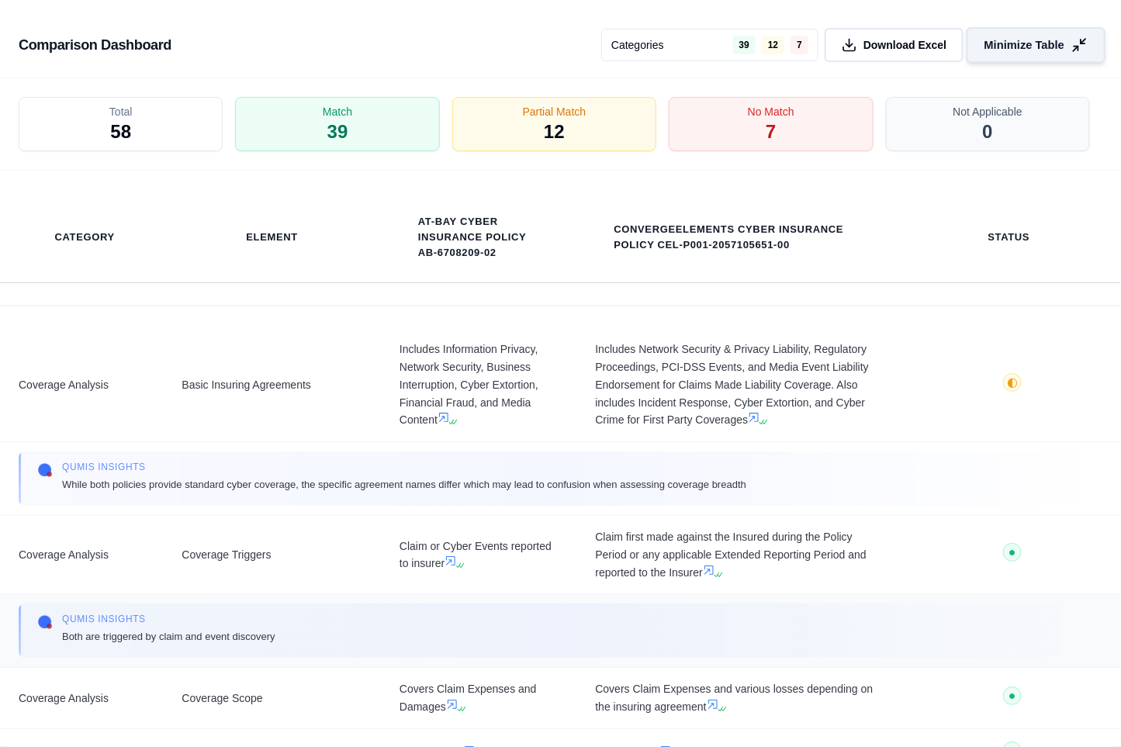
scroll to position [3010, 0]
click at [707, 136] on div "No Match 7" at bounding box center [771, 124] width 215 height 57
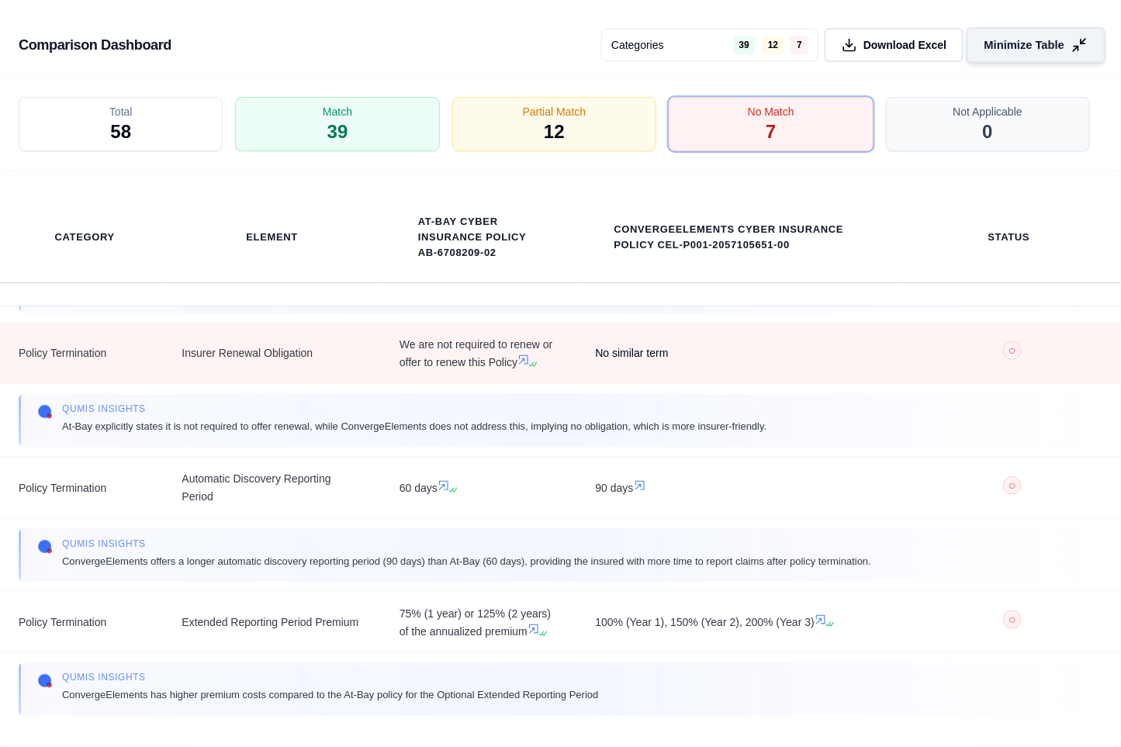
scroll to position [652, 0]
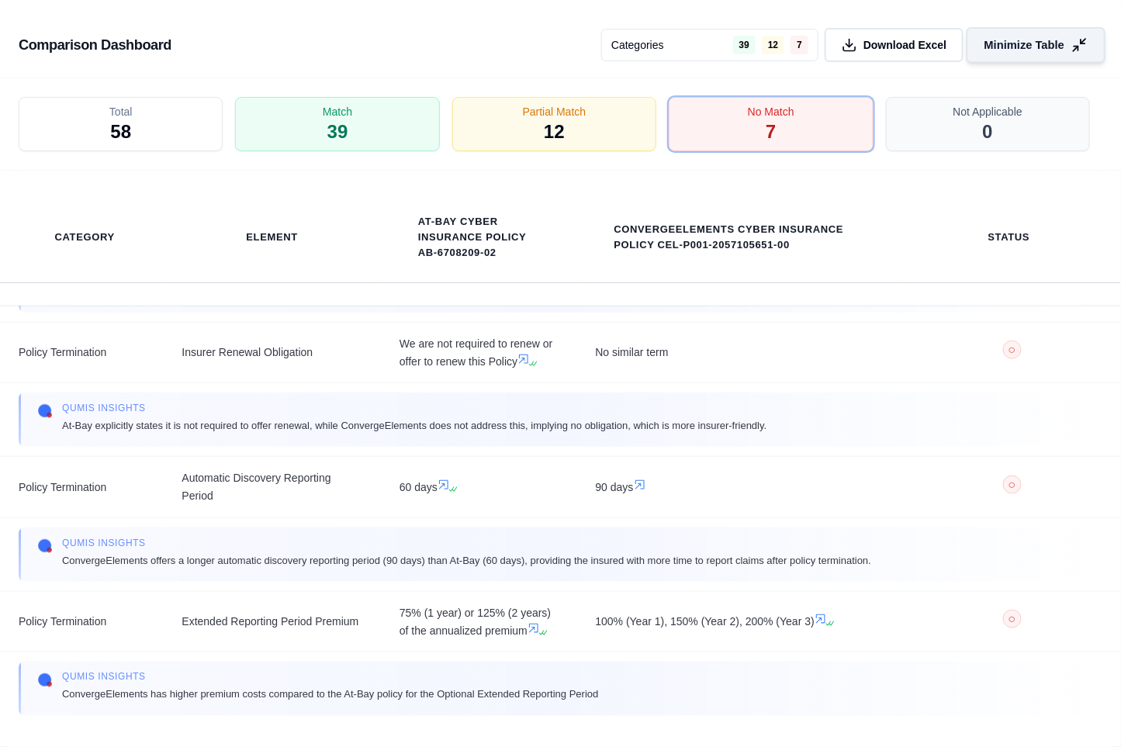
click at [1087, 39] on icon at bounding box center [1079, 45] width 16 height 16
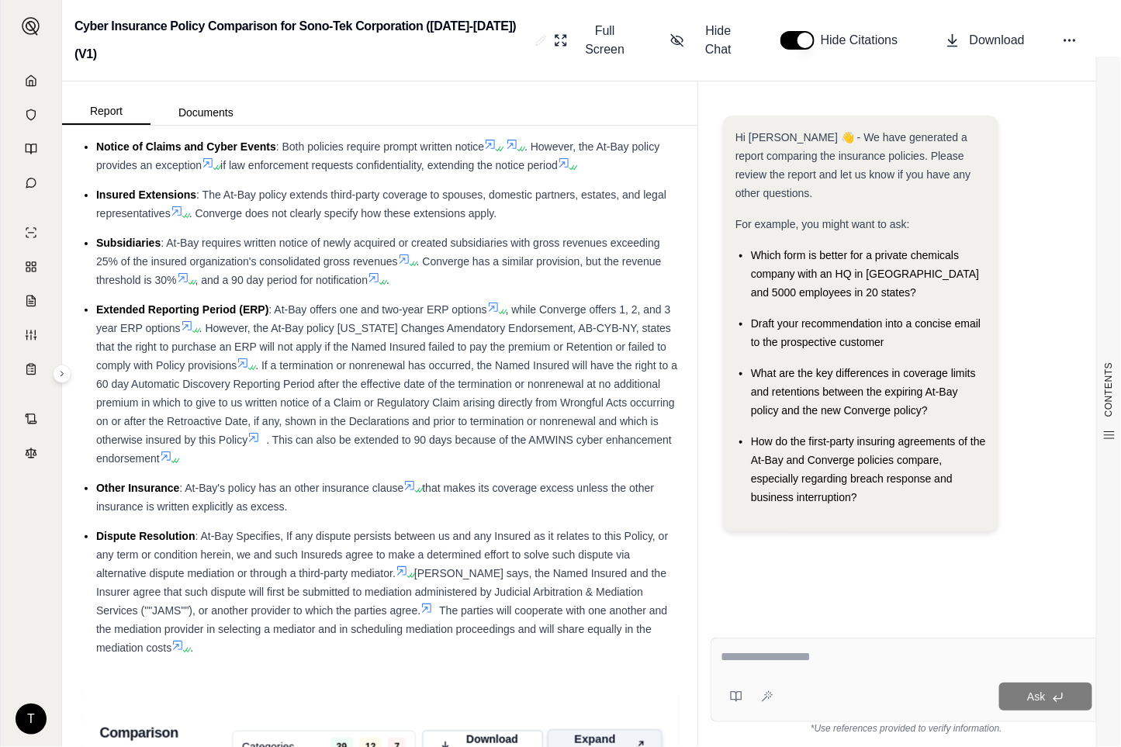
click at [881, 561] on div "Hi [PERSON_NAME] 👋 - We have generated a report comparing the insurance policie…" at bounding box center [906, 357] width 392 height 509
click at [215, 429] on li "Extended Reporting Period (ERP) : At-Bay offers one and two-year ERP options , …" at bounding box center [387, 383] width 582 height 167
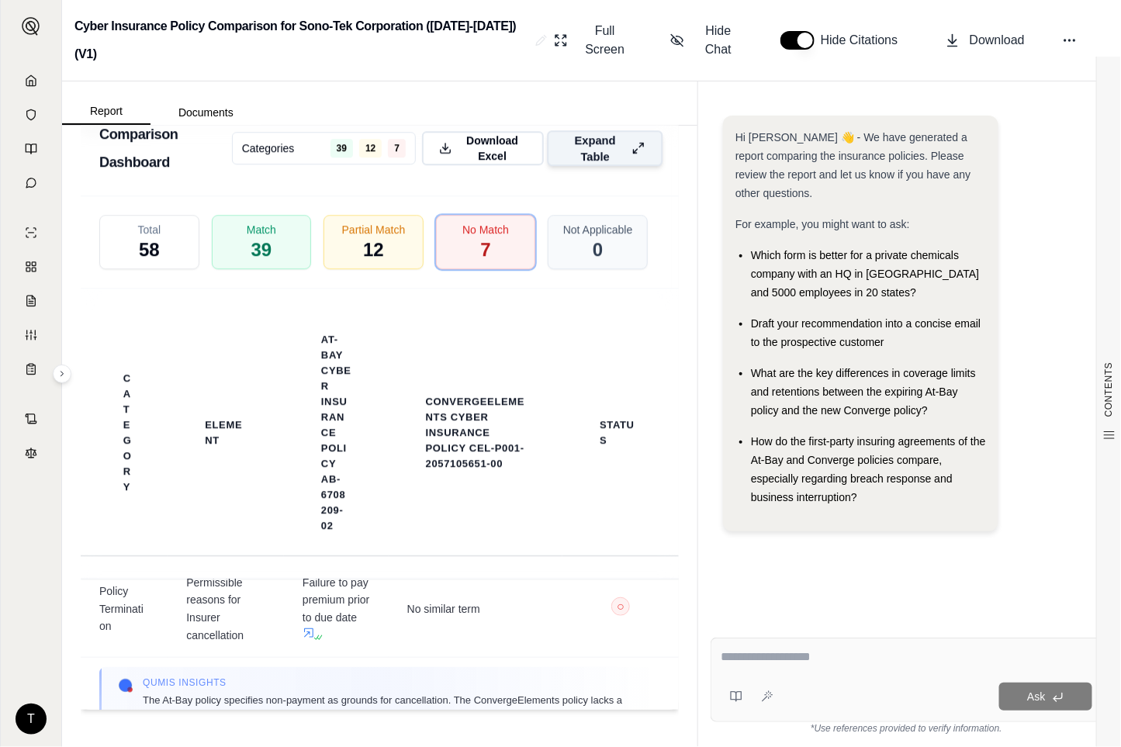
scroll to position [3669, 0]
click at [747, 667] on div at bounding box center [905, 660] width 371 height 24
click at [764, 661] on textarea at bounding box center [905, 657] width 371 height 19
type textarea "***"
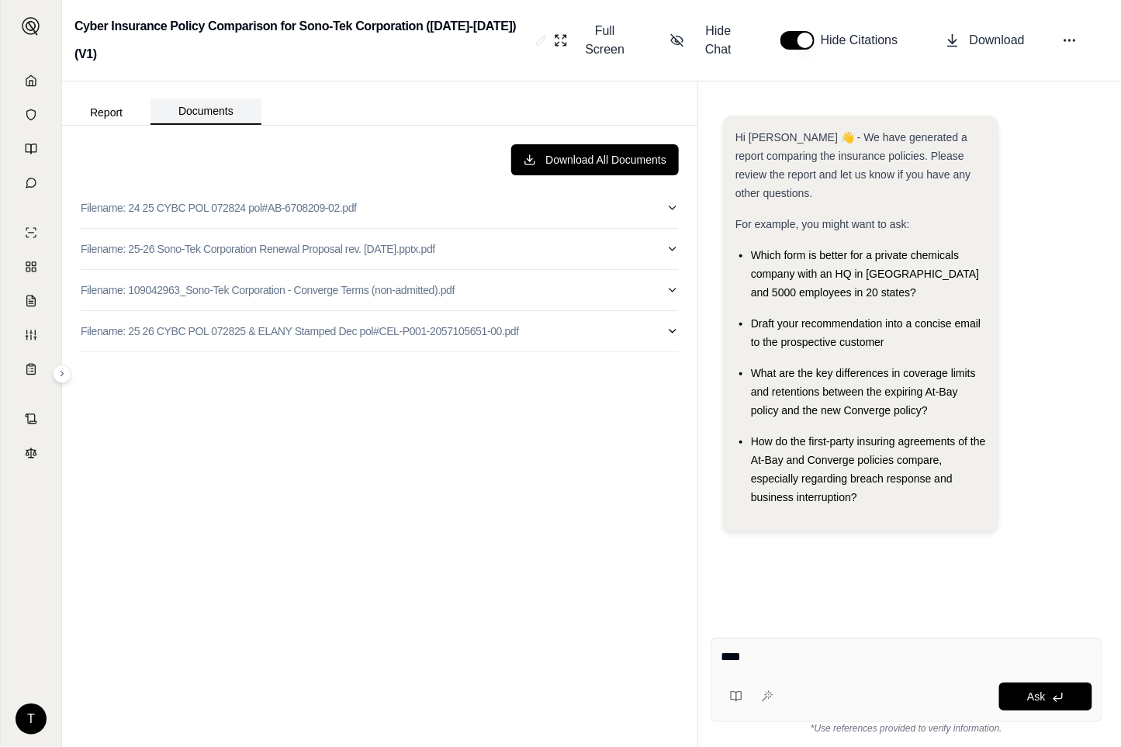
click at [187, 116] on button "Documents" at bounding box center [205, 111] width 111 height 26
click at [97, 119] on button "Report" at bounding box center [106, 112] width 88 height 25
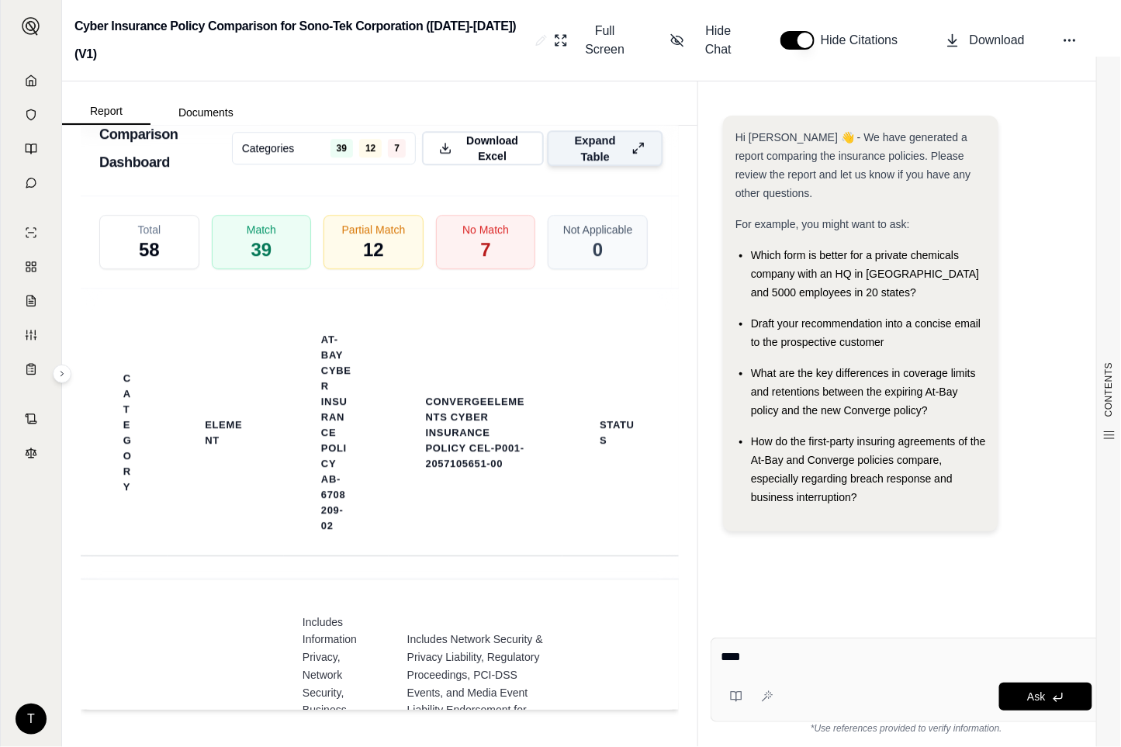
click at [631, 143] on icon at bounding box center [637, 148] width 13 height 16
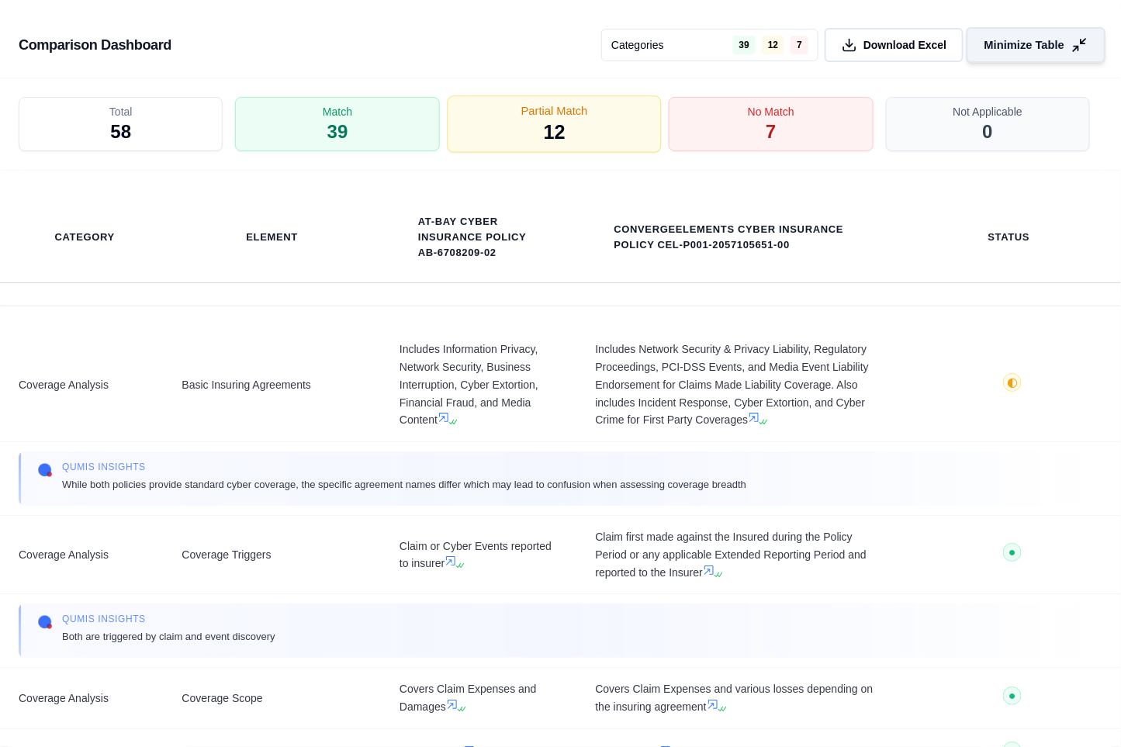
scroll to position [3010, 0]
click at [510, 129] on div "Partial Match 12" at bounding box center [554, 124] width 215 height 57
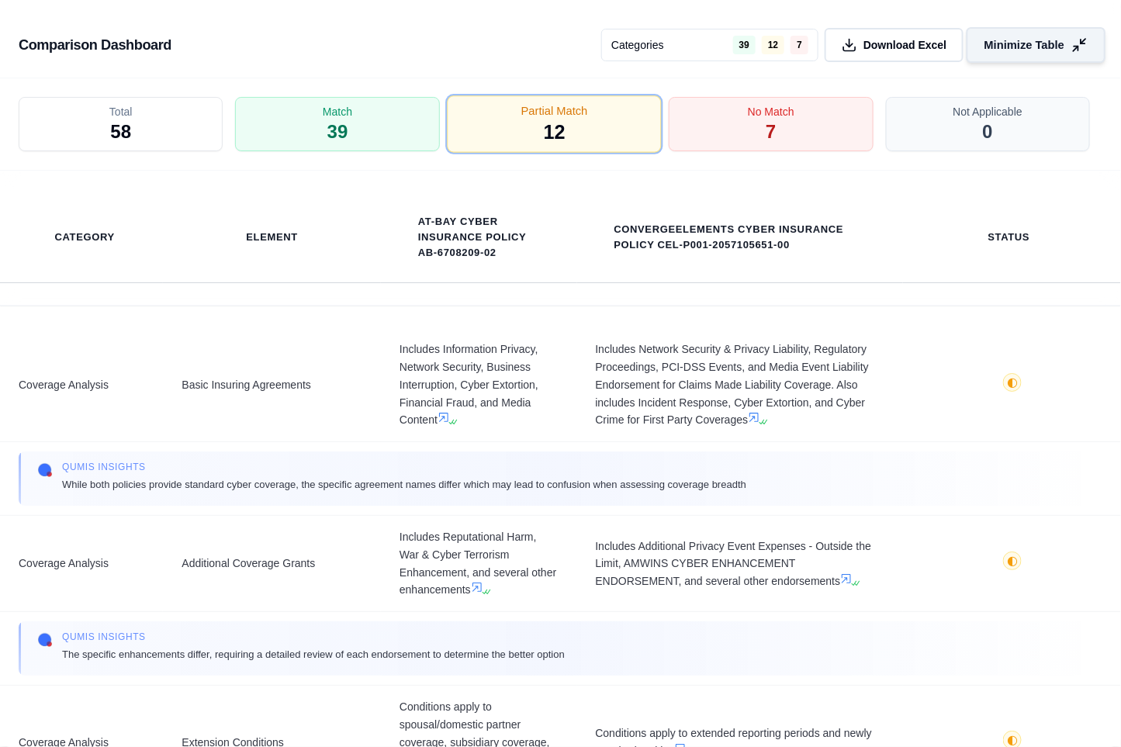
click at [626, 133] on div "Partial Match 12" at bounding box center [554, 124] width 215 height 57
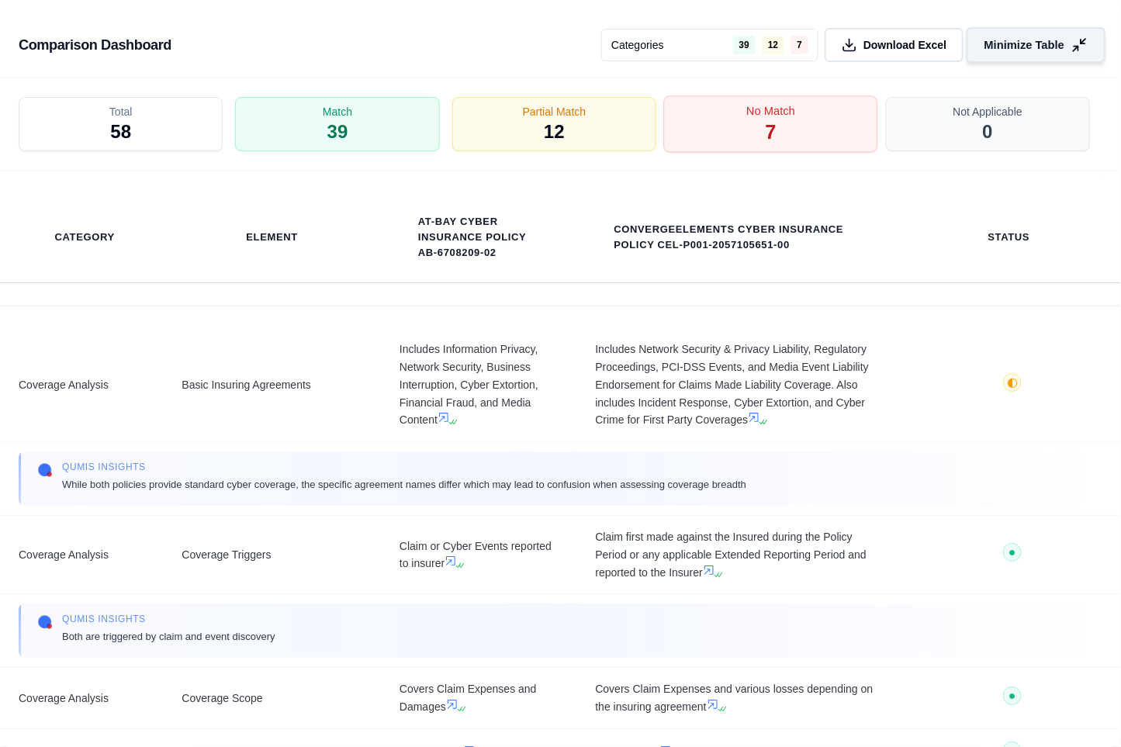
click at [717, 118] on div "No Match 7" at bounding box center [771, 124] width 215 height 57
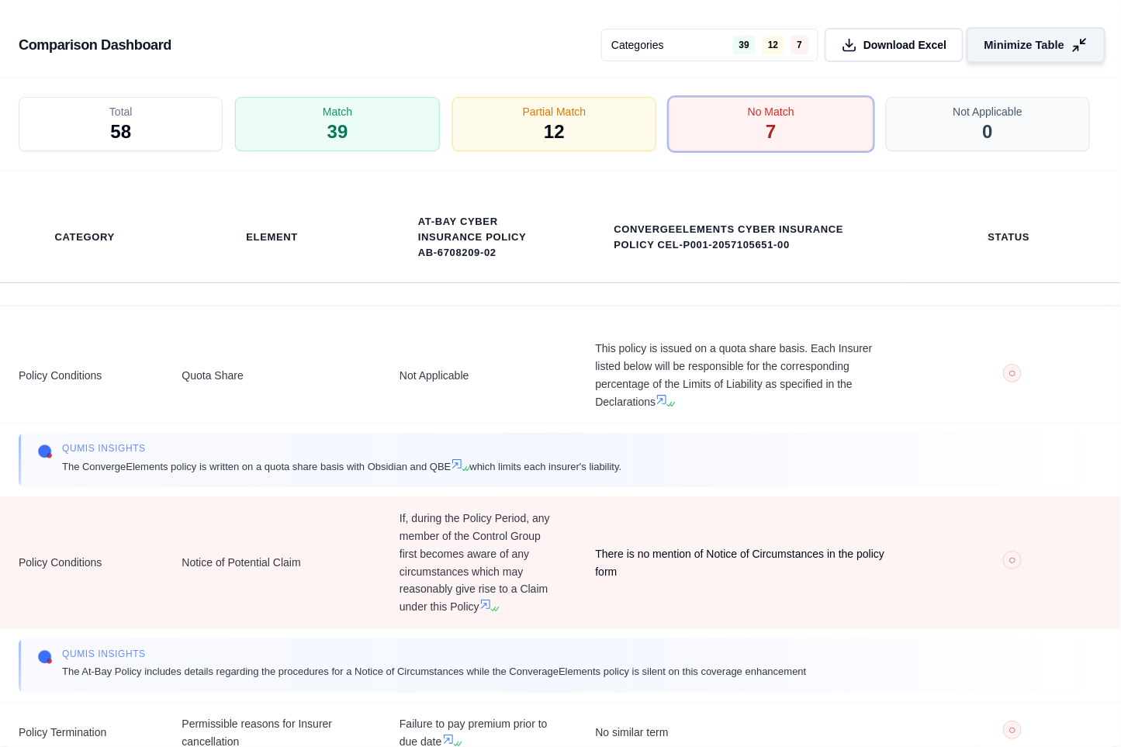
scroll to position [0, 0]
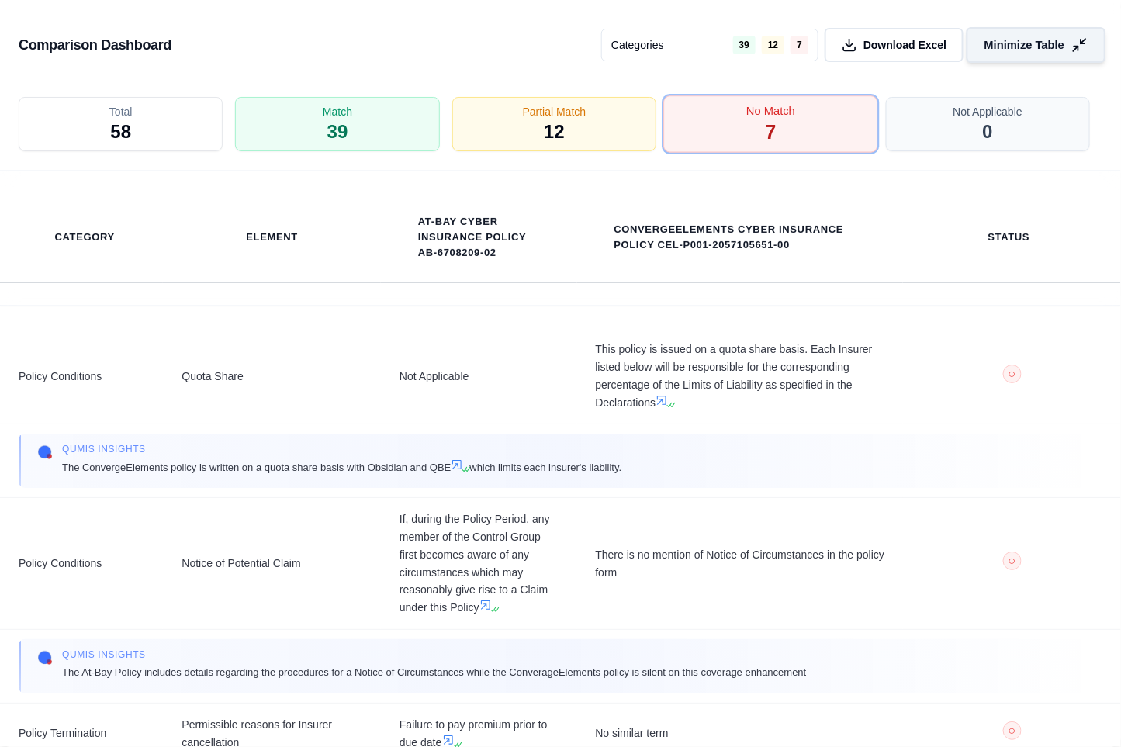
click at [758, 143] on div "No Match 7" at bounding box center [771, 124] width 215 height 57
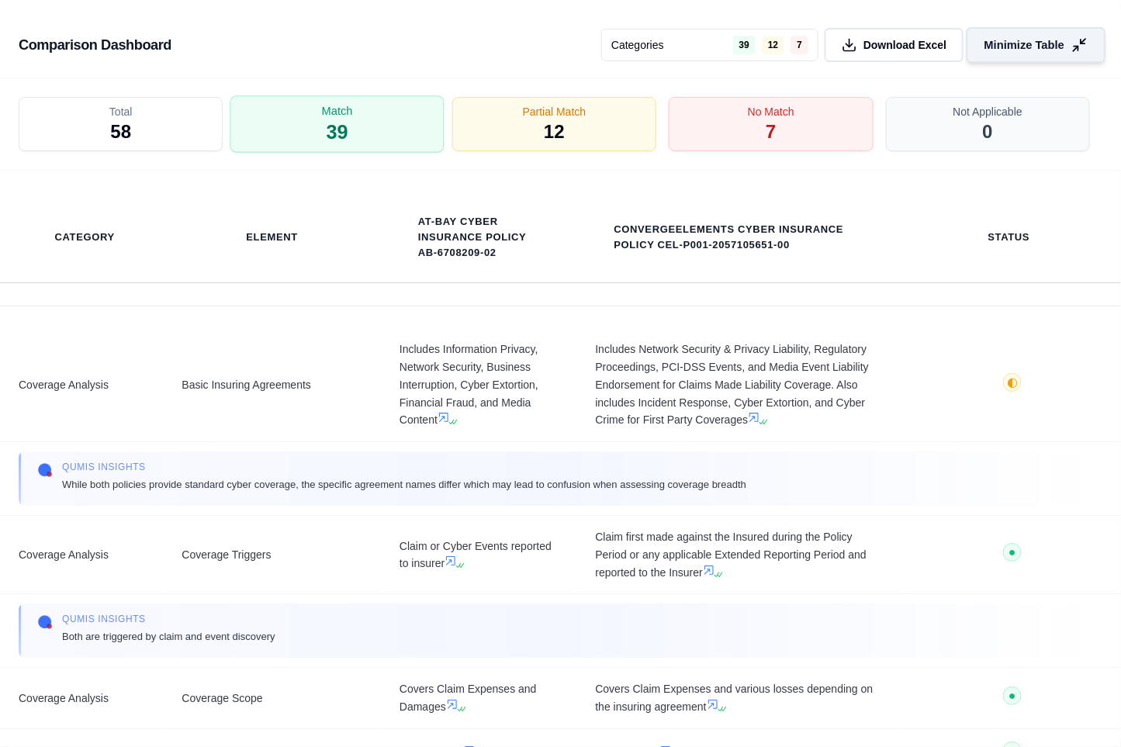
click at [414, 125] on div "Match 39" at bounding box center [337, 124] width 215 height 57
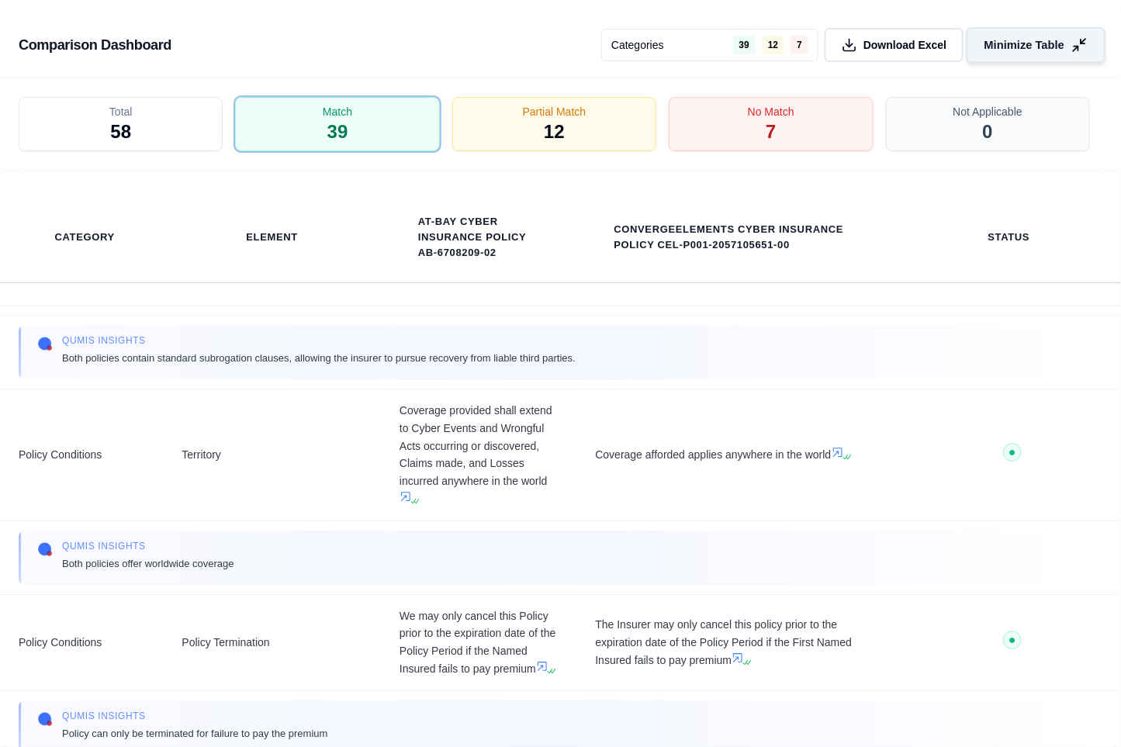
scroll to position [1981, 0]
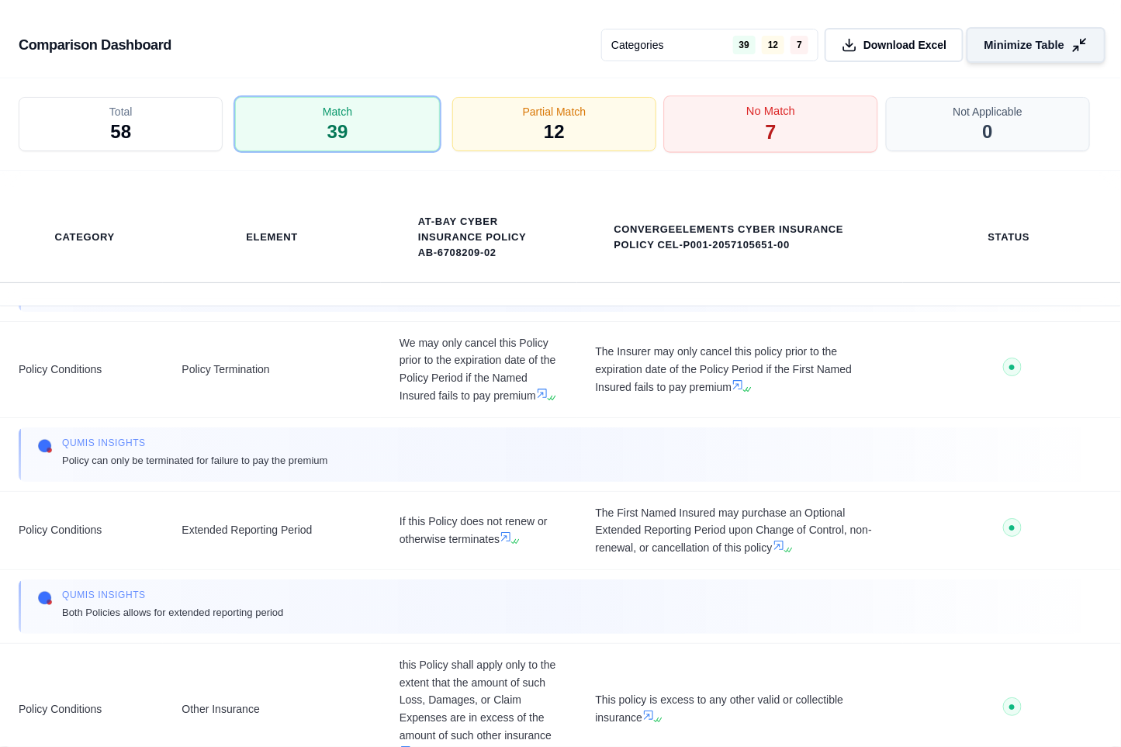
click at [708, 126] on div "No Match 7" at bounding box center [771, 124] width 215 height 57
click at [416, 123] on div "Match 39" at bounding box center [337, 124] width 215 height 57
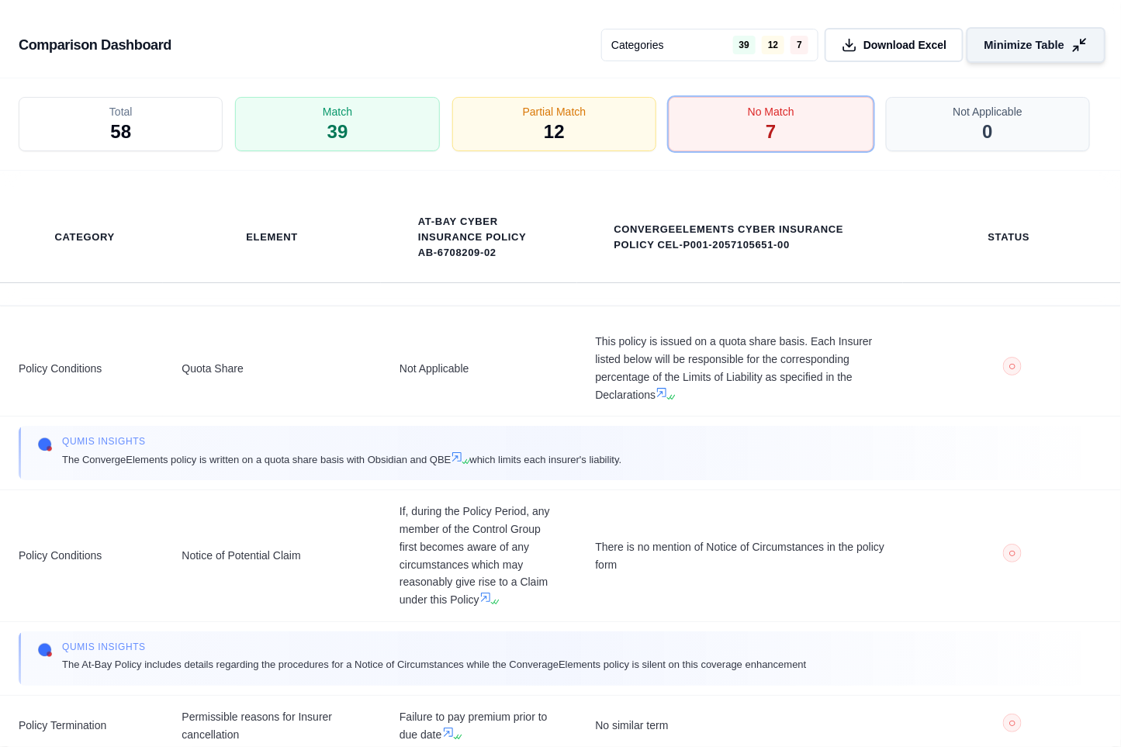
scroll to position [0, 0]
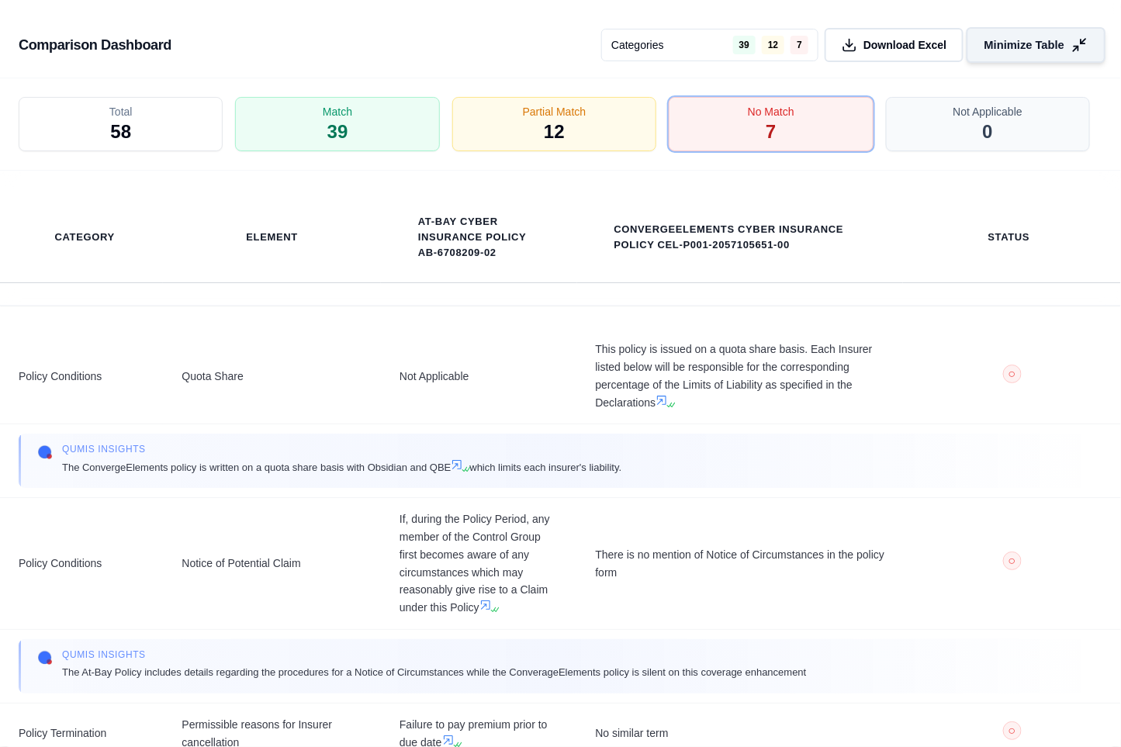
click at [1080, 35] on button "Minimize Table" at bounding box center [1035, 45] width 139 height 36
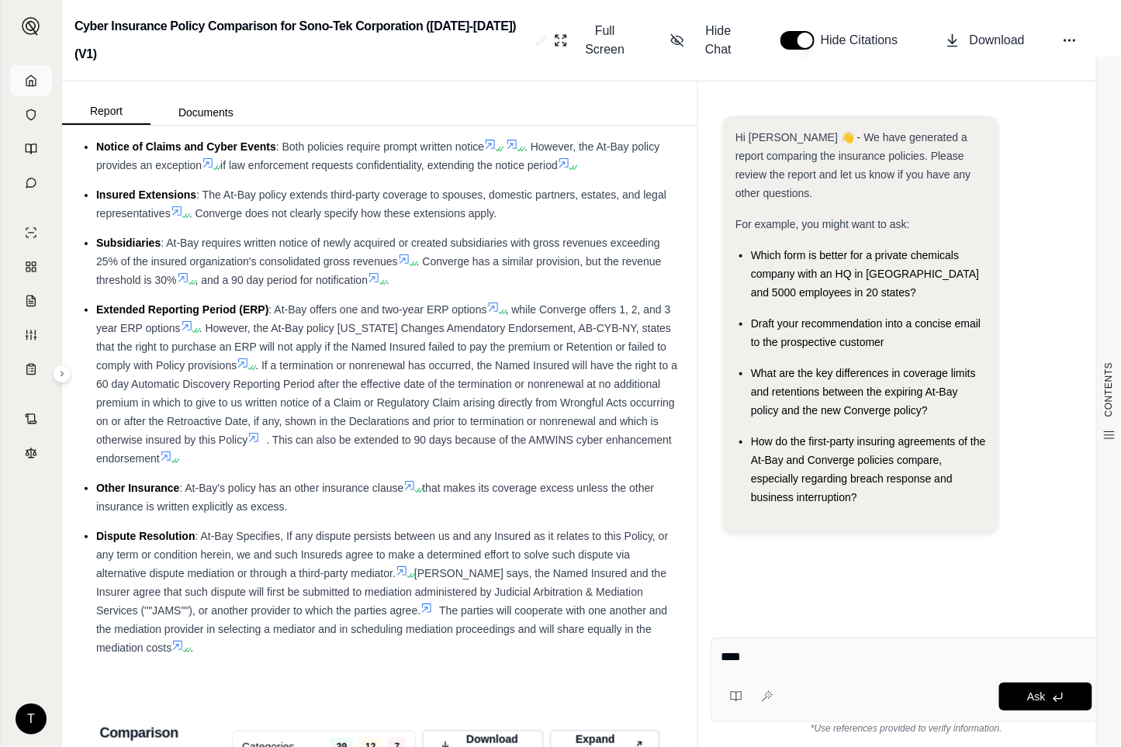
click at [29, 76] on icon at bounding box center [30, 80] width 9 height 10
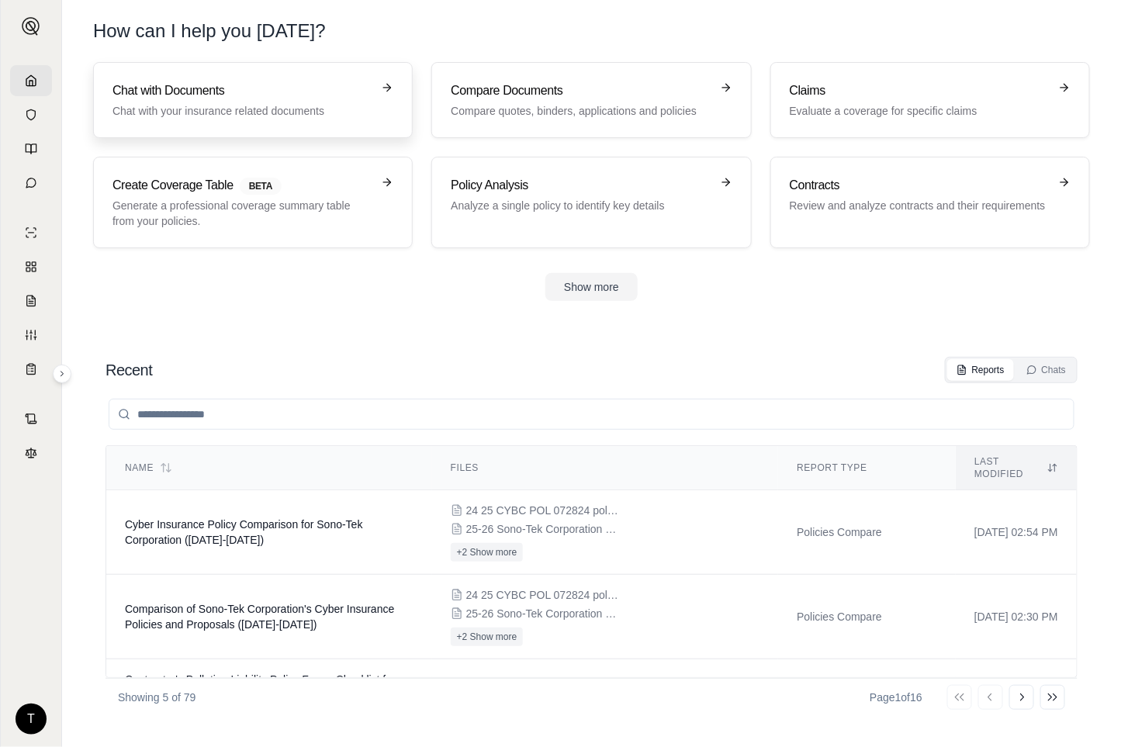
click at [219, 91] on h3 "Chat with Documents" at bounding box center [241, 90] width 259 height 19
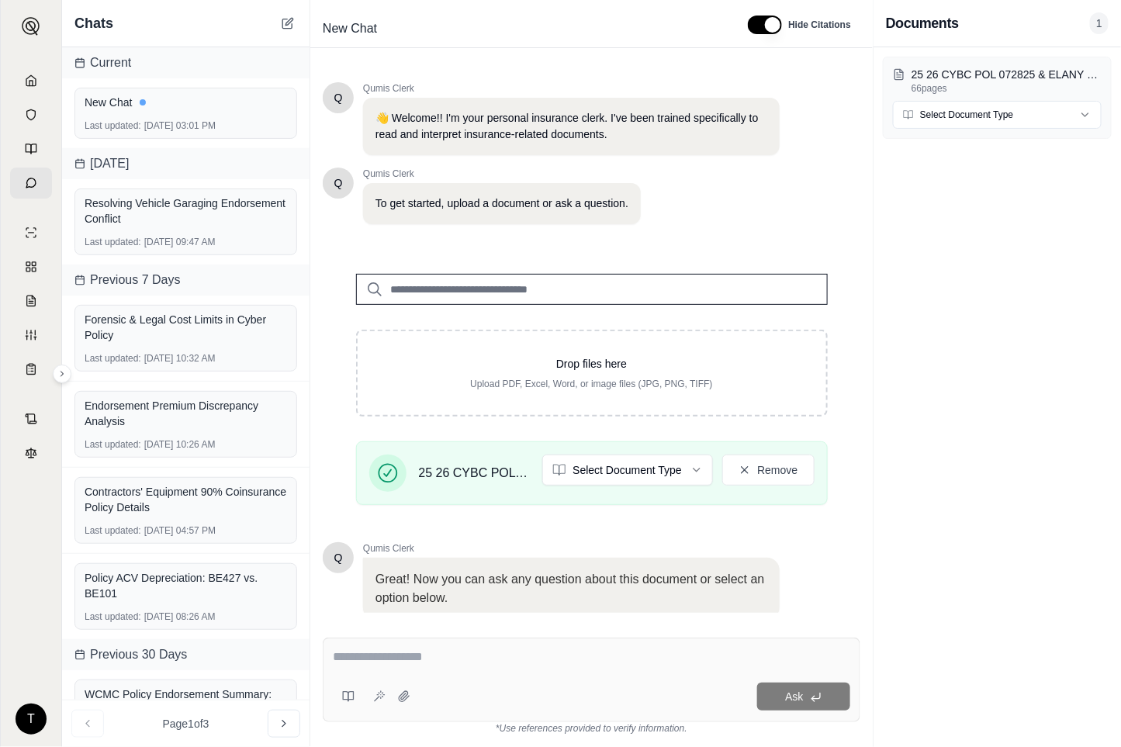
scroll to position [120, 0]
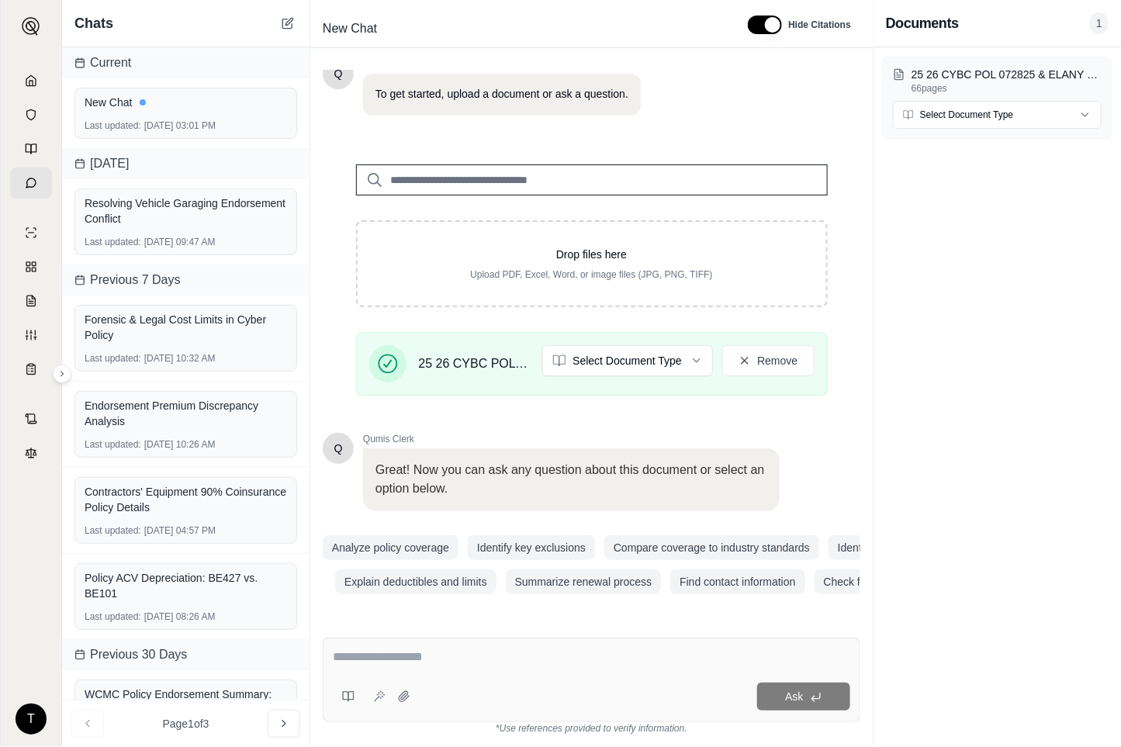
click at [350, 663] on textarea at bounding box center [591, 657] width 517 height 19
type textarea "**********"
click at [686, 342] on html "T Chats Current New Chat Last updated: [DATE] 03:01 PM [DATE] Resolving Vehicle…" at bounding box center [560, 373] width 1121 height 747
click at [378, 658] on textarea at bounding box center [591, 657] width 517 height 19
type textarea "**********"
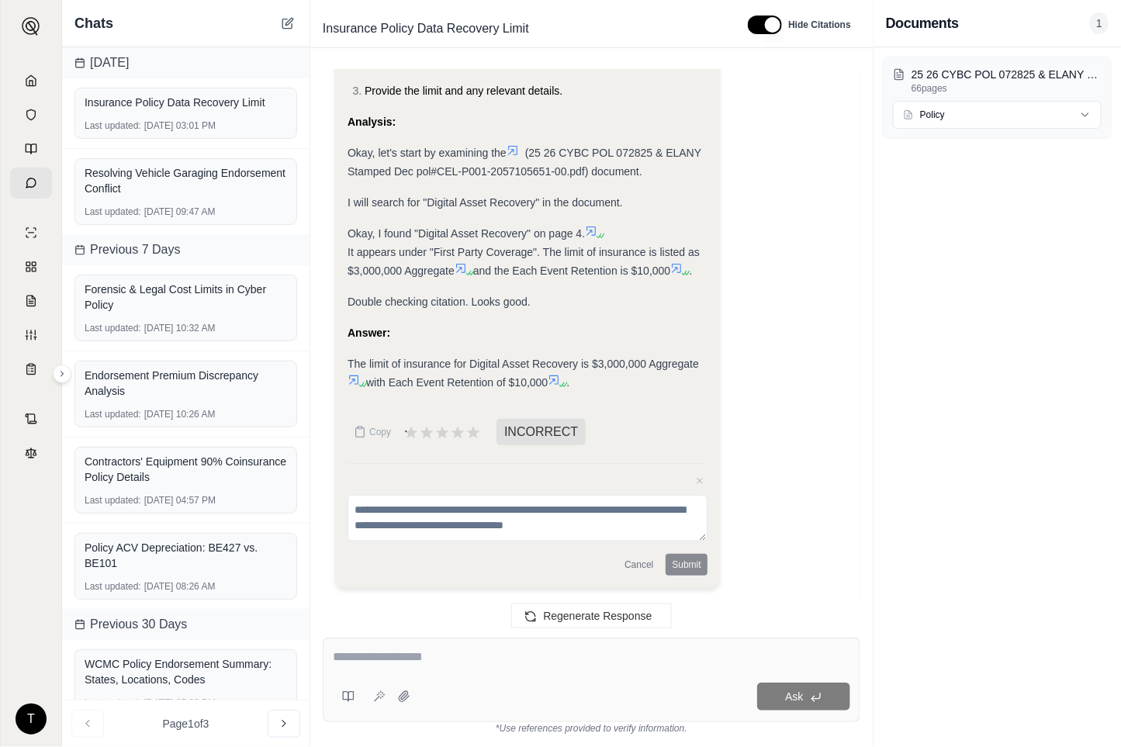
scroll to position [0, 0]
